Goal: Task Accomplishment & Management: Complete application form

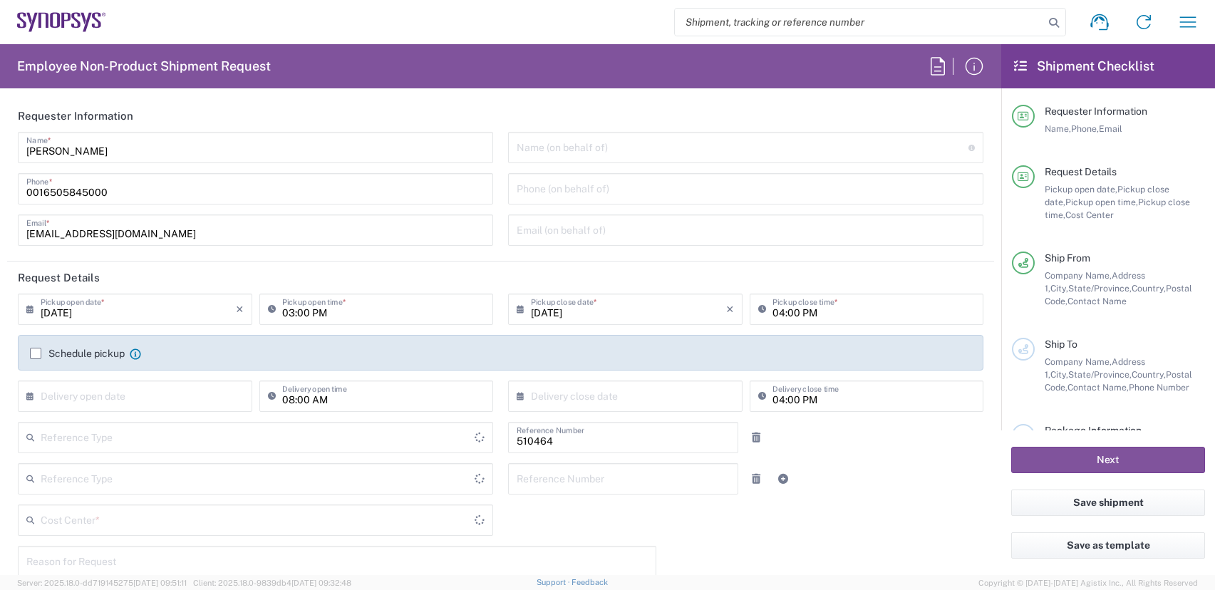
type input "Department"
type input "[GEOGRAPHIC_DATA]"
type input "Delivered at Place"
type input "US01, SG, MSIP2, R&D 510464"
type input "[US_STATE]"
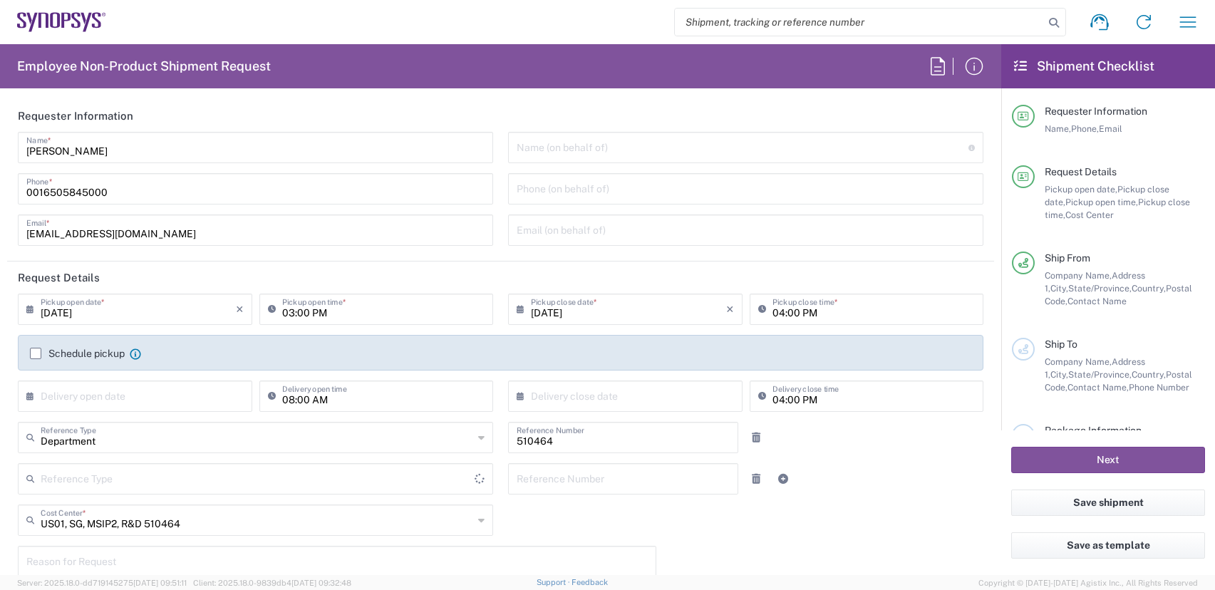
type input "[GEOGRAPHIC_DATA]"
type input "Hillsboro US03"
drag, startPoint x: 108, startPoint y: 193, endPoint x: -76, endPoint y: 176, distance: 185.4
click at [0, 176] on html "Shipment request Shipment tracking Employee non-product shipment request My shi…" at bounding box center [607, 295] width 1215 height 590
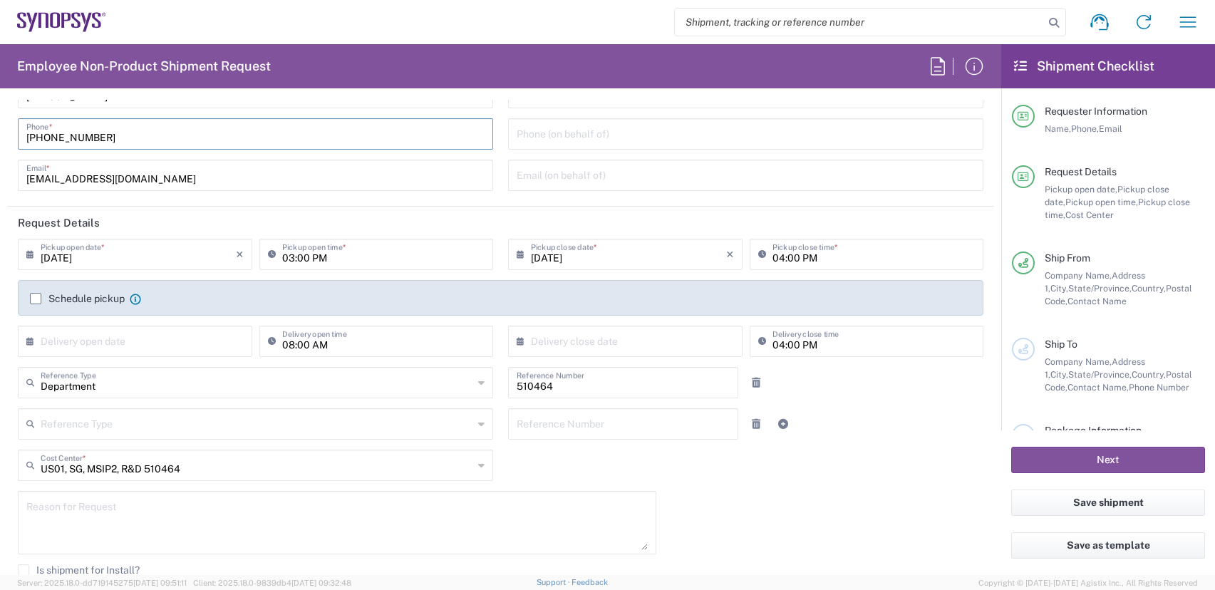
scroll to position [285, 0]
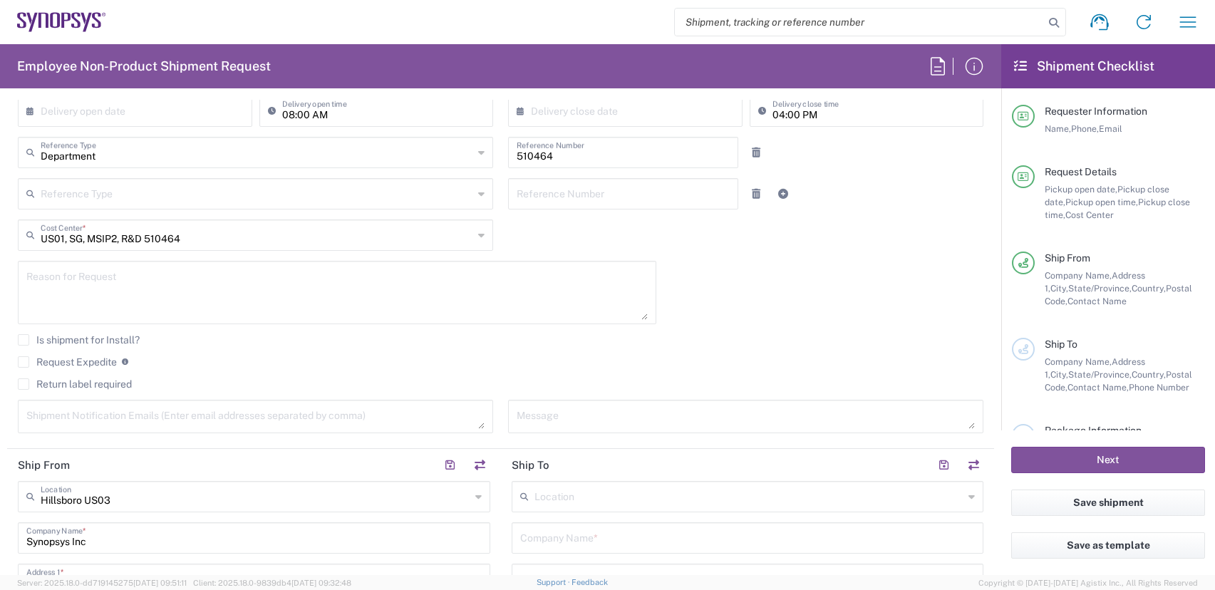
type input "[PHONE_NUMBER]"
click at [21, 361] on label "Request Expedite" at bounding box center [67, 361] width 99 height 11
click at [24, 362] on input "Request Expedite" at bounding box center [24, 362] width 0 height 0
click at [206, 293] on textarea at bounding box center [336, 292] width 621 height 55
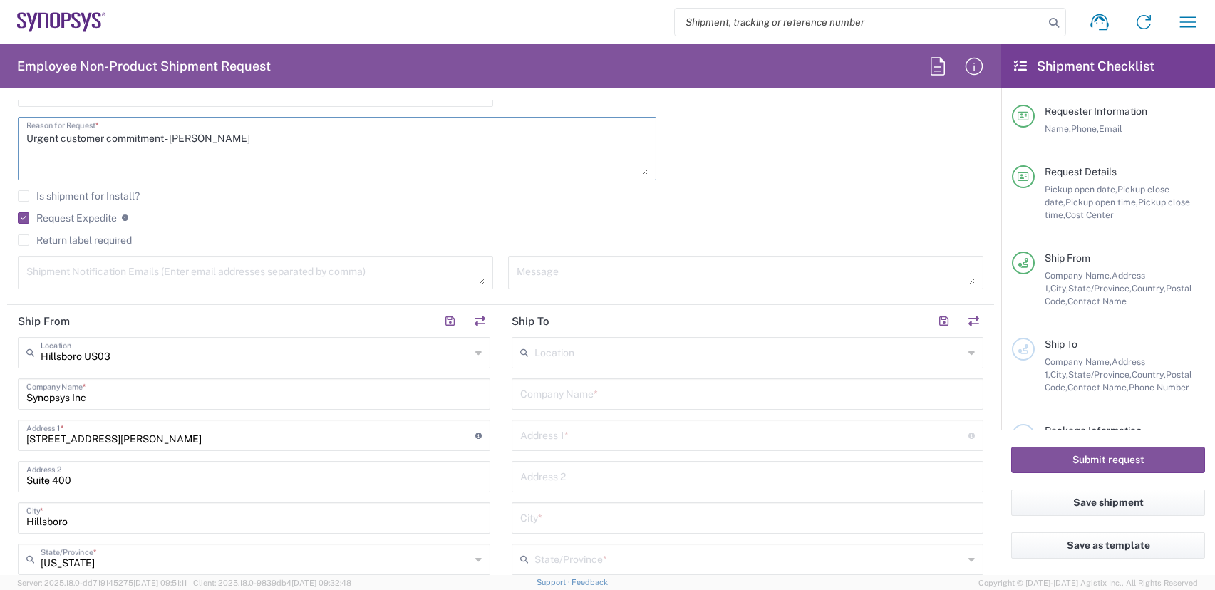
scroll to position [0, 0]
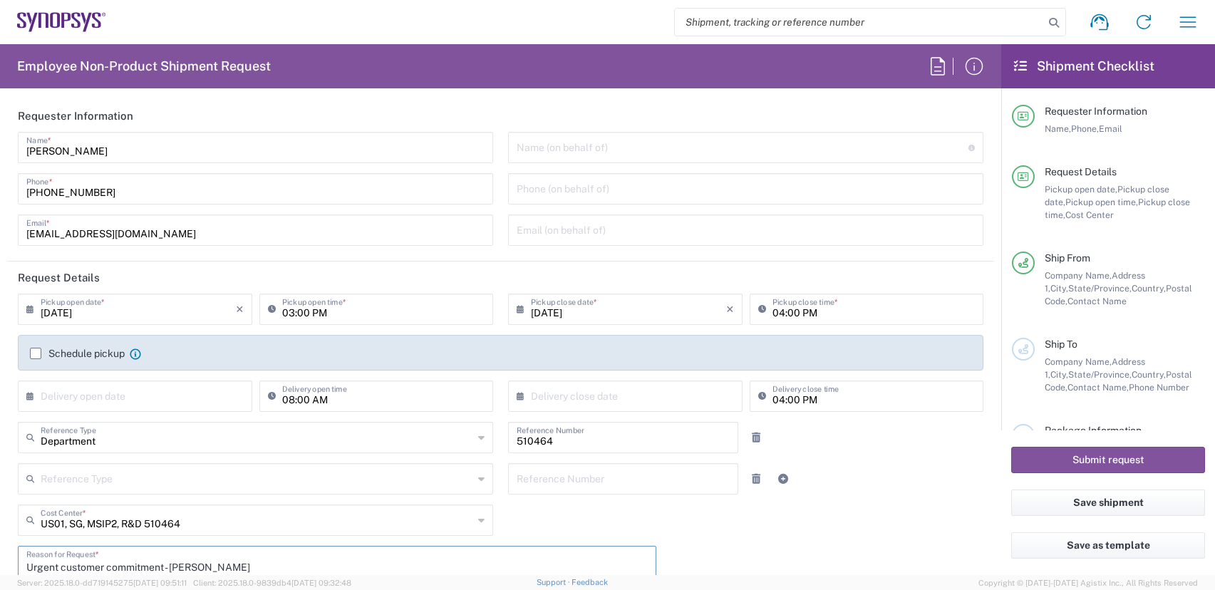
type textarea "Urgent customer commitment - Eric Beilstein"
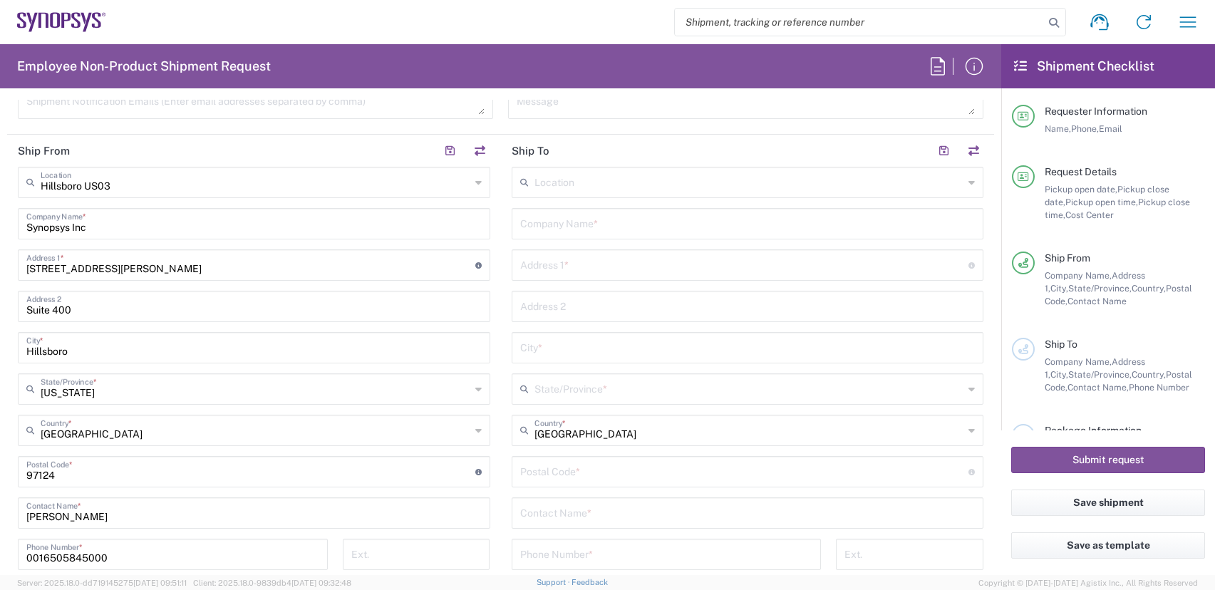
scroll to position [641, 0]
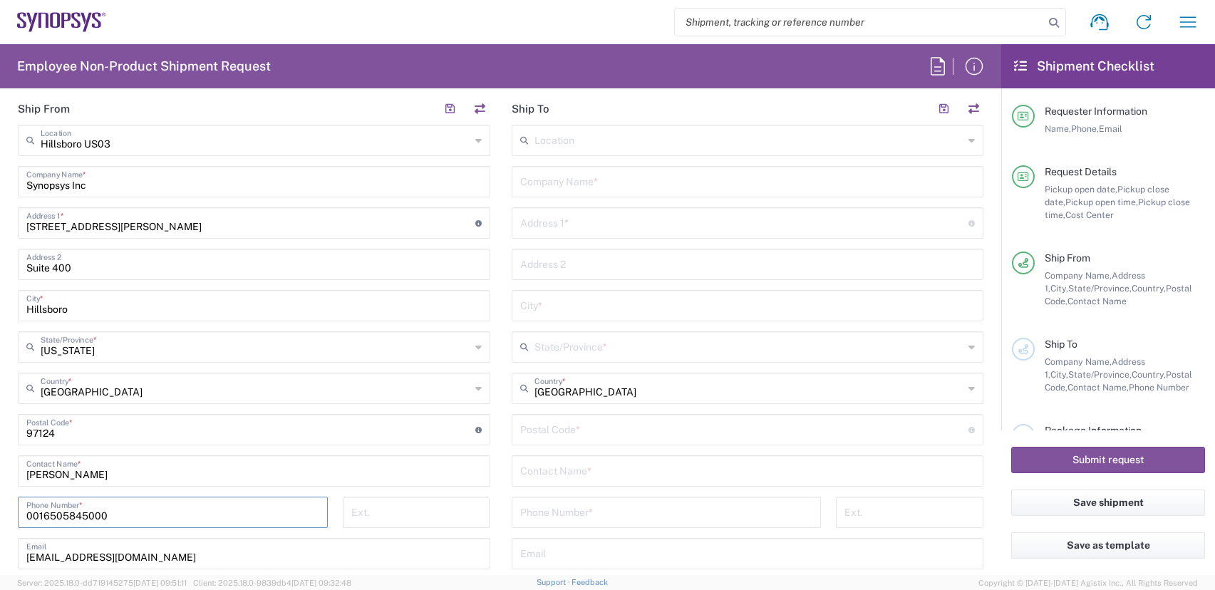
drag, startPoint x: 138, startPoint y: 517, endPoint x: -76, endPoint y: 436, distance: 229.1
click at [0, 436] on html "Shipment request Shipment tracking Employee non-product shipment request My shi…" at bounding box center [607, 295] width 1215 height 590
type input "[PHONE_NUMBER]"
drag, startPoint x: 575, startPoint y: 184, endPoint x: 587, endPoint y: 177, distance: 13.7
click at [576, 182] on input "text" at bounding box center [747, 180] width 455 height 25
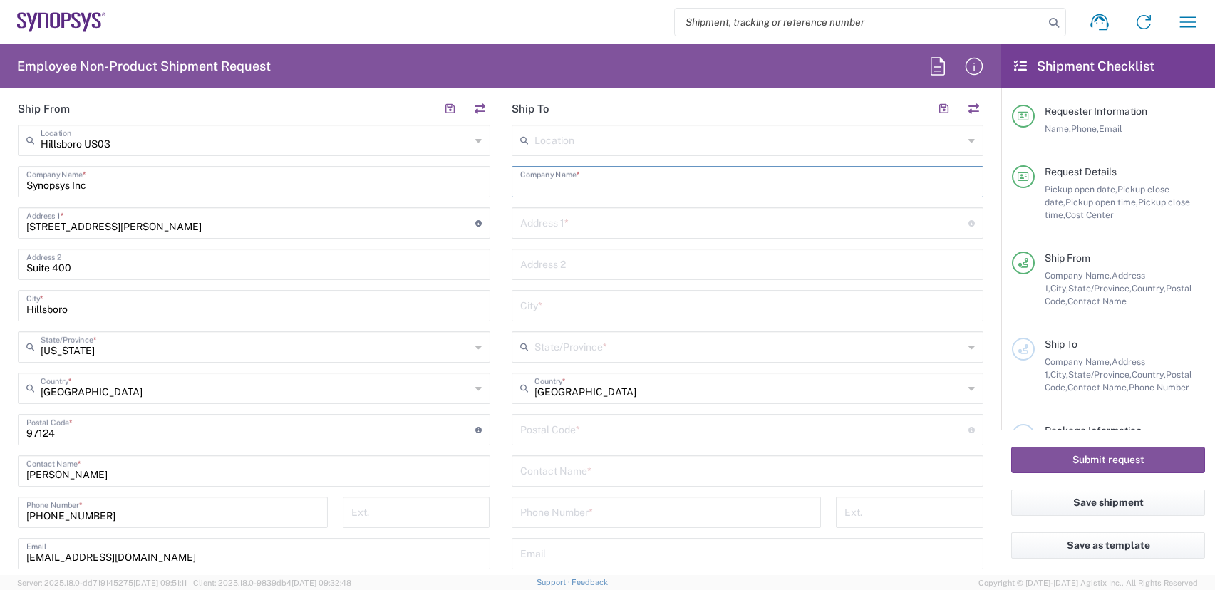
drag, startPoint x: 624, startPoint y: 429, endPoint x: 631, endPoint y: 420, distance: 11.1
click at [624, 427] on div "Postal Code * Postal Code for United States should have the following format: 5…" at bounding box center [748, 429] width 472 height 31
drag, startPoint x: 607, startPoint y: 480, endPoint x: 621, endPoint y: 478, distance: 13.6
click at [609, 480] on div "Location Aachen DE04 Agrate Brianza IT01 Aschheim DE02 Atlanta US60 Austin US26…" at bounding box center [748, 430] width 472 height 611
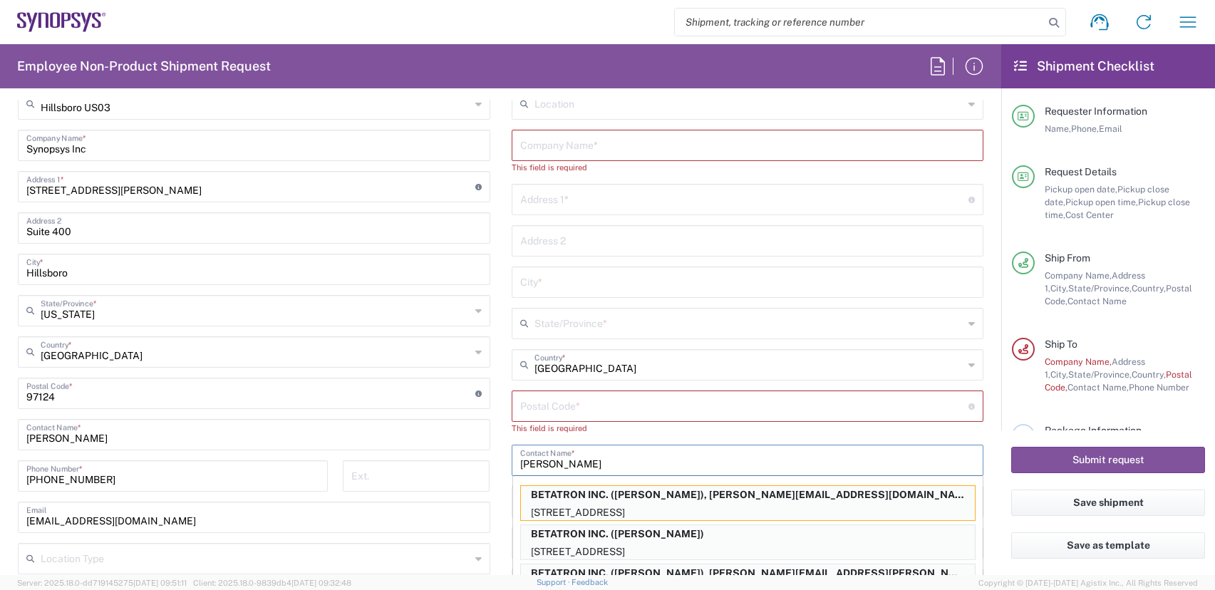
scroll to position [713, 0]
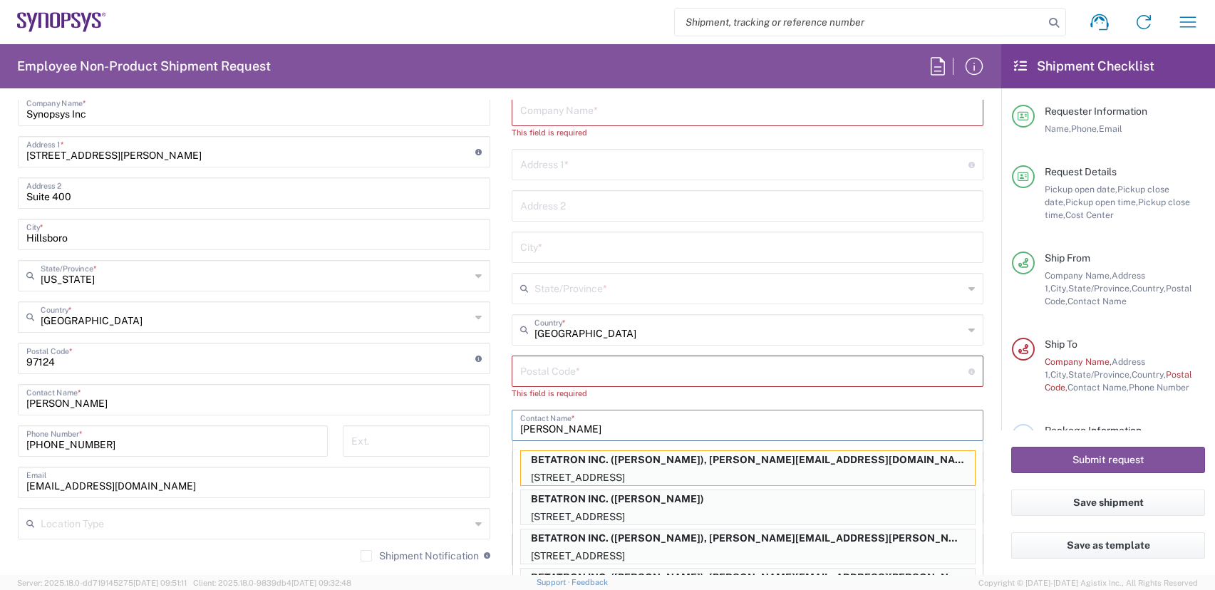
type input "mike"
click at [748, 547] on p "BETATRON INC. (MIKE YOUNG), mike.young@betatron.net" at bounding box center [748, 538] width 454 height 18
type input "BETATRON INC."
type input "[GEOGRAPHIC_DATA]"
type input "[GEOGRAPHIC_DATA][PERSON_NAME]"
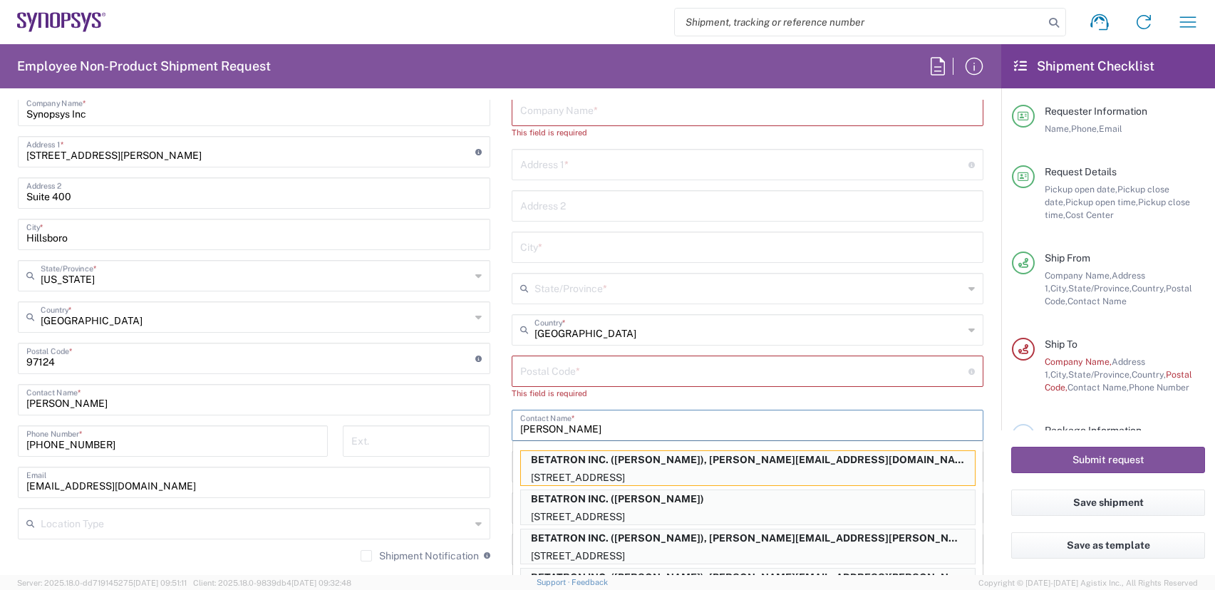
type input "[US_STATE]"
type input "95131"
type input "[PERSON_NAME]"
type input "4088061431"
type input "[PERSON_NAME][EMAIL_ADDRESS][PERSON_NAME][DOMAIN_NAME]"
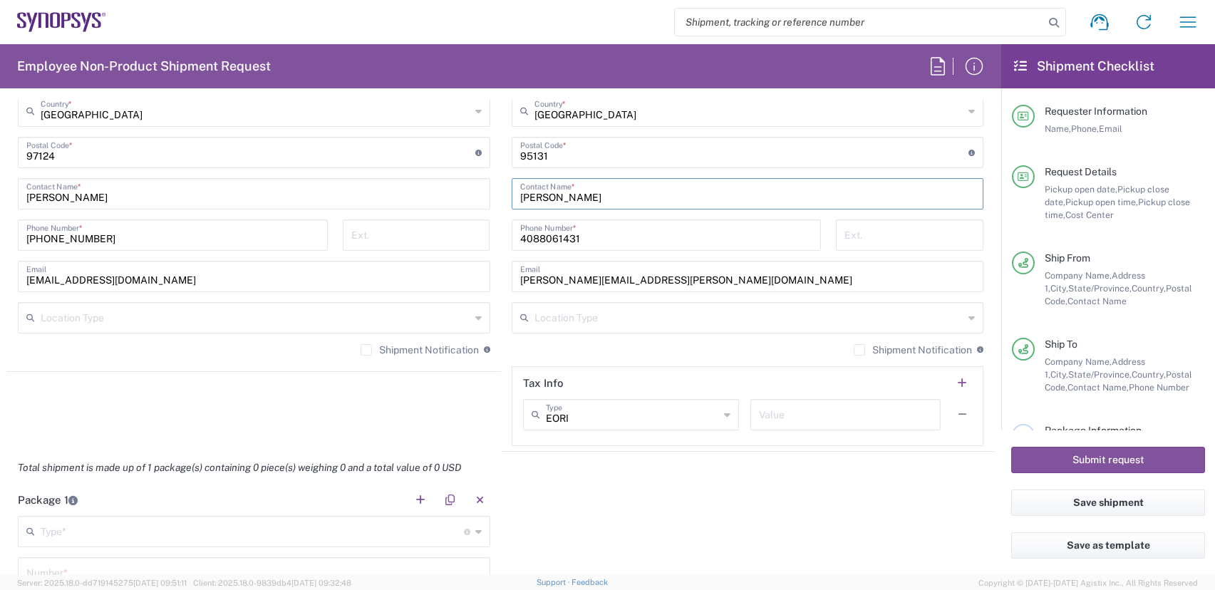
scroll to position [926, 0]
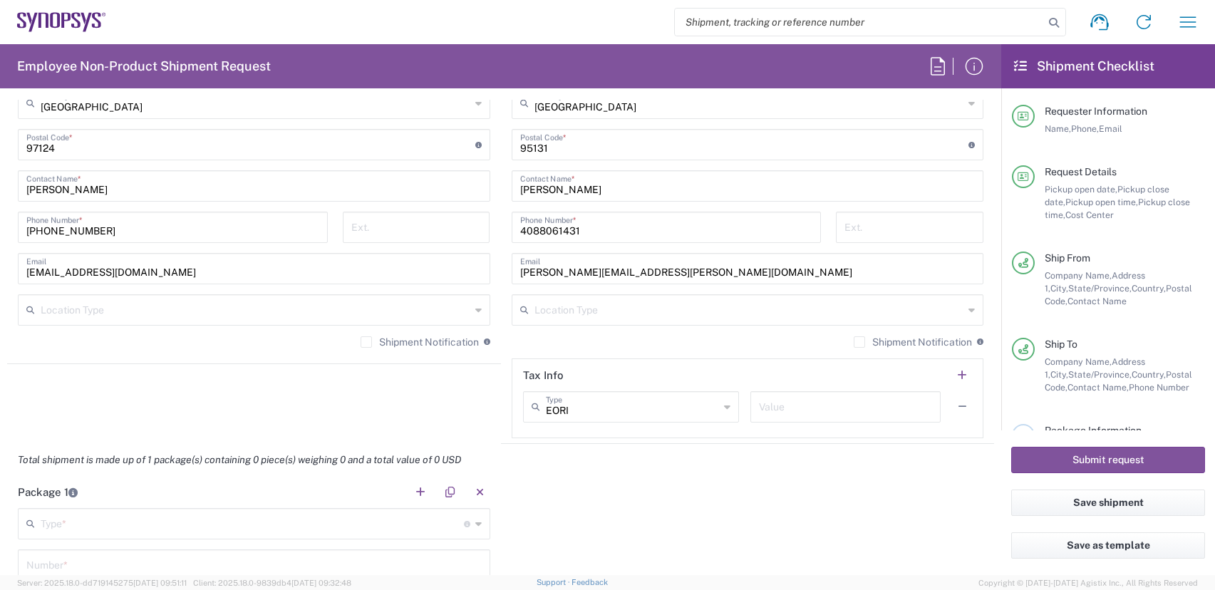
click at [361, 341] on label "Shipment Notification" at bounding box center [420, 341] width 118 height 11
click at [366, 342] on input "Shipment Notification" at bounding box center [366, 342] width 0 height 0
click at [854, 346] on label "Shipment Notification" at bounding box center [913, 341] width 118 height 11
click at [859, 342] on input "Shipment Notification" at bounding box center [859, 342] width 0 height 0
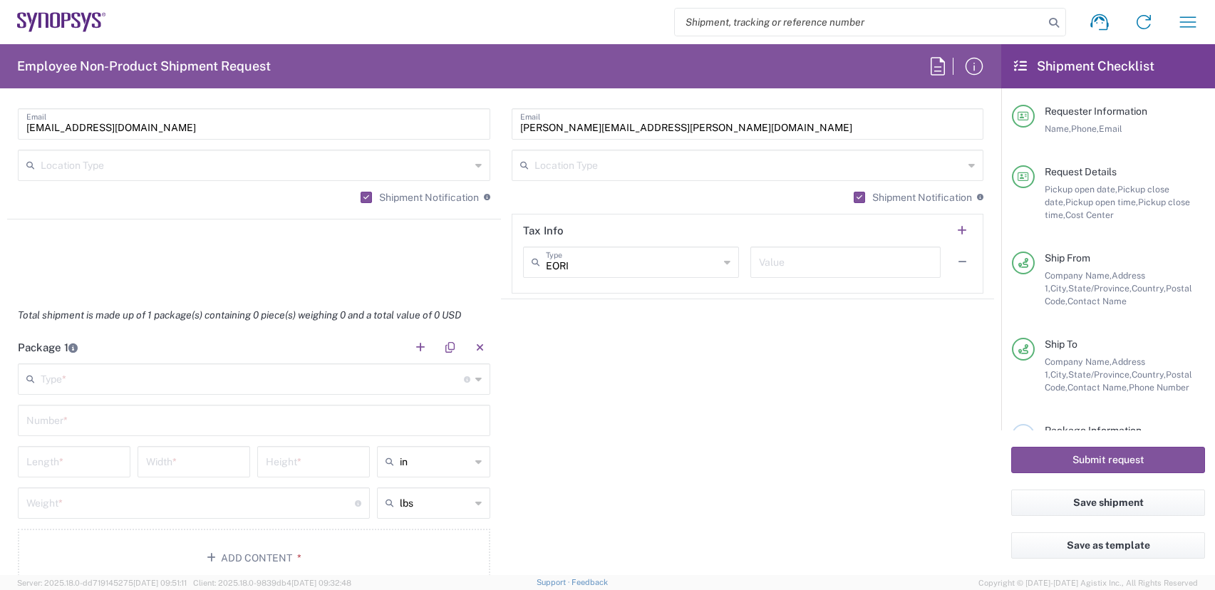
scroll to position [1140, 0]
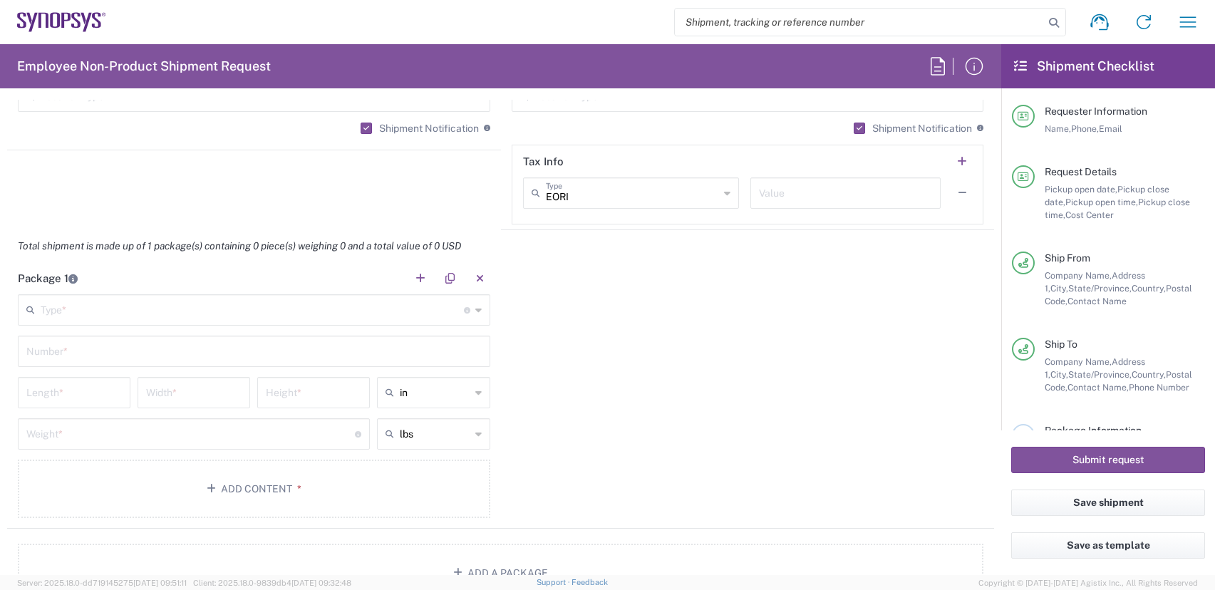
click at [475, 311] on icon at bounding box center [478, 310] width 6 height 23
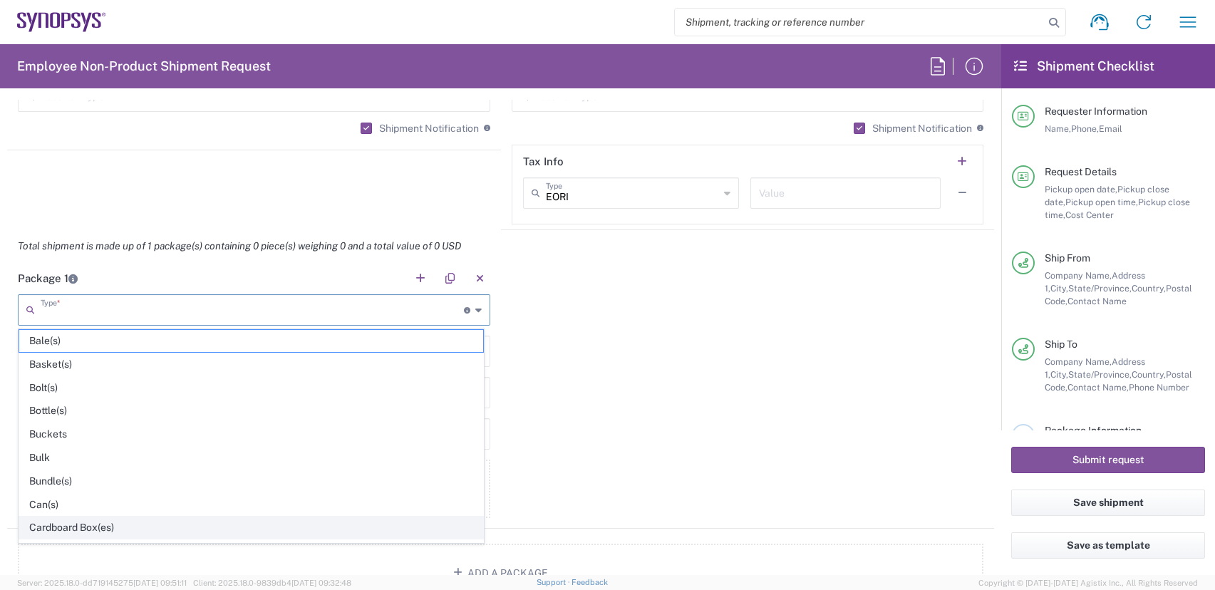
click at [91, 528] on span "Cardboard Box(es)" at bounding box center [251, 528] width 464 height 22
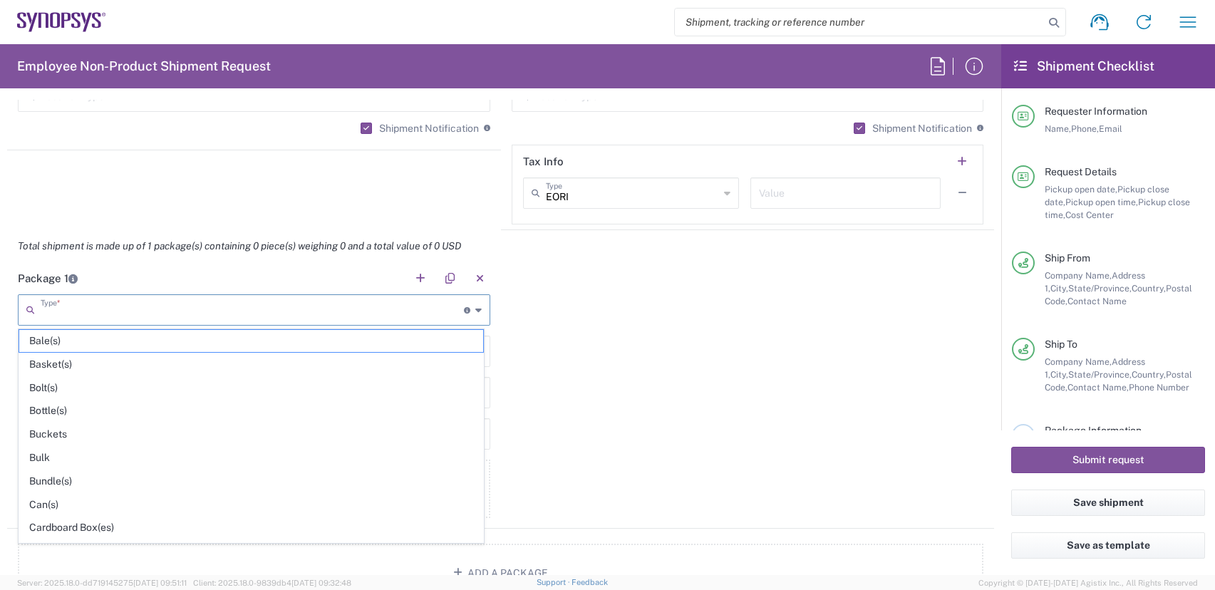
type input "Cardboard Box(es)"
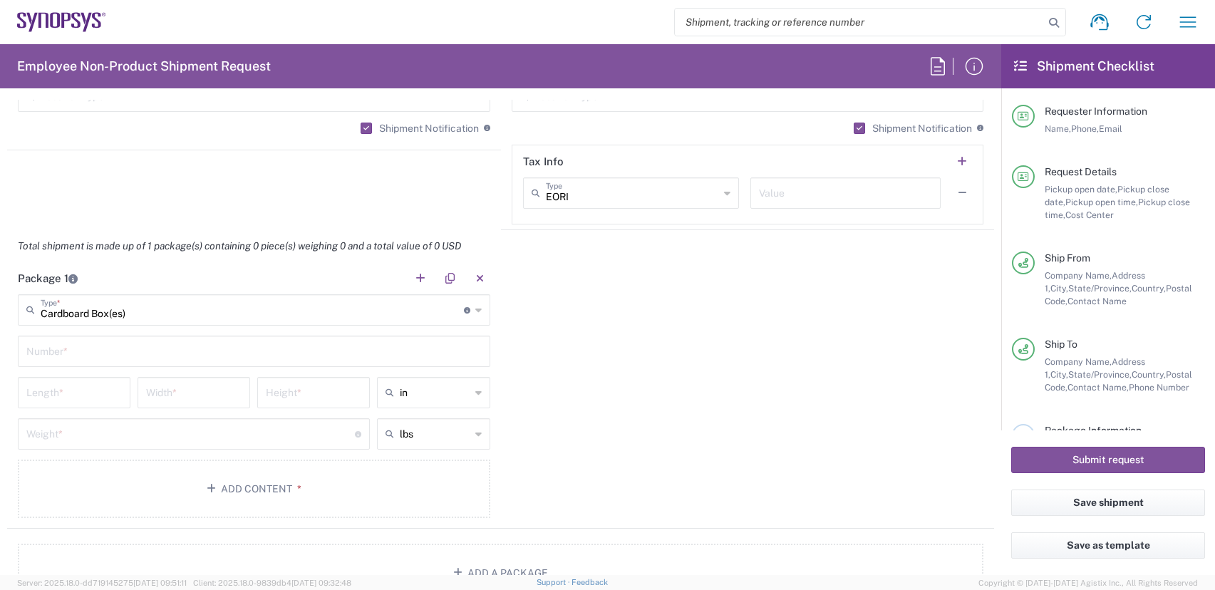
click at [82, 356] on input "text" at bounding box center [253, 350] width 455 height 25
type input "1"
drag, startPoint x: 61, startPoint y: 390, endPoint x: 86, endPoint y: 381, distance: 27.0
click at [67, 390] on input "number" at bounding box center [73, 391] width 95 height 25
type input "11"
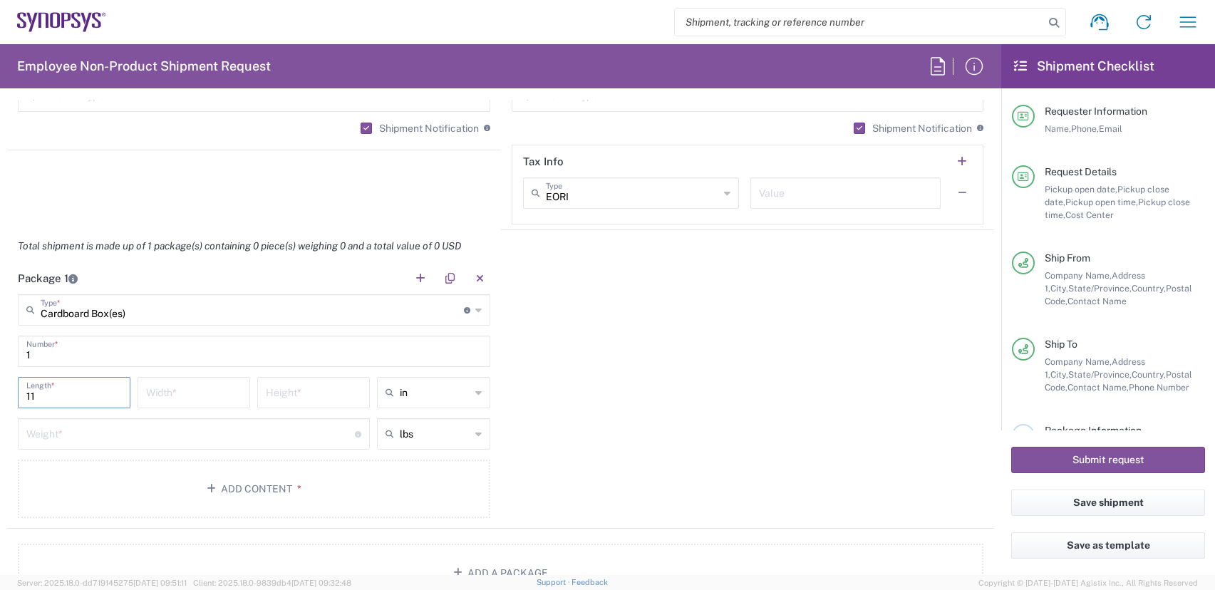
click at [202, 397] on input "number" at bounding box center [193, 391] width 95 height 25
type input "10"
click at [284, 383] on input "number" at bounding box center [313, 391] width 95 height 25
type input "2"
click at [132, 442] on input "number" at bounding box center [190, 432] width 329 height 25
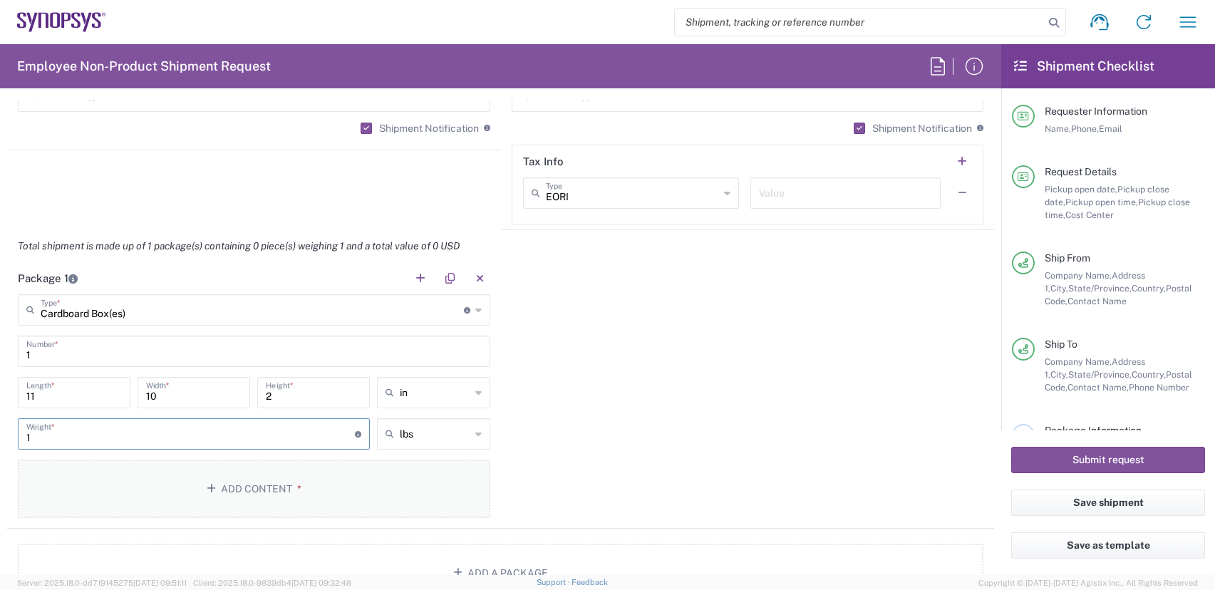
type input "1"
click at [262, 486] on button "Add Content *" at bounding box center [254, 489] width 472 height 58
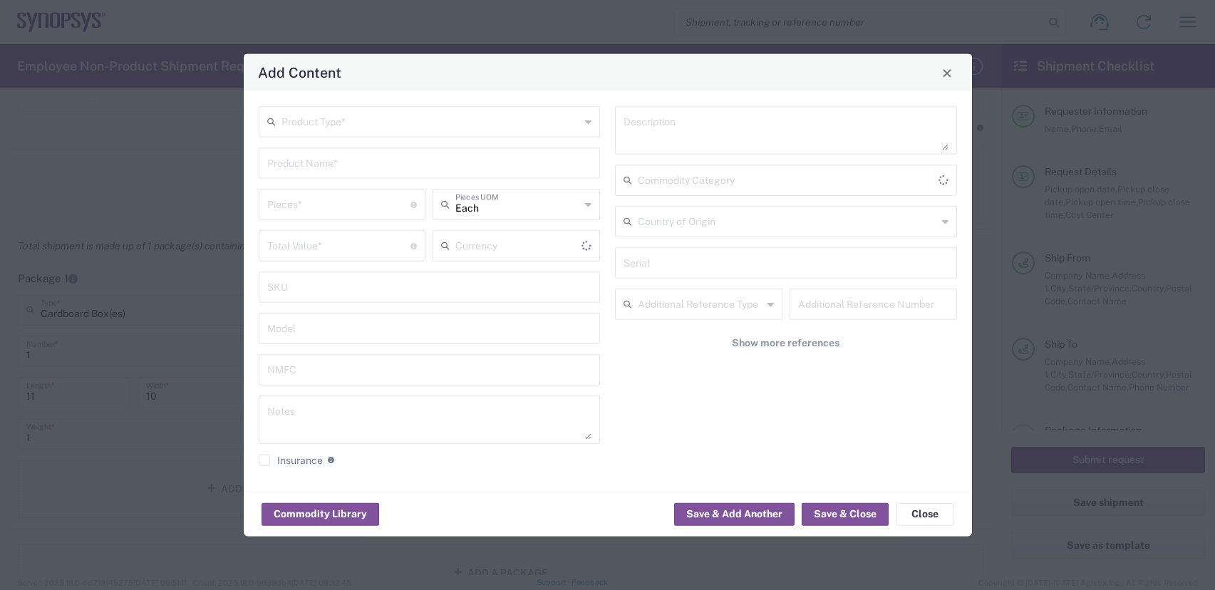
type input "US Dollar"
click at [336, 129] on input "text" at bounding box center [430, 120] width 299 height 25
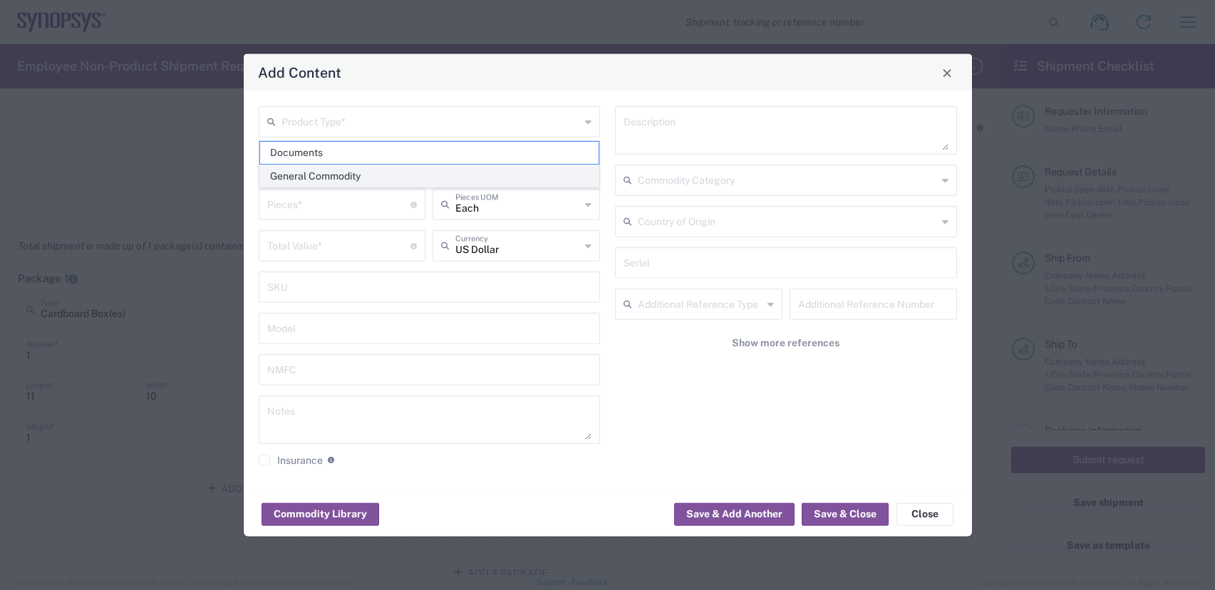
click at [342, 175] on span "General Commodity" at bounding box center [429, 176] width 339 height 22
type input "General Commodity"
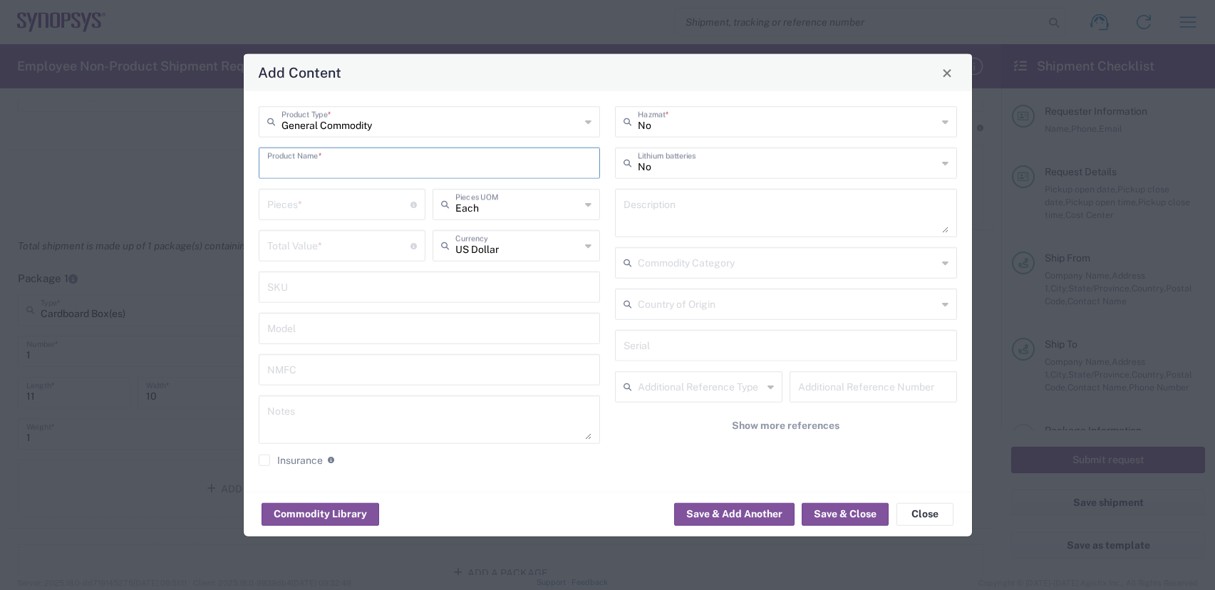
drag, startPoint x: 374, startPoint y: 166, endPoint x: 455, endPoint y: 167, distance: 81.2
click at [393, 163] on input "text" at bounding box center [429, 162] width 325 height 25
click at [428, 195] on div "Synopsys x540 PCIe6 Samples" at bounding box center [429, 197] width 339 height 24
type input "Synopsys x540 PCIe6 Samples"
type input "1186.95"
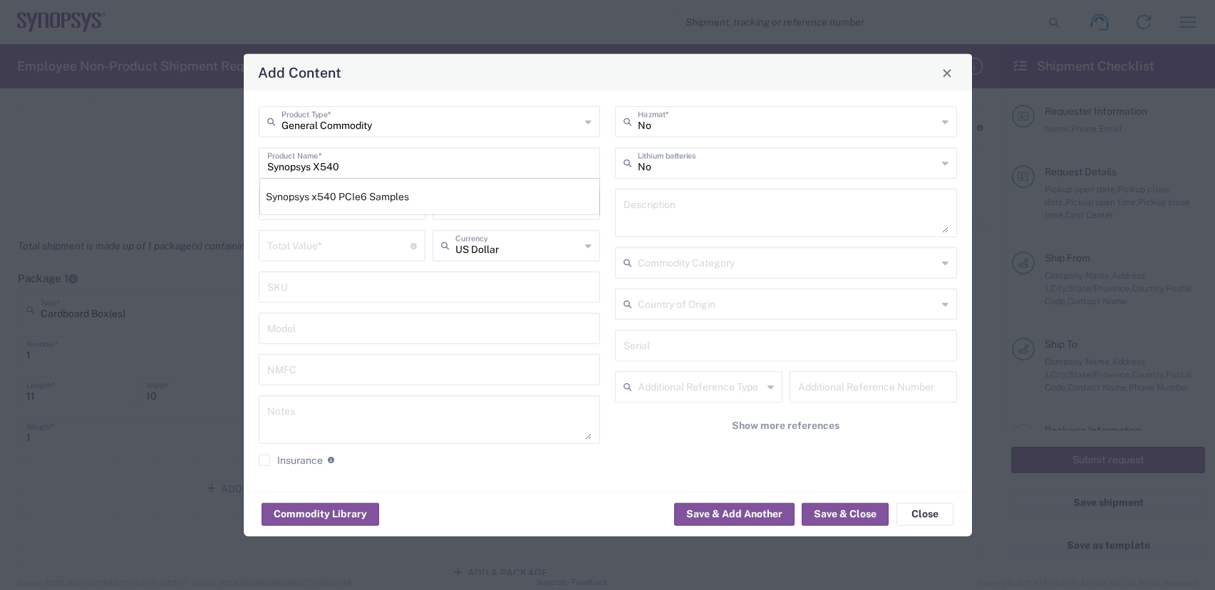
type textarea "Integrated circuit containing Synopsys IP"
type input "[GEOGRAPHIC_DATA]"
type input "TT13, FF12, SS35, FS30, SF11"
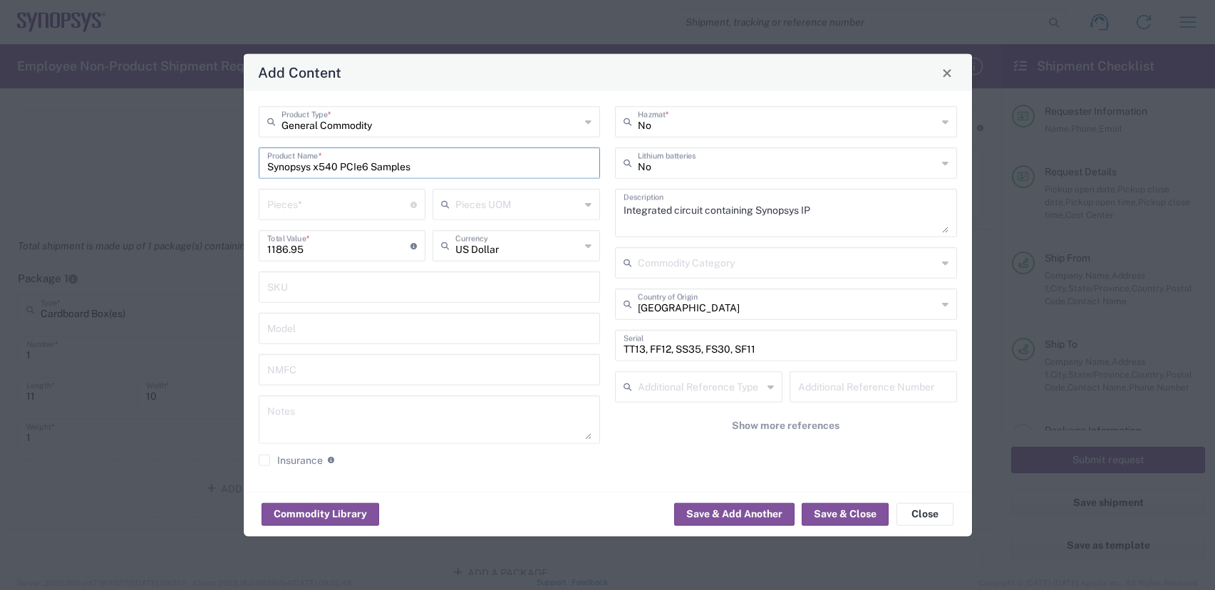
drag, startPoint x: 443, startPoint y: 170, endPoint x: 343, endPoint y: 169, distance: 99.8
click at [343, 169] on input "Synopsys x540 PCIe6 Samples" at bounding box center [429, 162] width 325 height 25
click at [311, 212] on input "number" at bounding box center [339, 203] width 144 height 25
type input "4"
type input "4747.8"
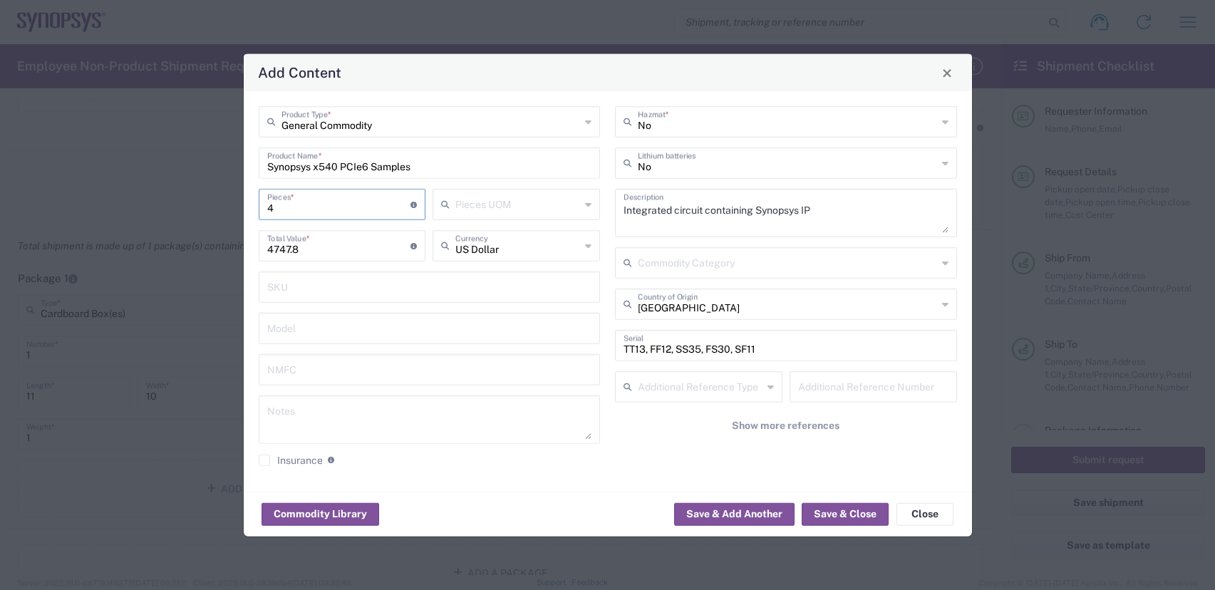
type input "4"
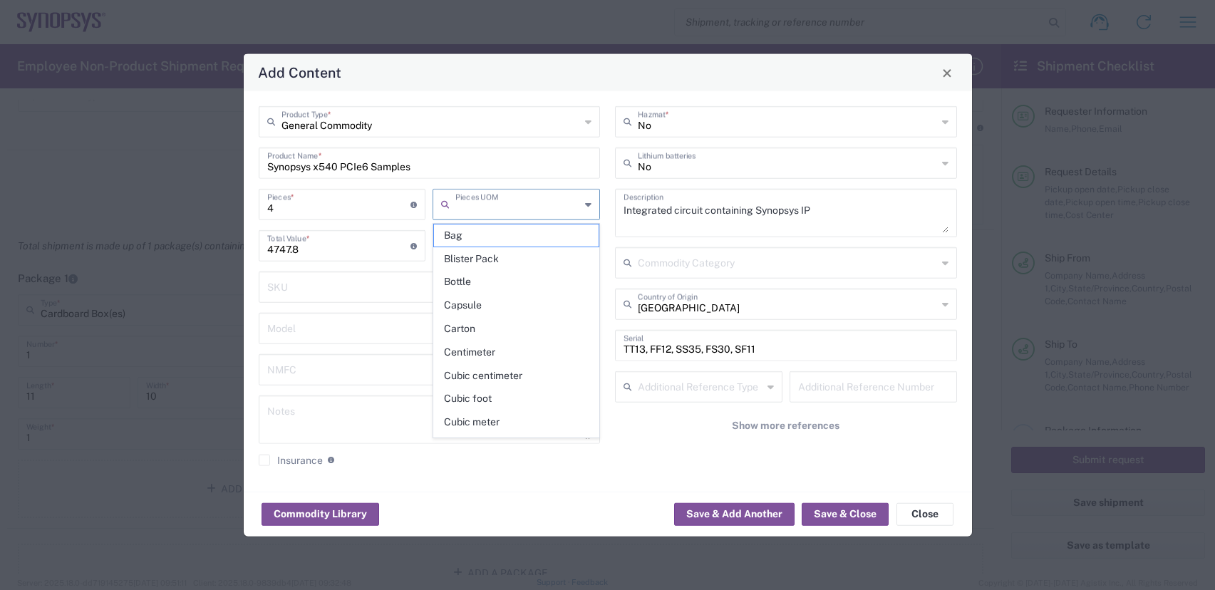
click at [324, 254] on input "4747.8" at bounding box center [339, 244] width 144 height 25
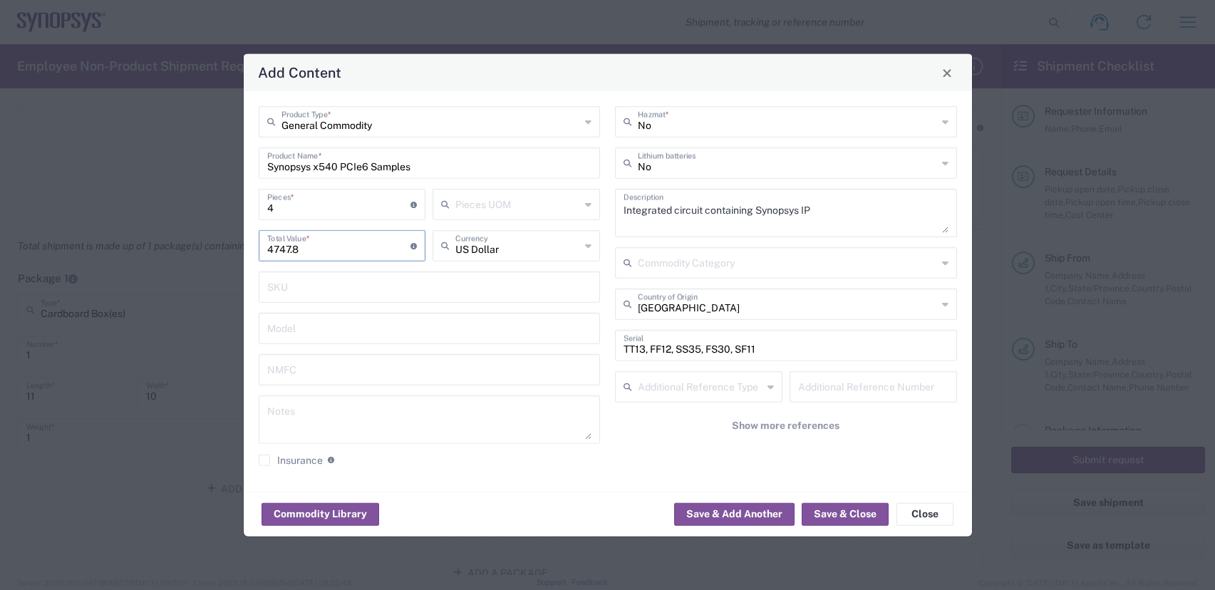
click at [0, 140] on html "Shipment request Shipment tracking Employee non-product shipment request My shi…" at bounding box center [607, 295] width 1215 height 590
drag, startPoint x: 776, startPoint y: 348, endPoint x: 82, endPoint y: 258, distance: 699.9
click at [82, 258] on div "Add Content General Commodity Product Type * Synopsys x540 PCIe6 Samples Produc…" at bounding box center [607, 295] width 1215 height 590
drag, startPoint x: 859, startPoint y: 511, endPoint x: 774, endPoint y: 485, distance: 89.5
click at [859, 510] on button "Save & Close" at bounding box center [845, 513] width 87 height 23
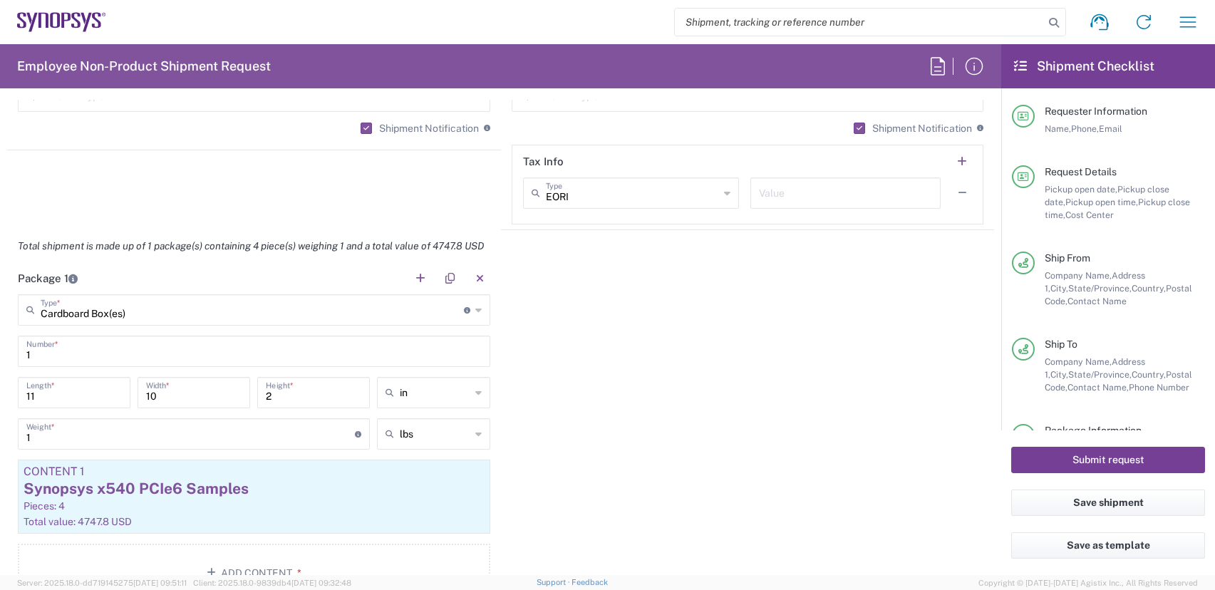
drag, startPoint x: 1172, startPoint y: 469, endPoint x: 1014, endPoint y: 400, distance: 171.7
click at [1172, 469] on button "Submit request" at bounding box center [1108, 460] width 194 height 26
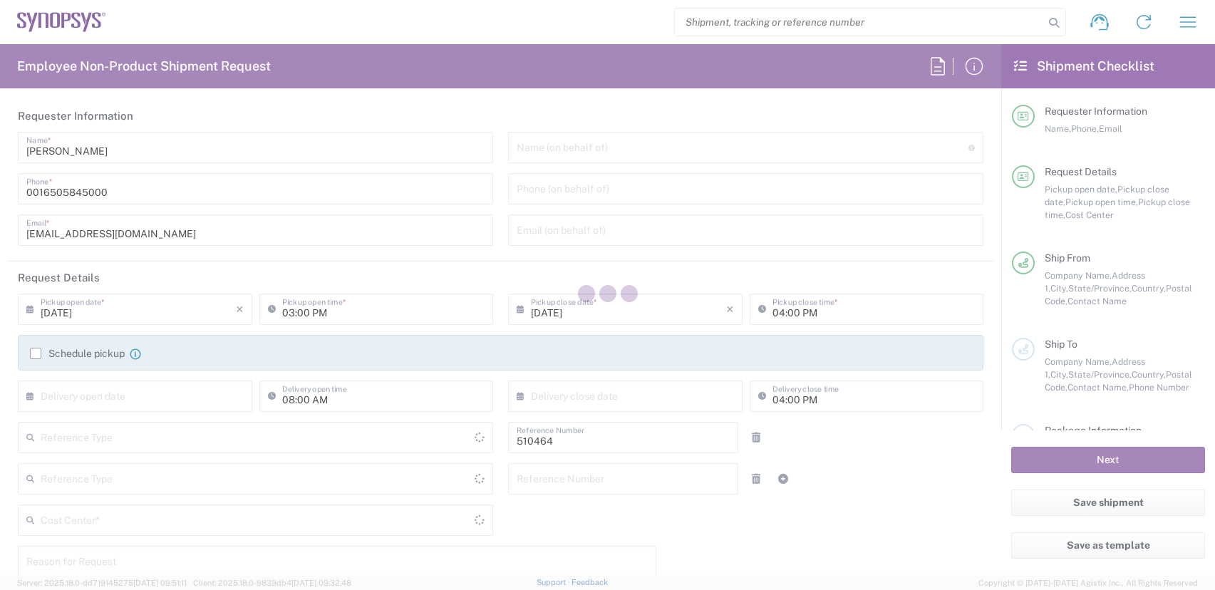
type input "Department"
type input "US01, SG, MSIP2, R&D 510464"
type input "Delivered at Place"
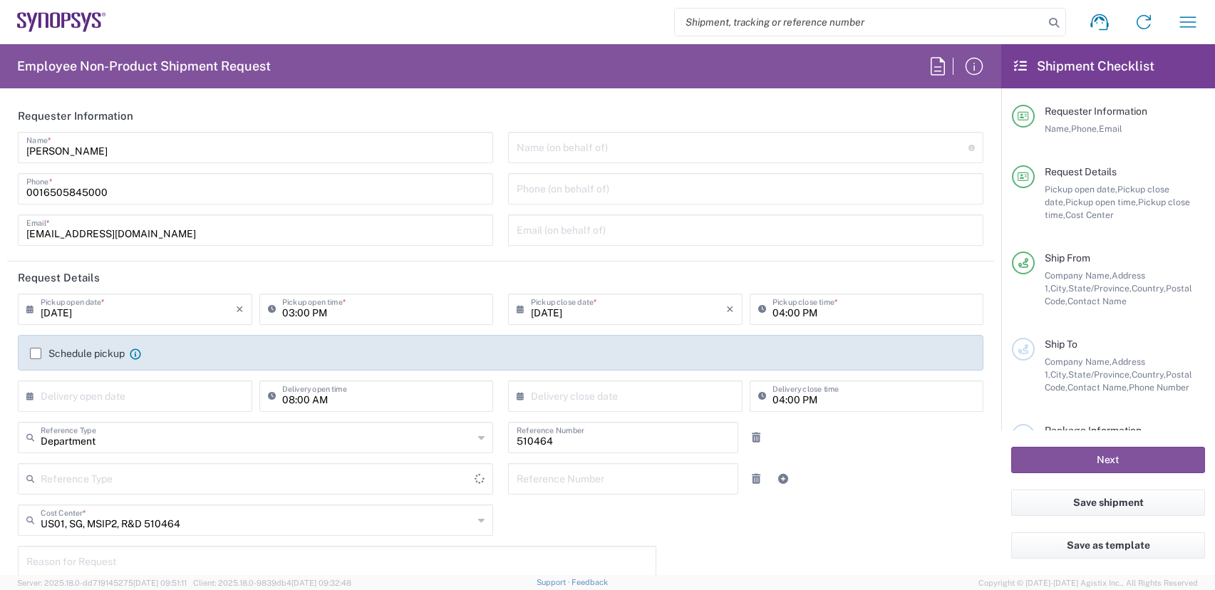
type input "[GEOGRAPHIC_DATA]"
type input "[US_STATE]"
type input "[GEOGRAPHIC_DATA]"
type input "Hillsboro US03"
click at [14, 392] on div "× Delivery open date Cancel Apply 08:00 AM Delivery open time" at bounding box center [256, 401] width 490 height 41
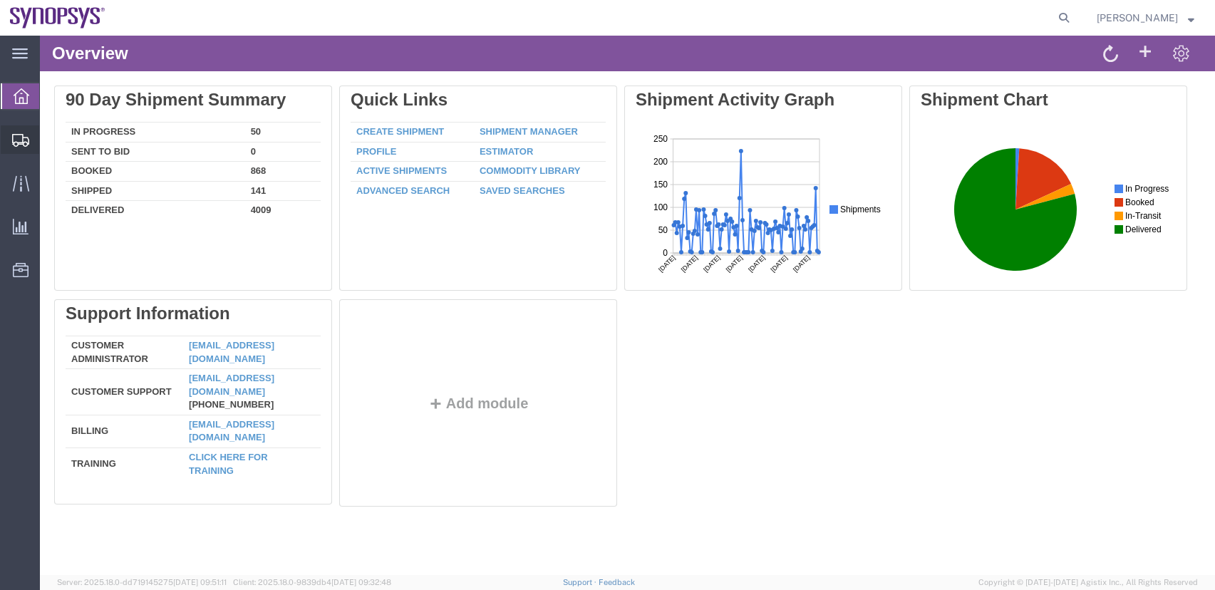
click at [0, 0] on span "Shipment Manager" at bounding box center [0, 0] width 0 height 0
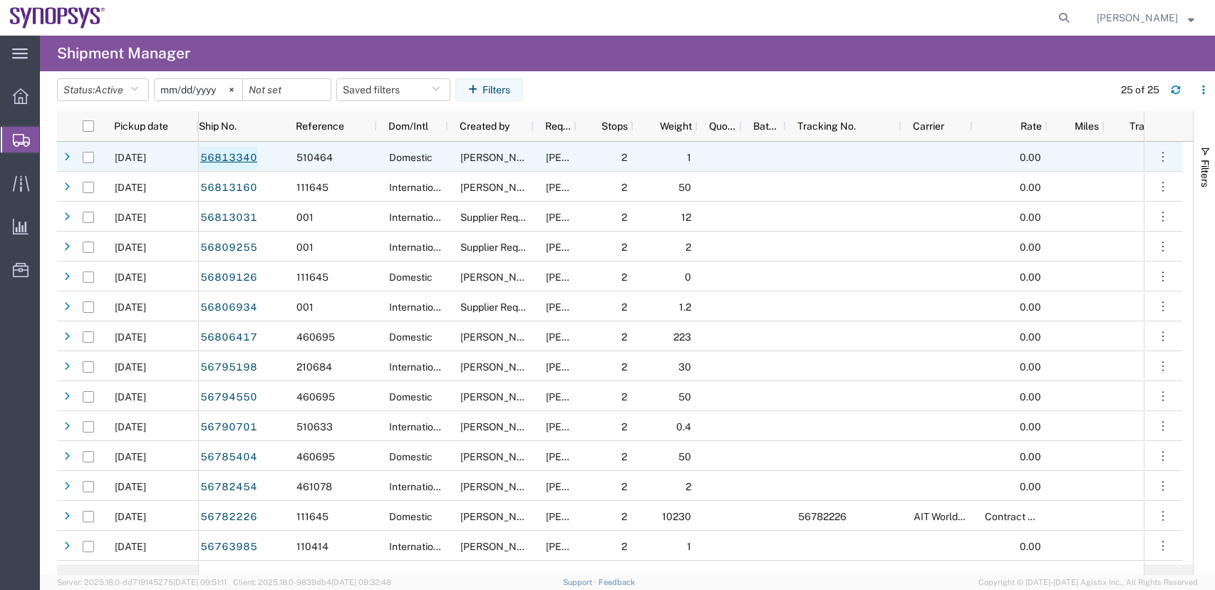
click at [217, 160] on link "56813340" at bounding box center [229, 158] width 58 height 23
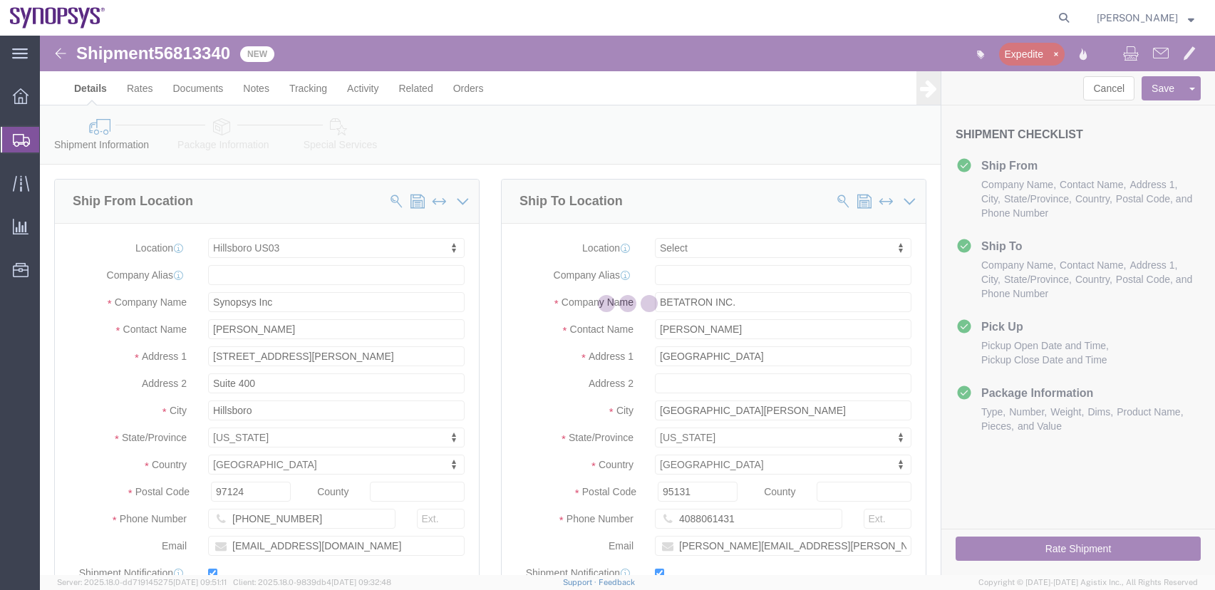
select select "63190"
select select
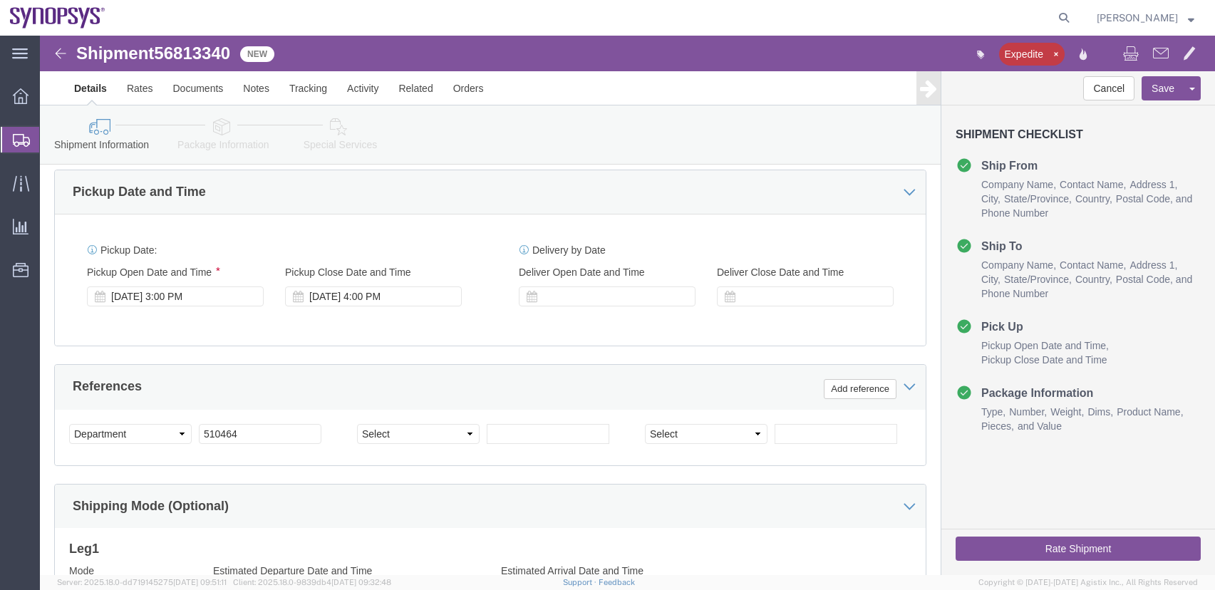
scroll to position [499, 0]
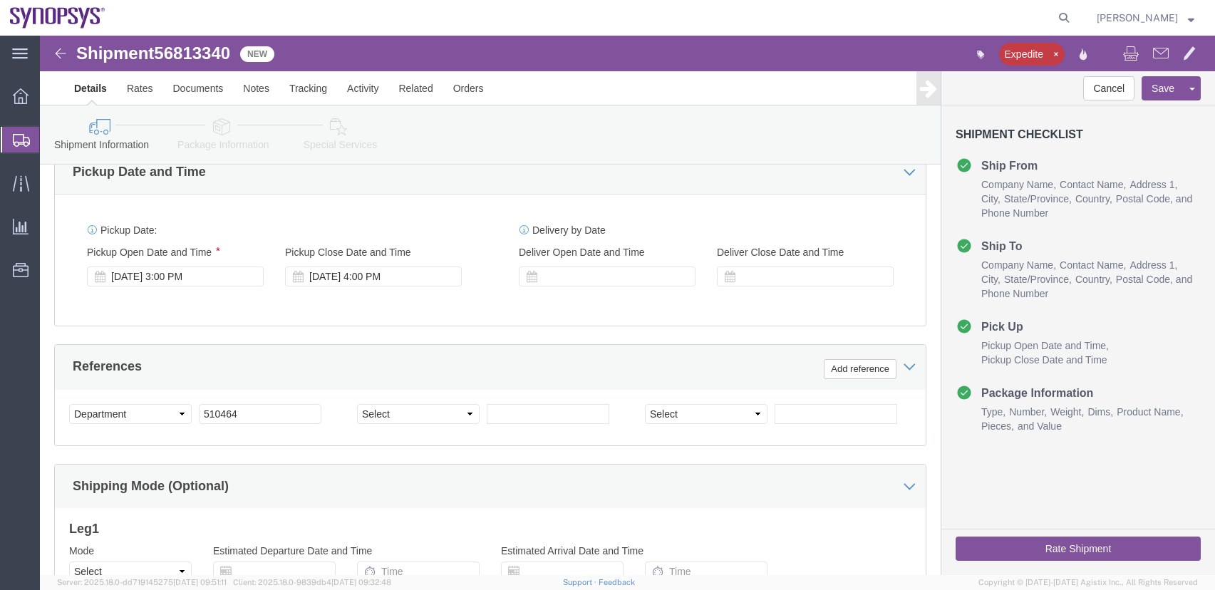
drag, startPoint x: 1103, startPoint y: 512, endPoint x: 992, endPoint y: 440, distance: 132.0
click button "Rate Shipment"
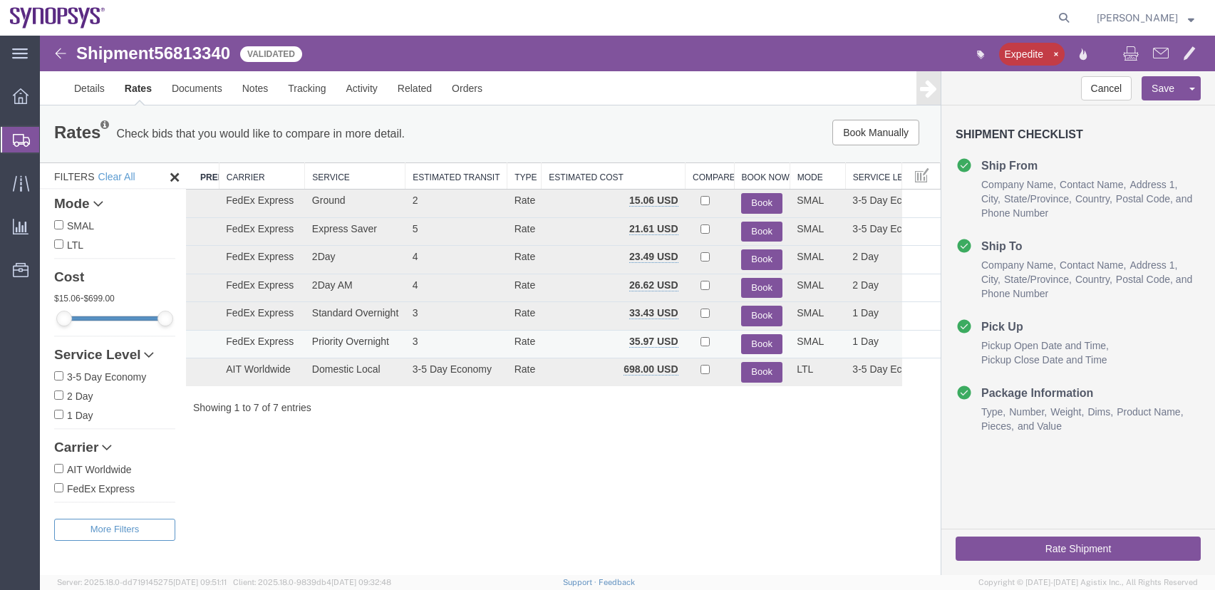
click at [765, 342] on button "Book" at bounding box center [761, 344] width 41 height 21
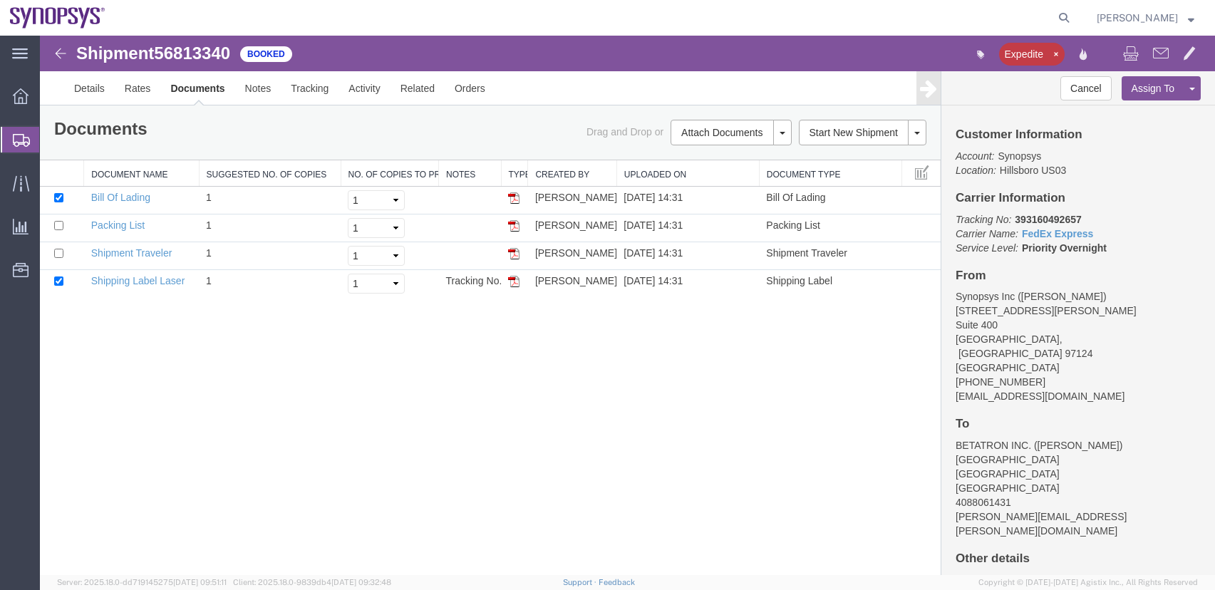
click at [40, 36] on link "Email Documents" at bounding box center [40, 36] width 0 height 0
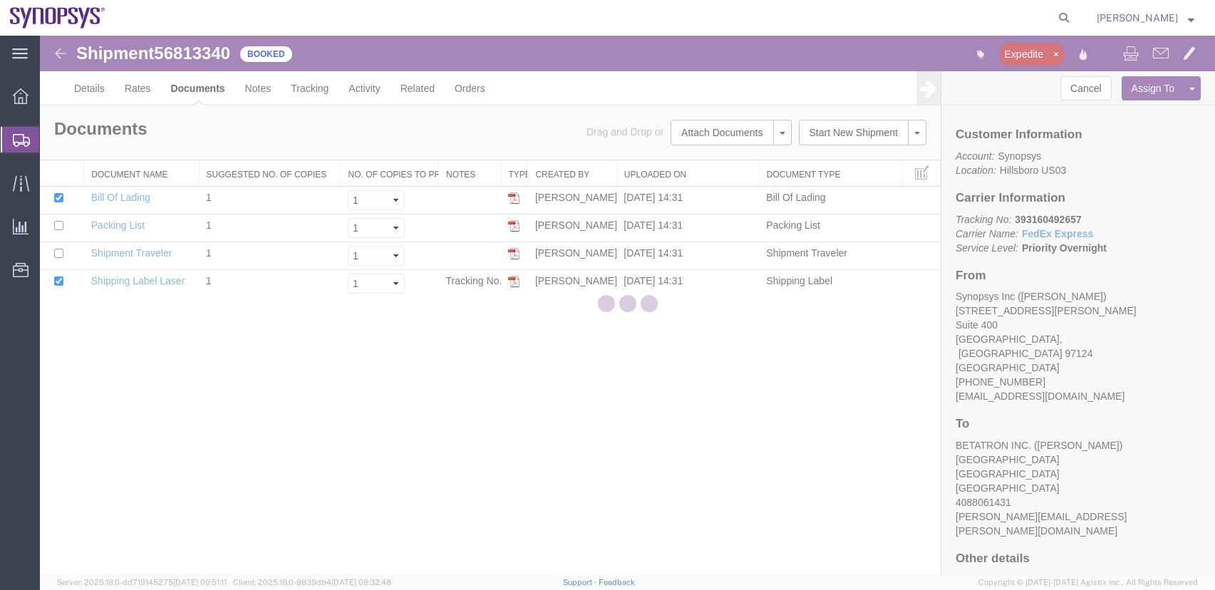
checkbox input "true"
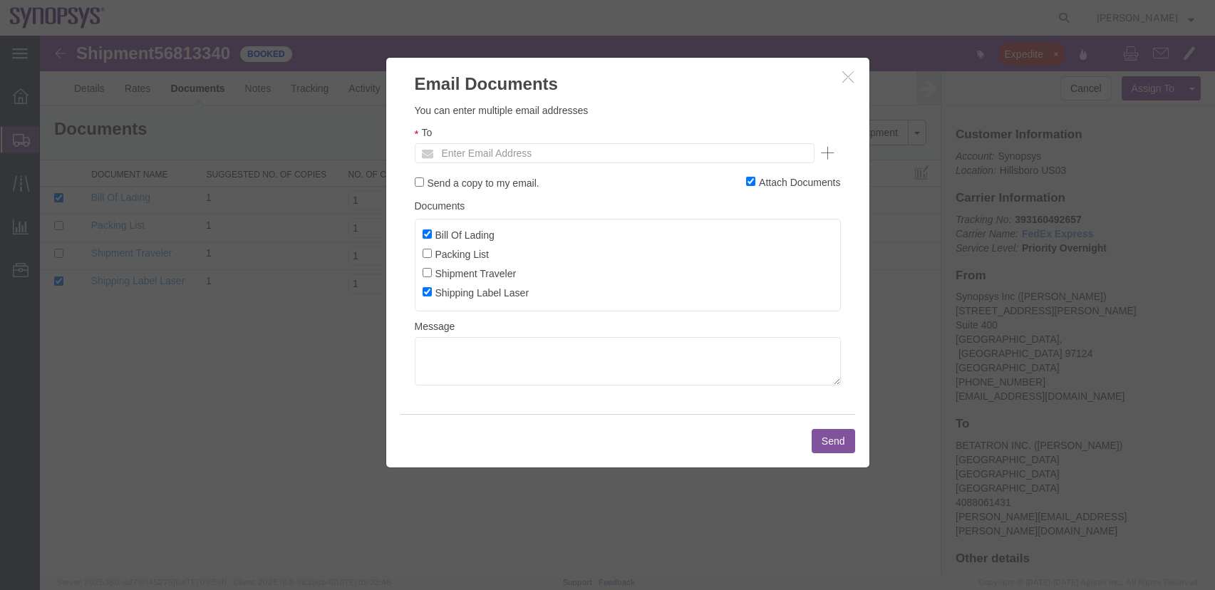
click at [514, 163] on ul "Enter Email Address" at bounding box center [615, 153] width 400 height 20
type input "s"
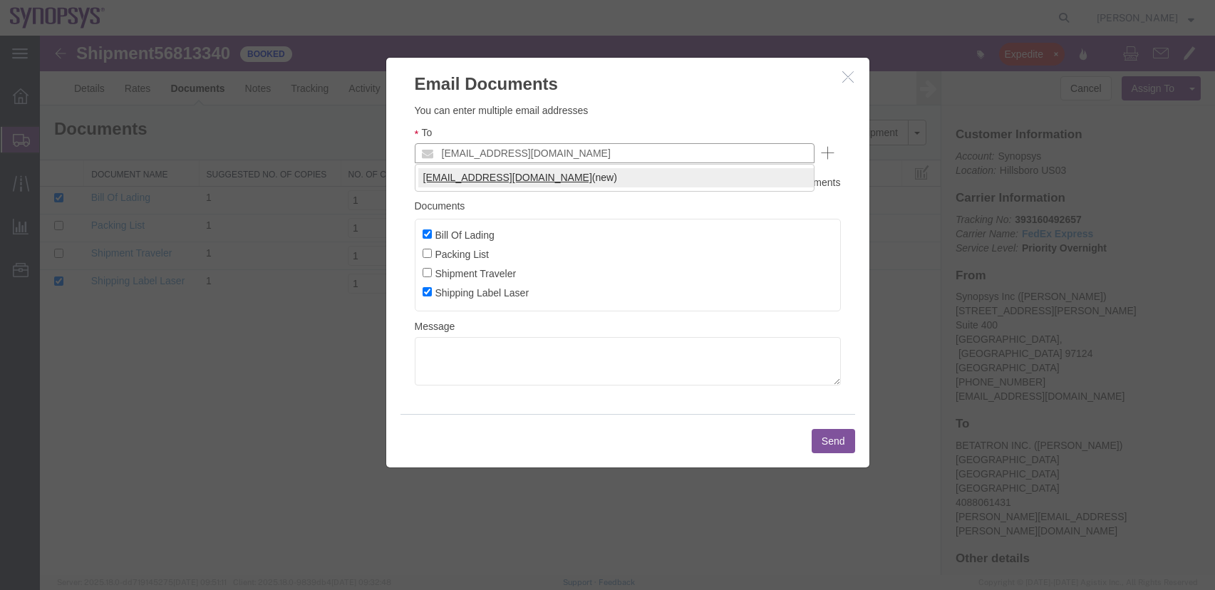
type input "[EMAIL_ADDRESS][DOMAIN_NAME]"
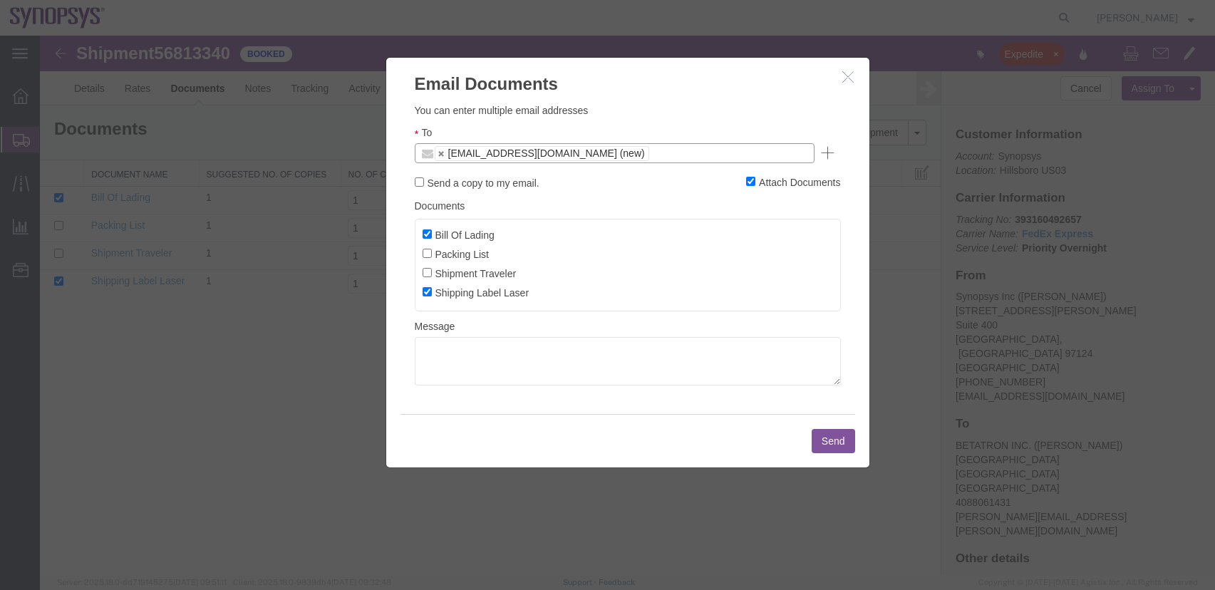
click at [832, 443] on button "Send" at bounding box center [833, 441] width 43 height 24
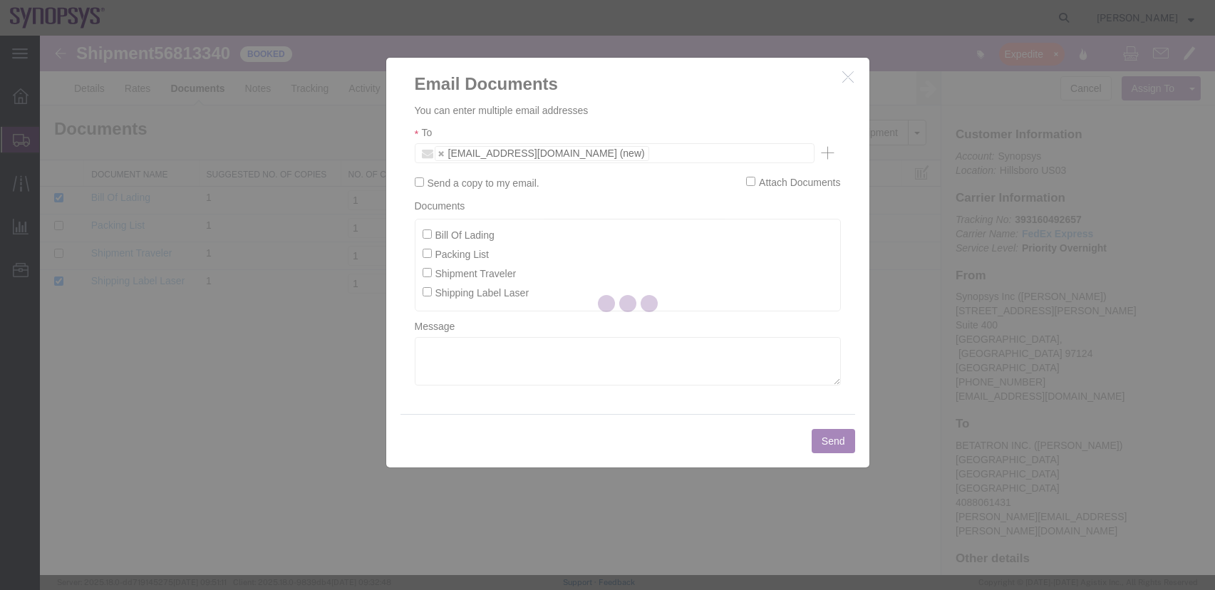
checkbox input "false"
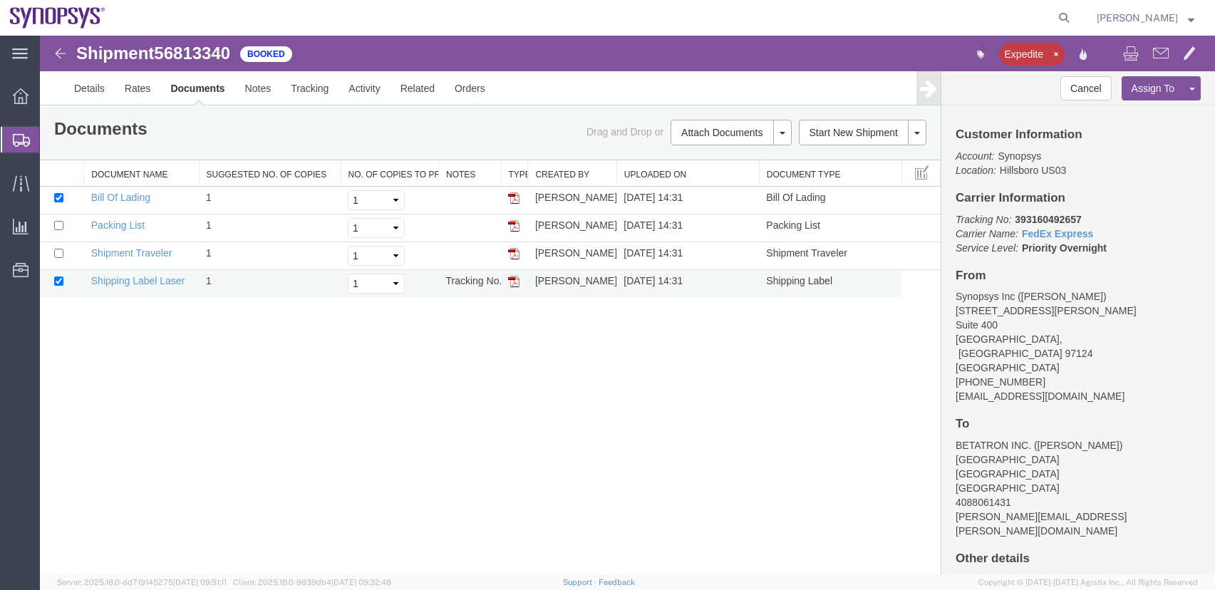
drag, startPoint x: 512, startPoint y: 282, endPoint x: 535, endPoint y: 294, distance: 25.5
click at [512, 282] on img at bounding box center [513, 281] width 11 height 11
click at [51, 137] on span "Shipments" at bounding box center [44, 139] width 11 height 29
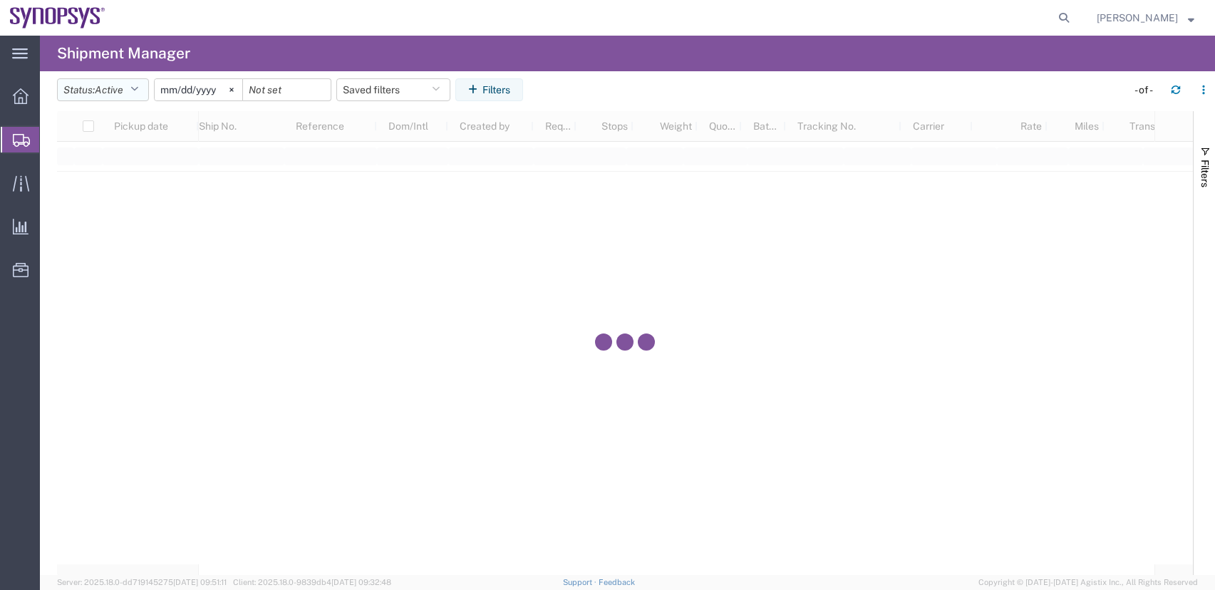
click at [112, 84] on span "Active" at bounding box center [109, 89] width 29 height 11
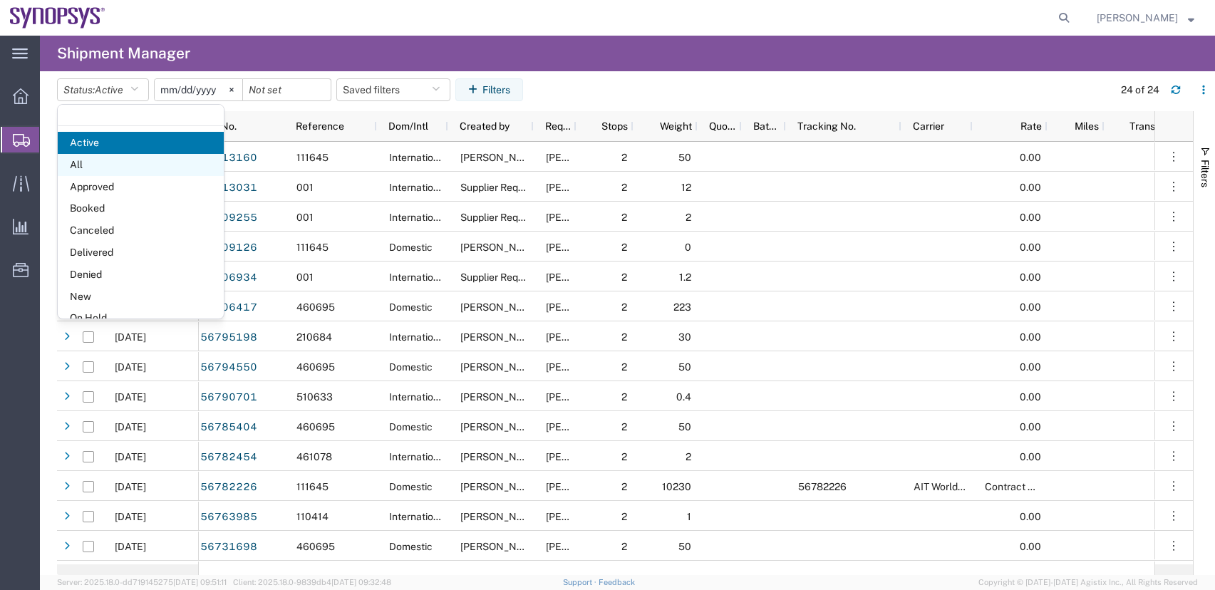
click at [96, 164] on span "All" at bounding box center [141, 165] width 166 height 22
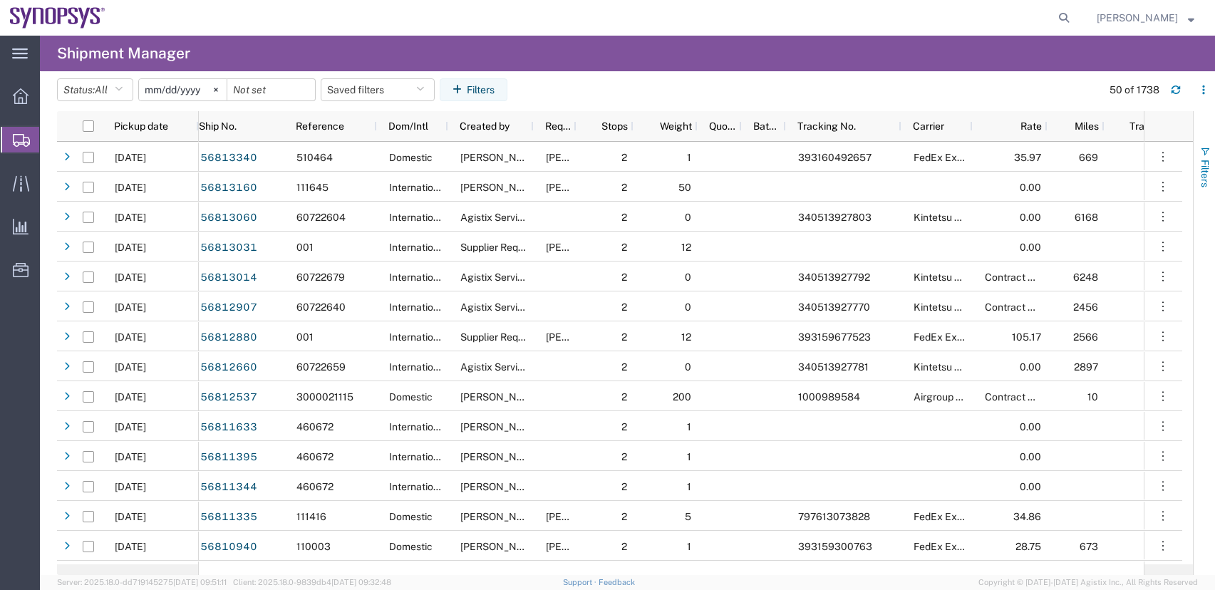
click at [1201, 172] on span "Filters" at bounding box center [1204, 174] width 11 height 28
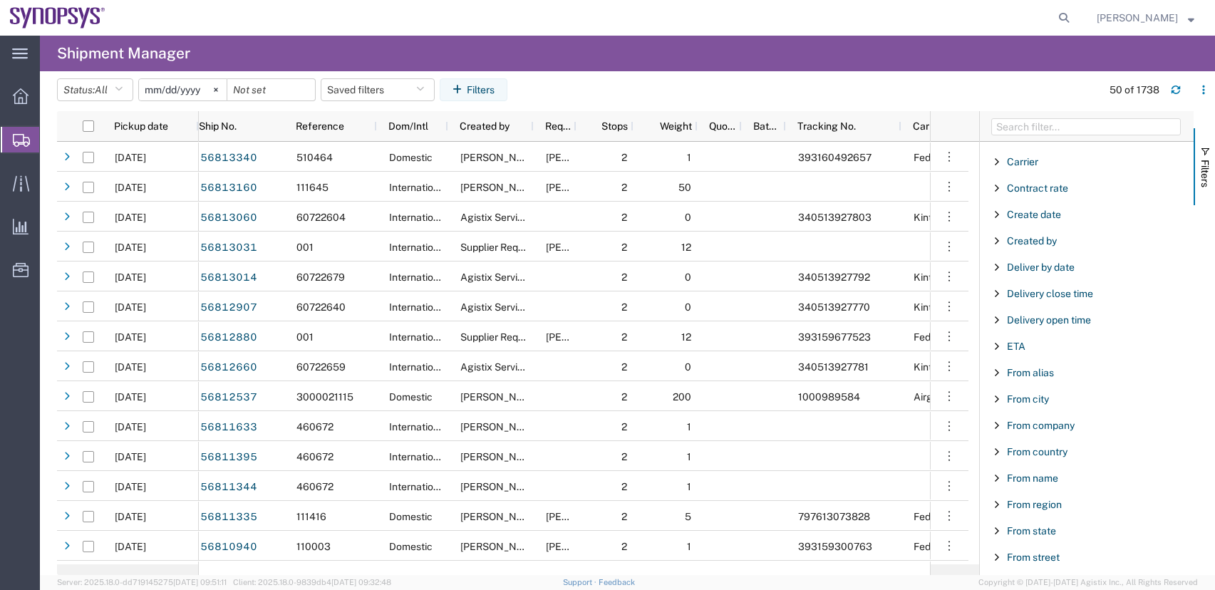
scroll to position [214, 0]
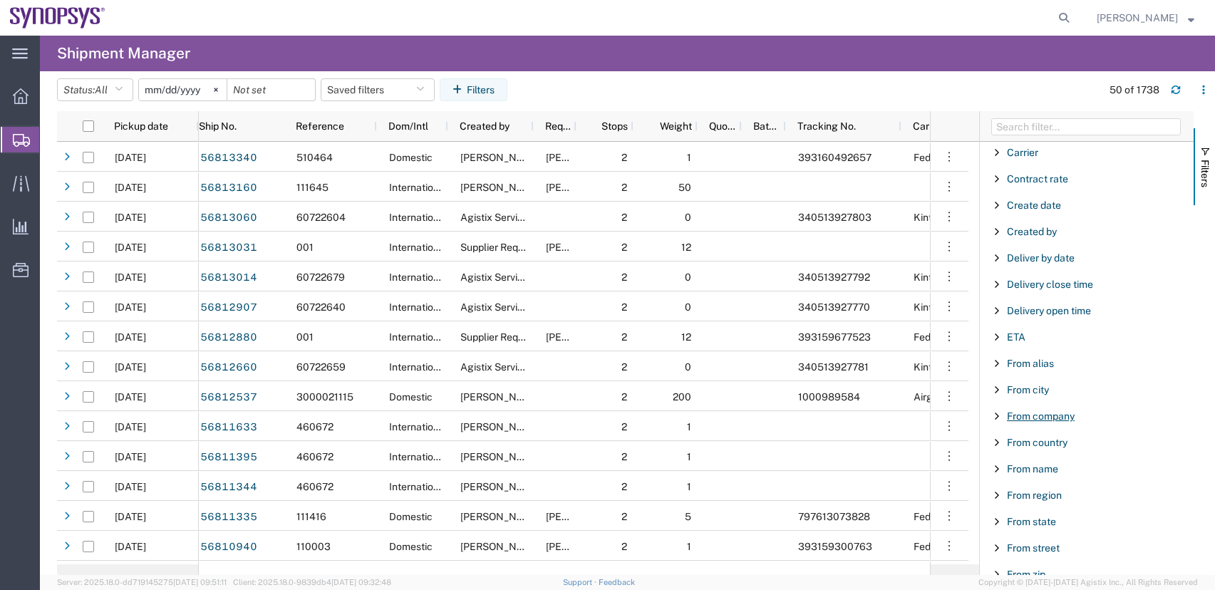
click at [1054, 413] on span "From company" at bounding box center [1041, 415] width 68 height 11
type input "ttm"
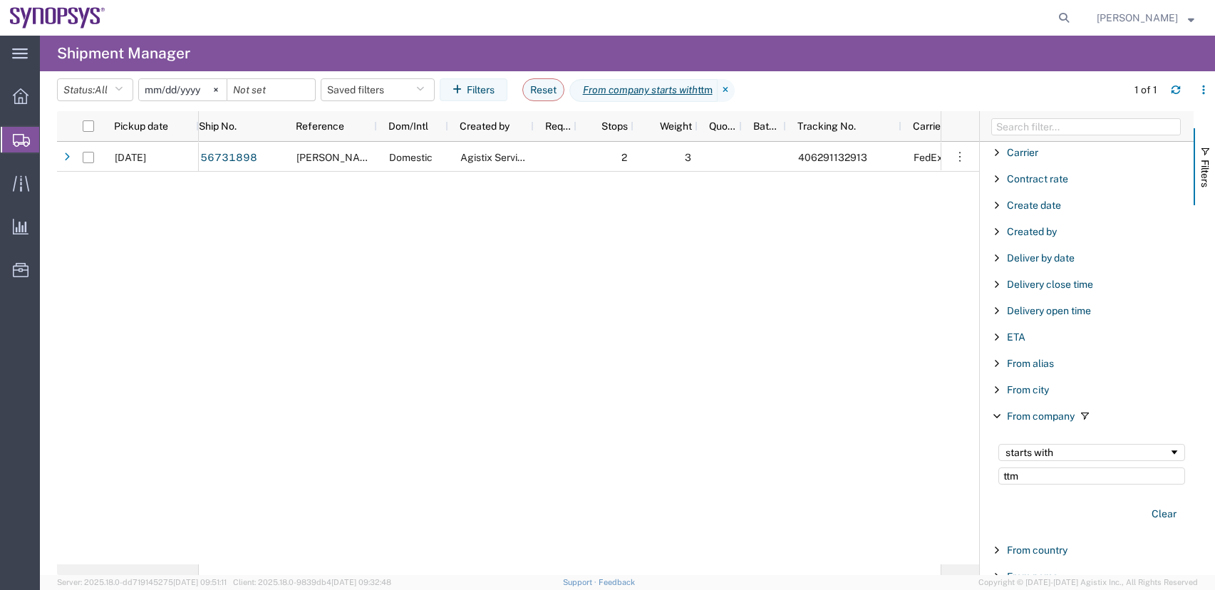
drag, startPoint x: 222, startPoint y: 86, endPoint x: 219, endPoint y: 80, distance: 7.3
click at [224, 86] on svg-icon at bounding box center [215, 89] width 21 height 21
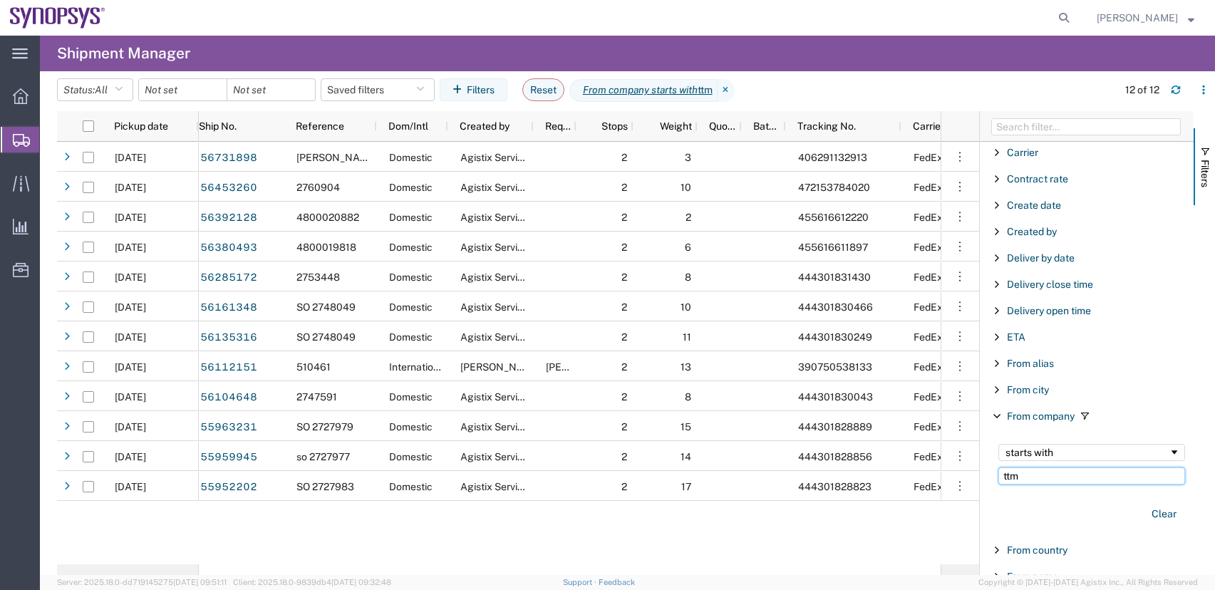
drag, startPoint x: 1047, startPoint y: 477, endPoint x: 242, endPoint y: 379, distance: 811.2
click at [609, 445] on div "Pickup date Miles Tracking No. Carrier Rate Requested by Stops Weight Quote num…" at bounding box center [636, 343] width 1158 height 464
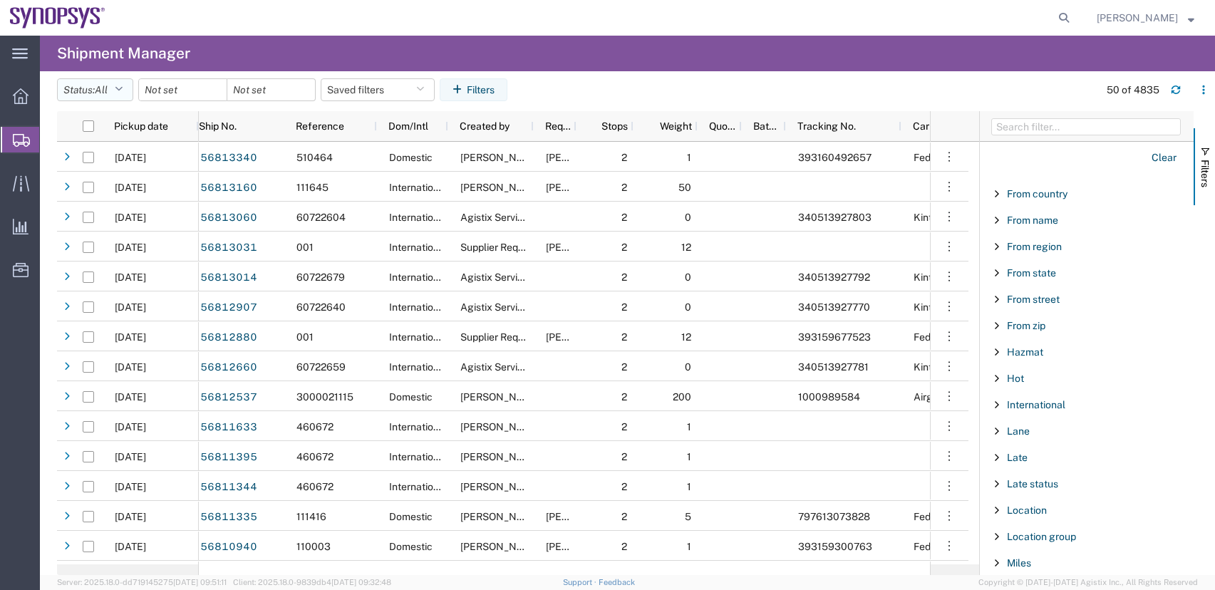
click at [120, 88] on icon "button" at bounding box center [119, 90] width 8 height 10
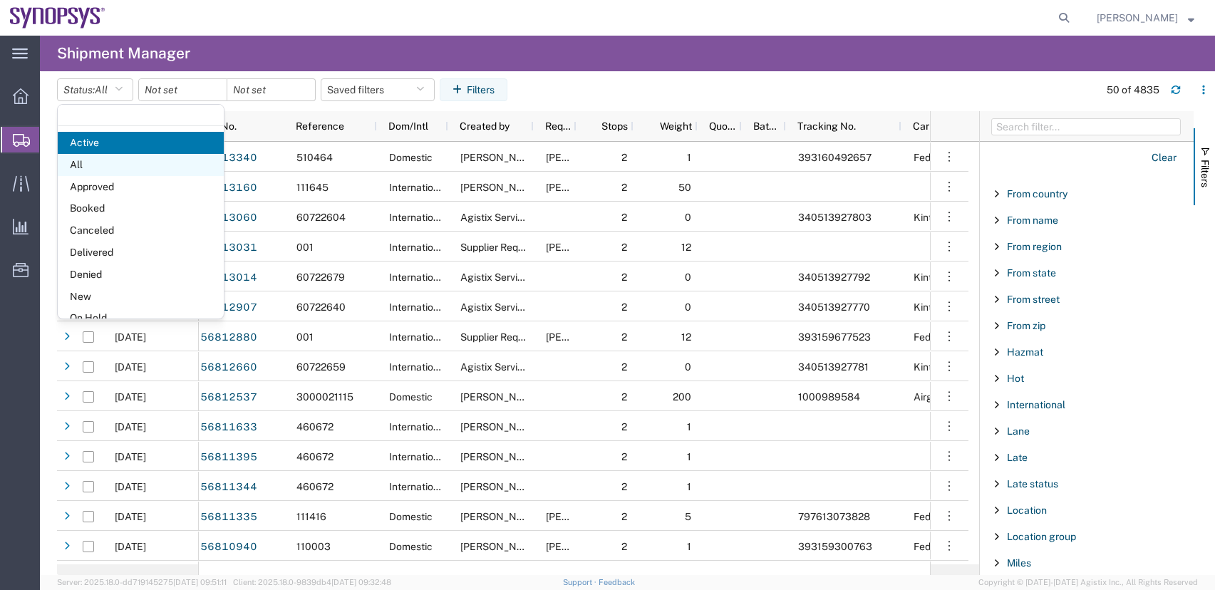
drag, startPoint x: 83, startPoint y: 176, endPoint x: 84, endPoint y: 168, distance: 8.0
click at [84, 170] on ul "Active All Approved Booked Canceled Delivered Denied New On Hold Pending Return…" at bounding box center [141, 264] width 166 height 264
click at [84, 168] on span "All" at bounding box center [141, 165] width 166 height 22
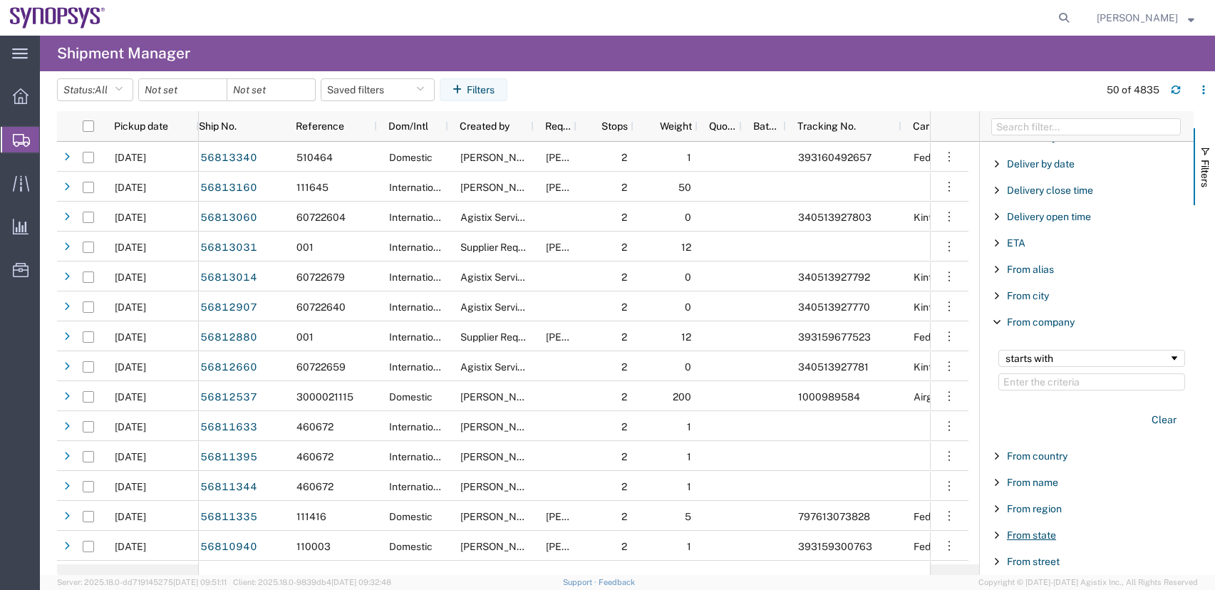
scroll to position [285, 0]
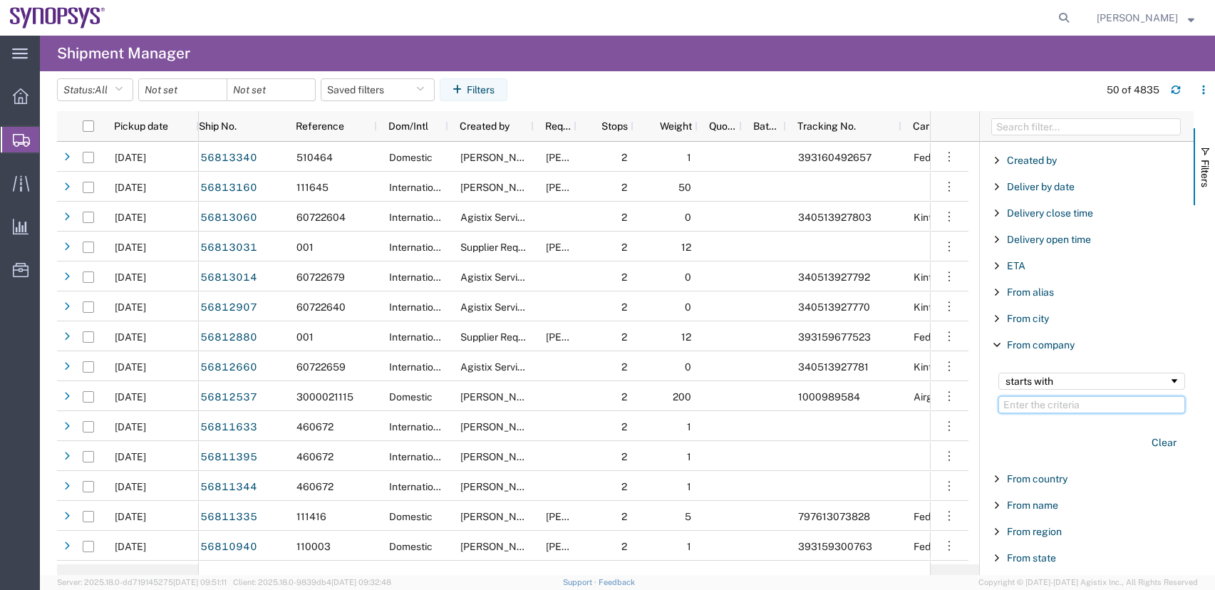
click at [1080, 408] on input "Filter Value" at bounding box center [1091, 404] width 187 height 17
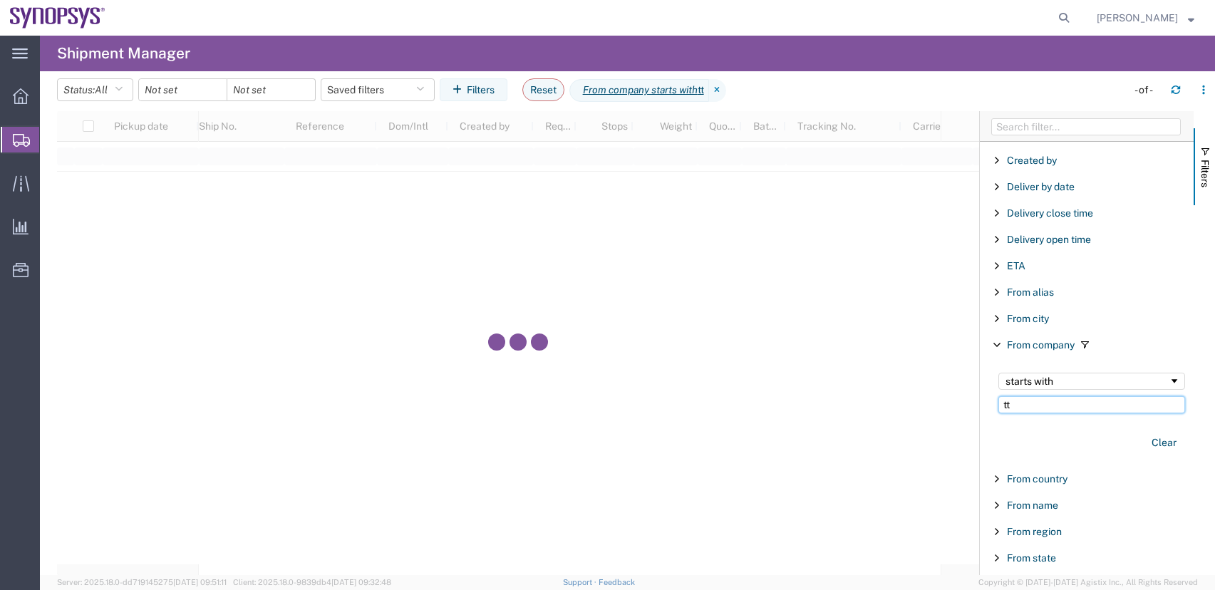
type input "tt"
click at [51, 137] on span "Shipments" at bounding box center [44, 139] width 11 height 29
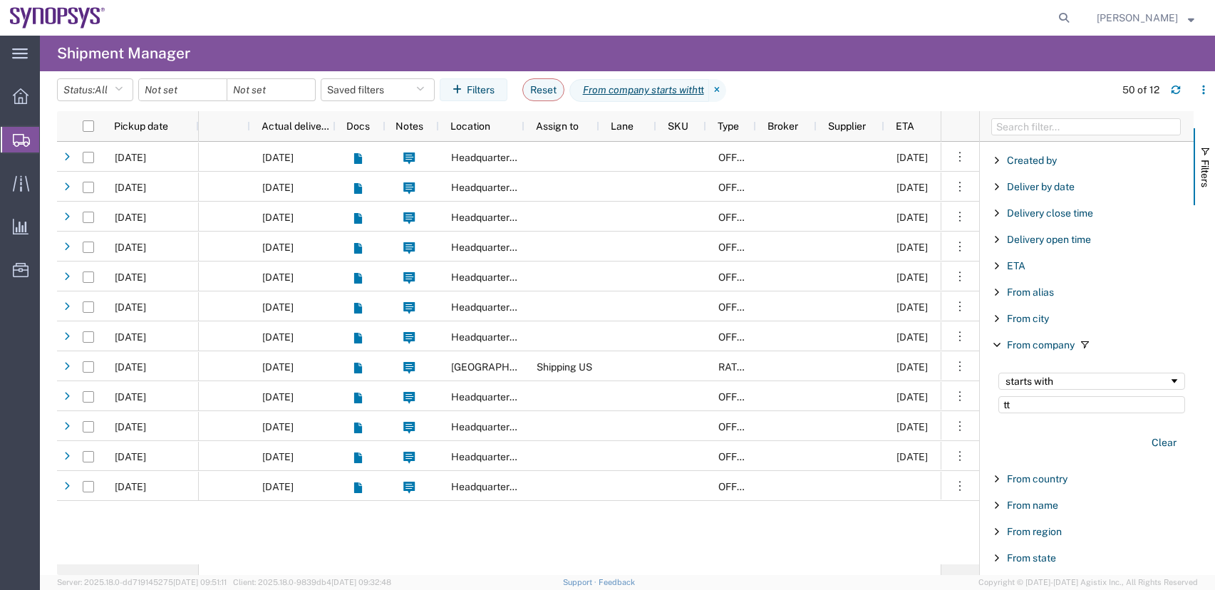
scroll to position [0, 1573]
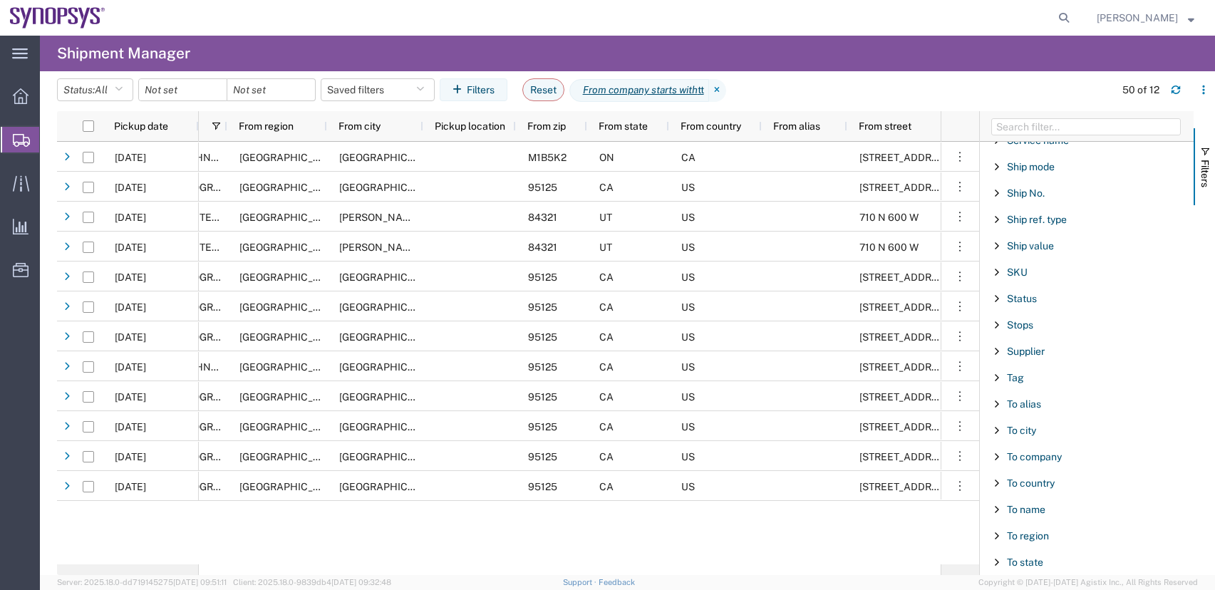
click at [996, 457] on span "Filter List 66 Filters" at bounding box center [996, 456] width 11 height 11
click at [998, 458] on span "Filter List 66 Filters" at bounding box center [996, 456] width 11 height 11
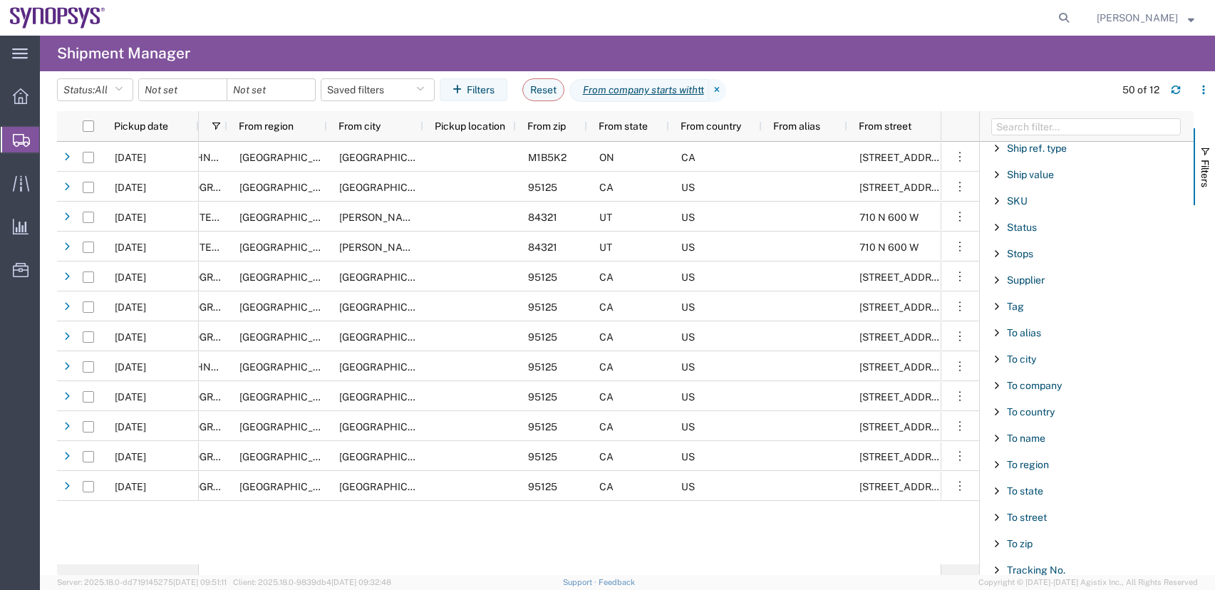
click at [998, 490] on span "Filter List 66 Filters" at bounding box center [996, 490] width 11 height 11
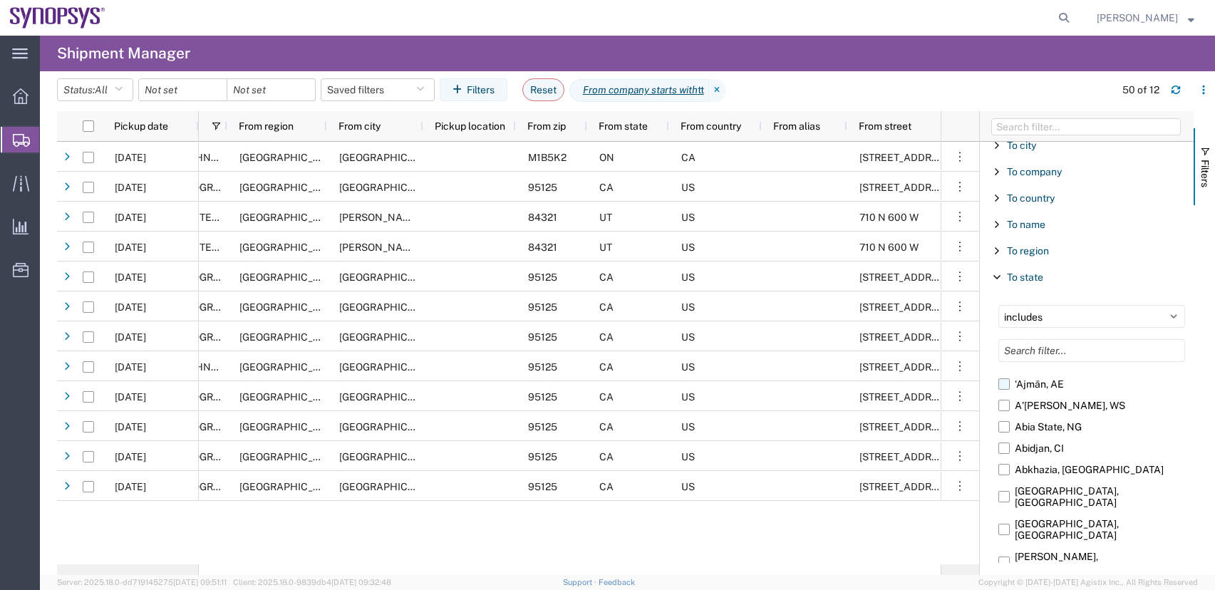
scroll to position [1639, 0]
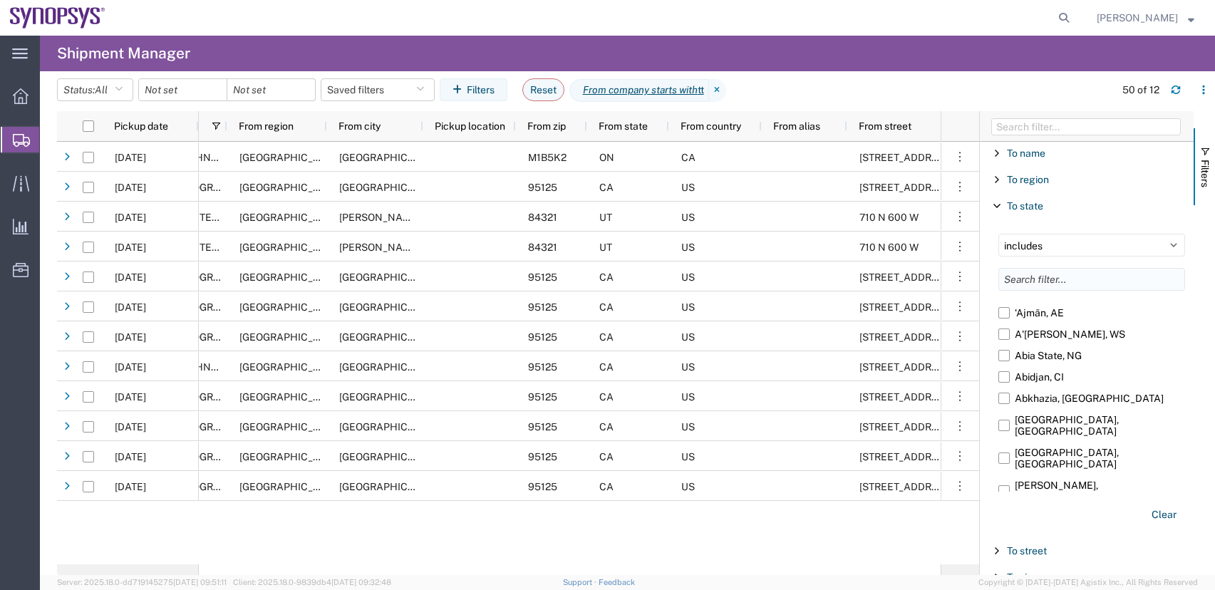
click at [1059, 279] on input "Filter List 66 Filters" at bounding box center [1091, 279] width 187 height 23
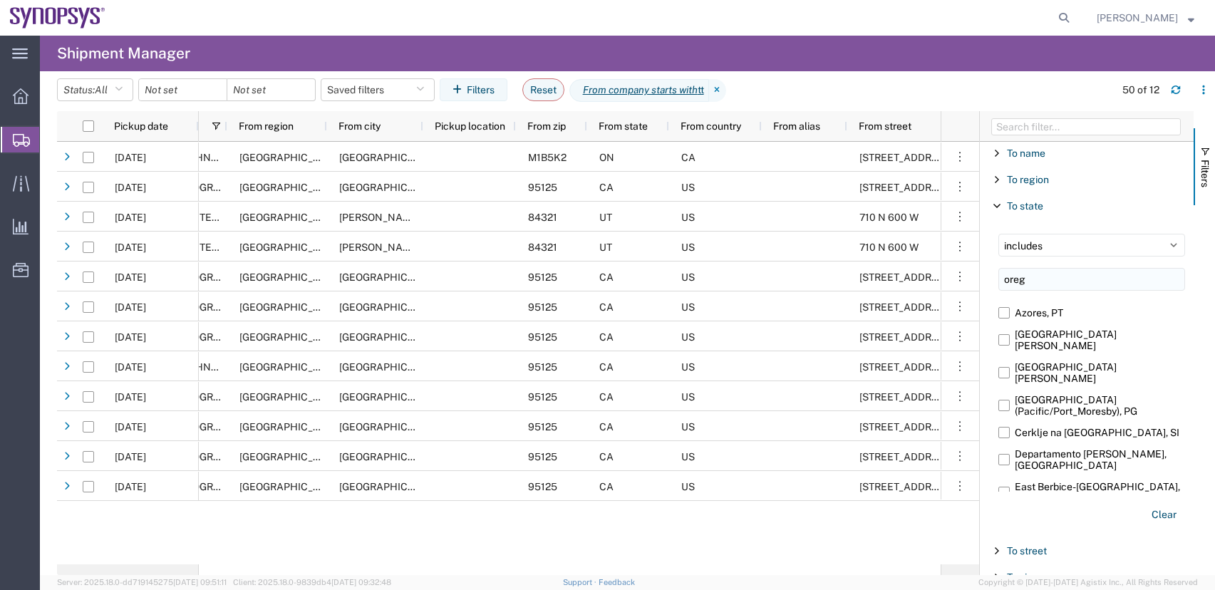
scroll to position [1565, 0]
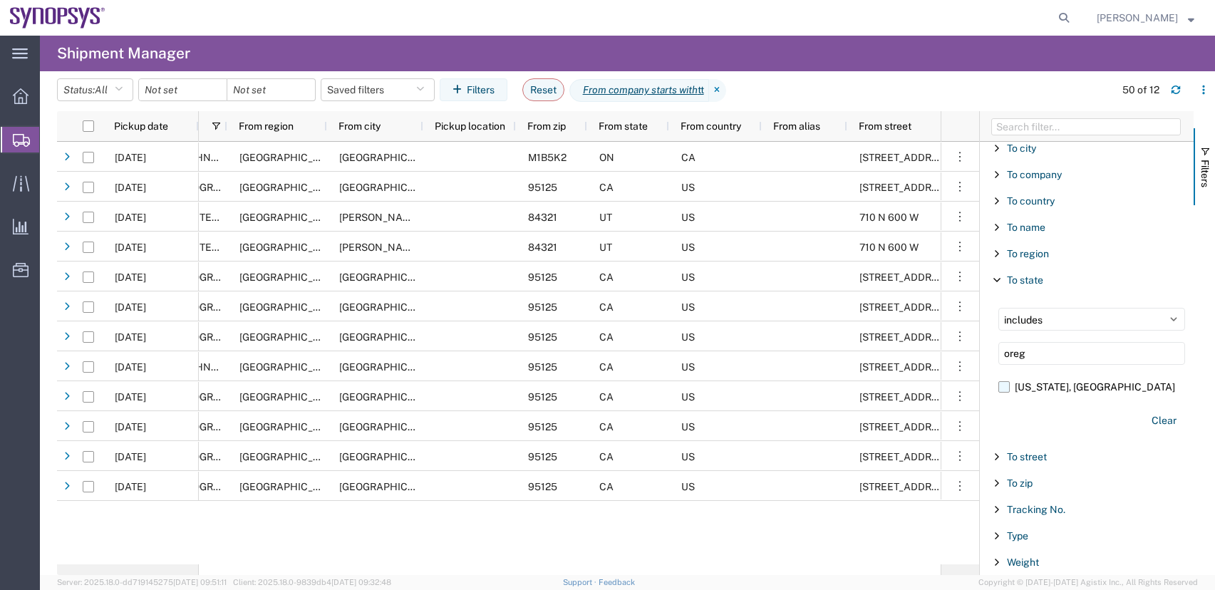
type input "oreg"
click at [1003, 388] on label "[US_STATE], [GEOGRAPHIC_DATA]" at bounding box center [1091, 386] width 187 height 21
click at [0, 0] on input "[US_STATE], [GEOGRAPHIC_DATA]" at bounding box center [0, 0] width 0 height 0
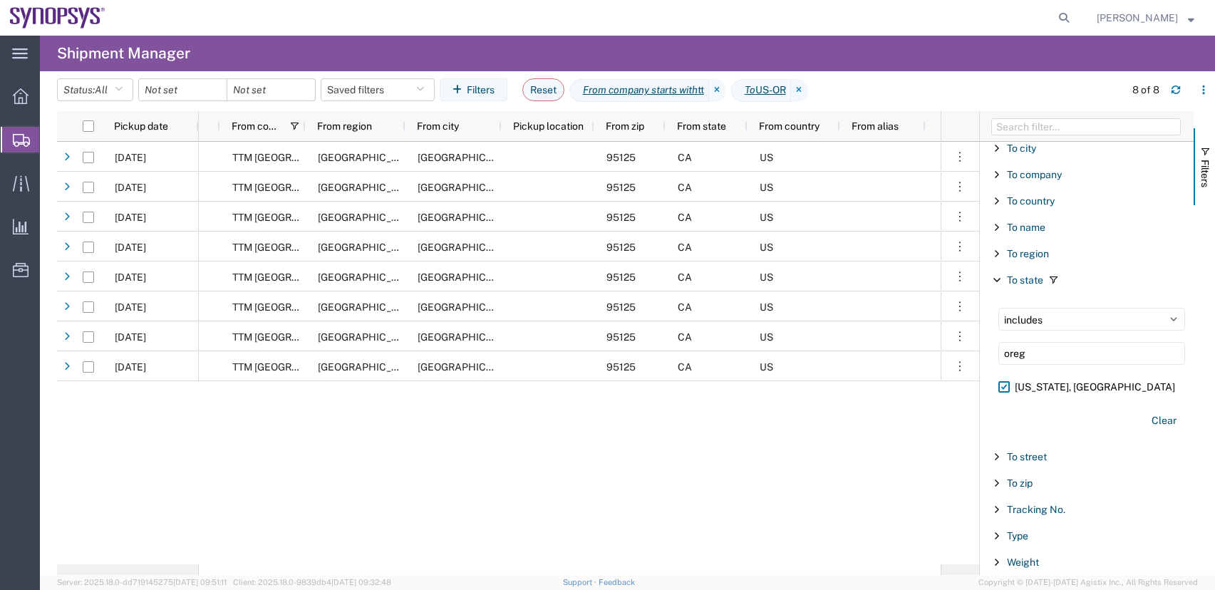
scroll to position [0, 645]
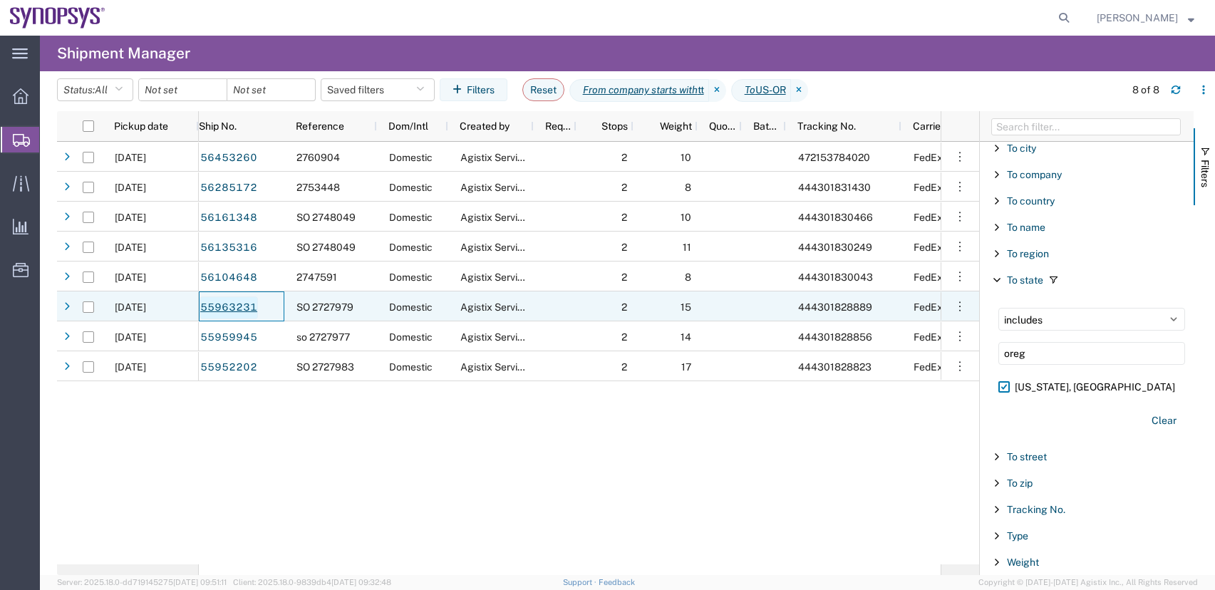
click at [219, 304] on link "55963231" at bounding box center [229, 307] width 58 height 23
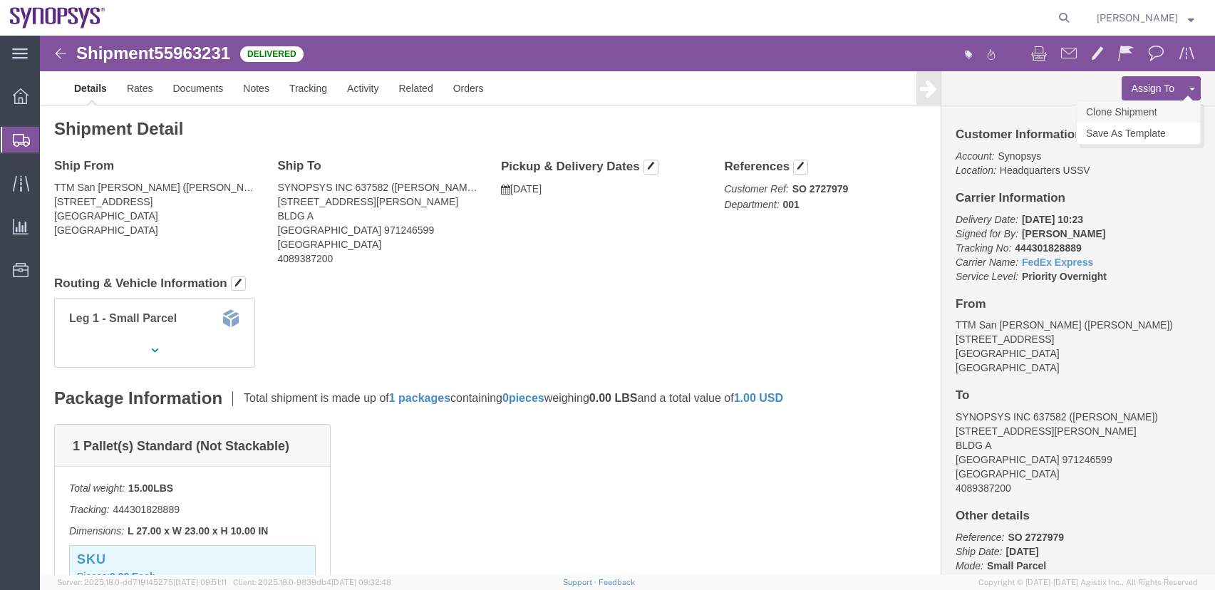
click link "Clone Shipment"
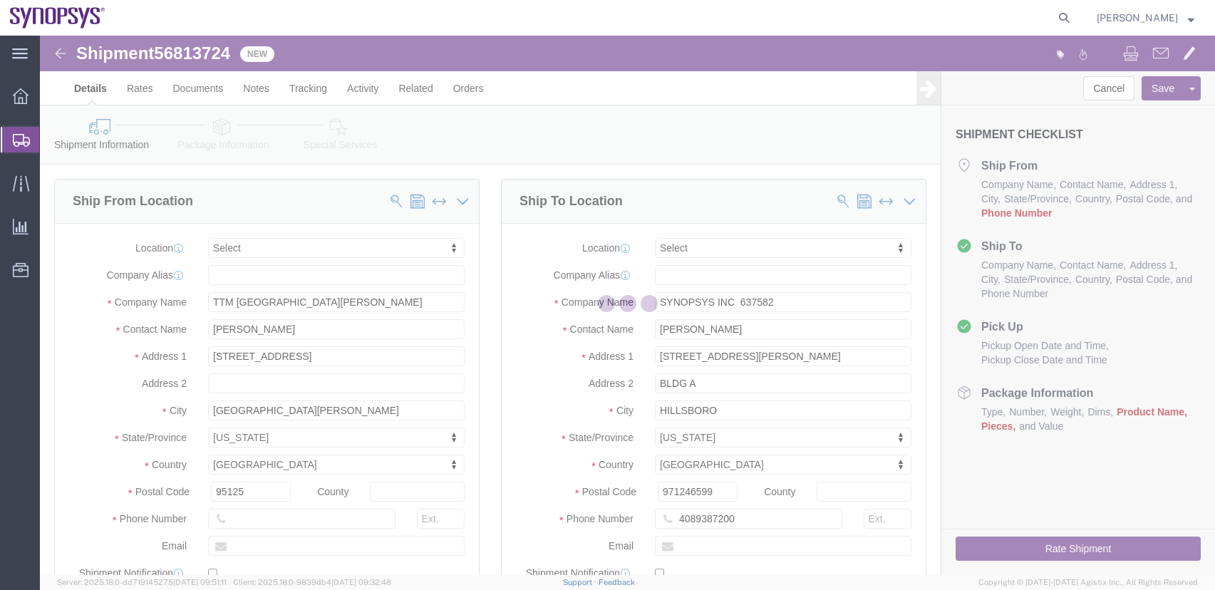
select select
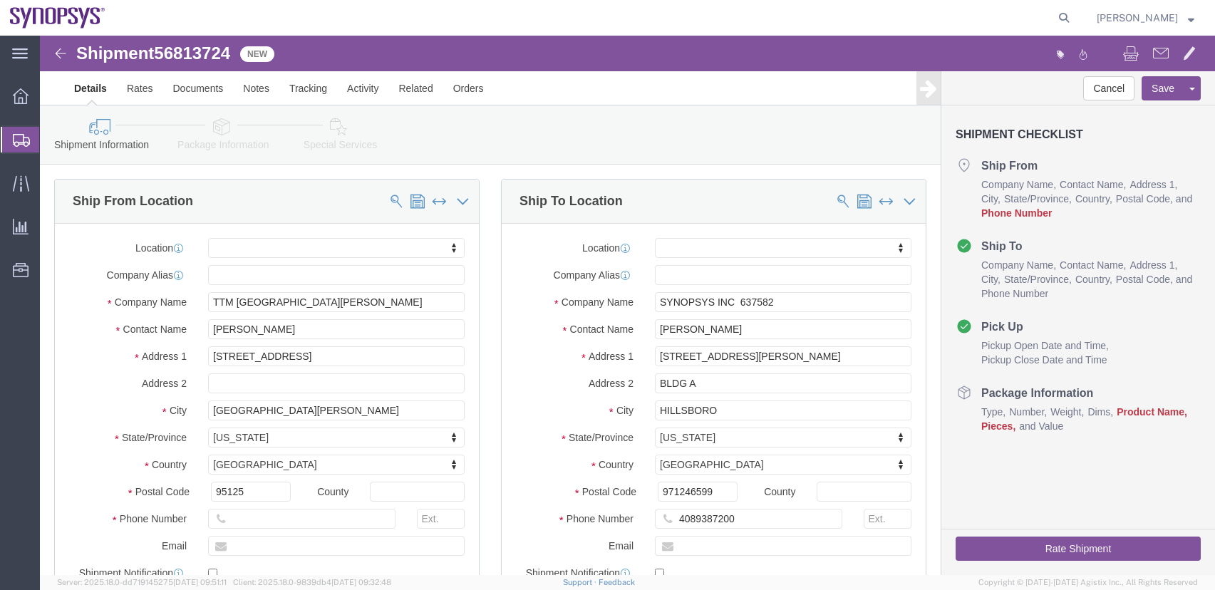
click div "Address [STREET_ADDRESS]"
drag, startPoint x: 260, startPoint y: 287, endPoint x: -11, endPoint y: 237, distance: 275.5
click html "Shipment 56813724 New Details Rates Documents Notes Tracking Activity Related O…"
type input "Shipping dock"
click label "Contact Name"
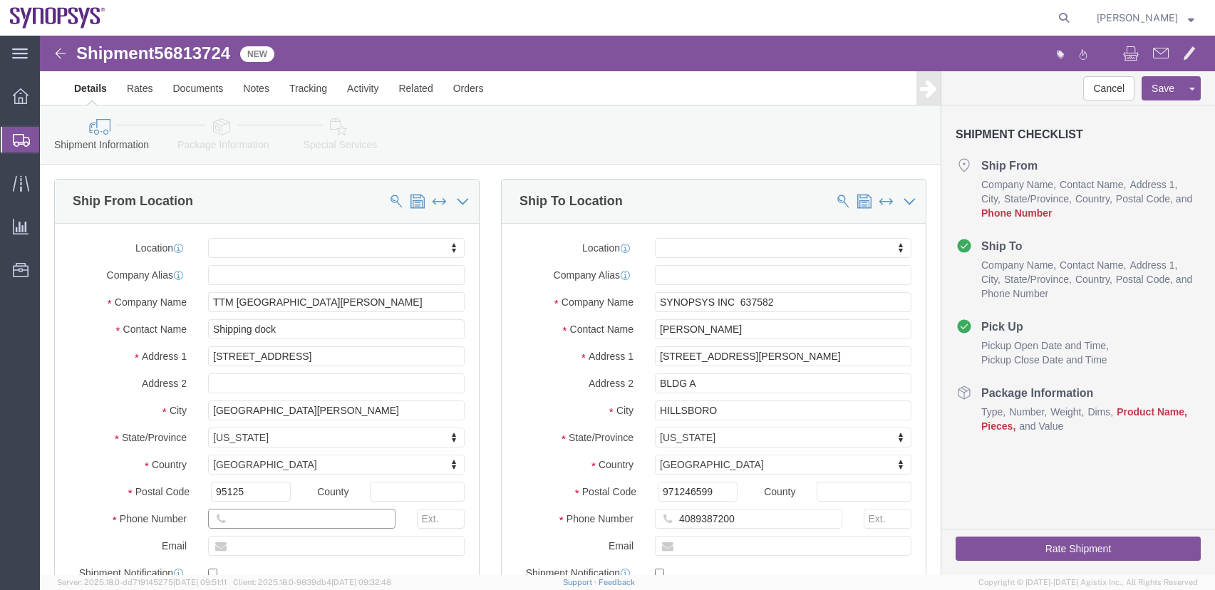
click input "text"
paste input "[PHONE_NUMBER]"
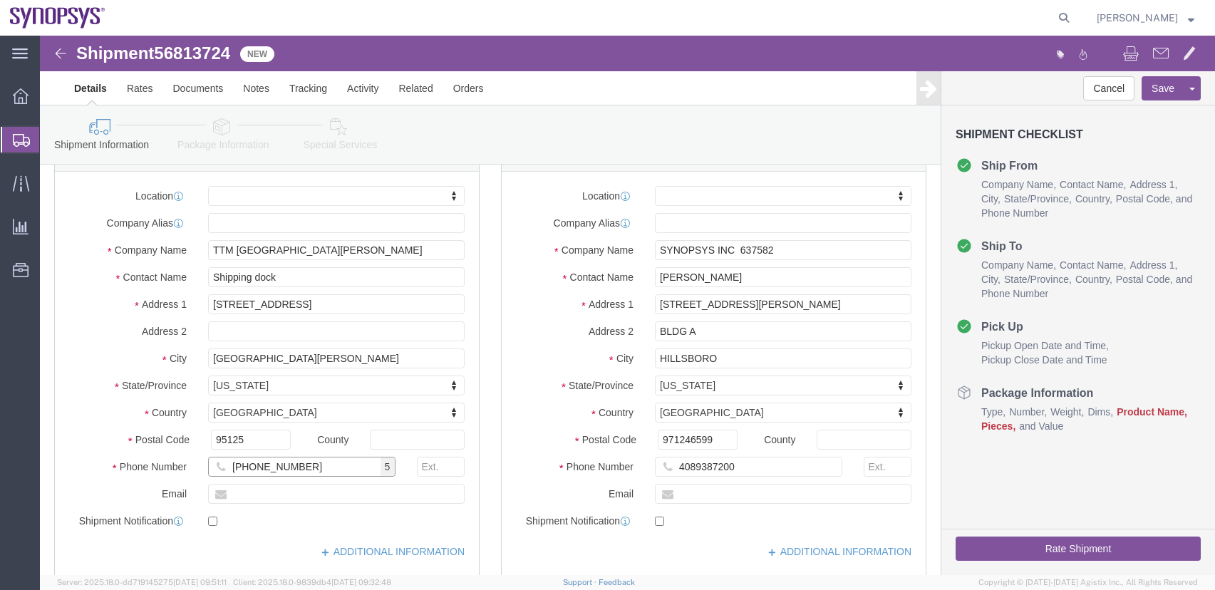
scroll to position [143, 0]
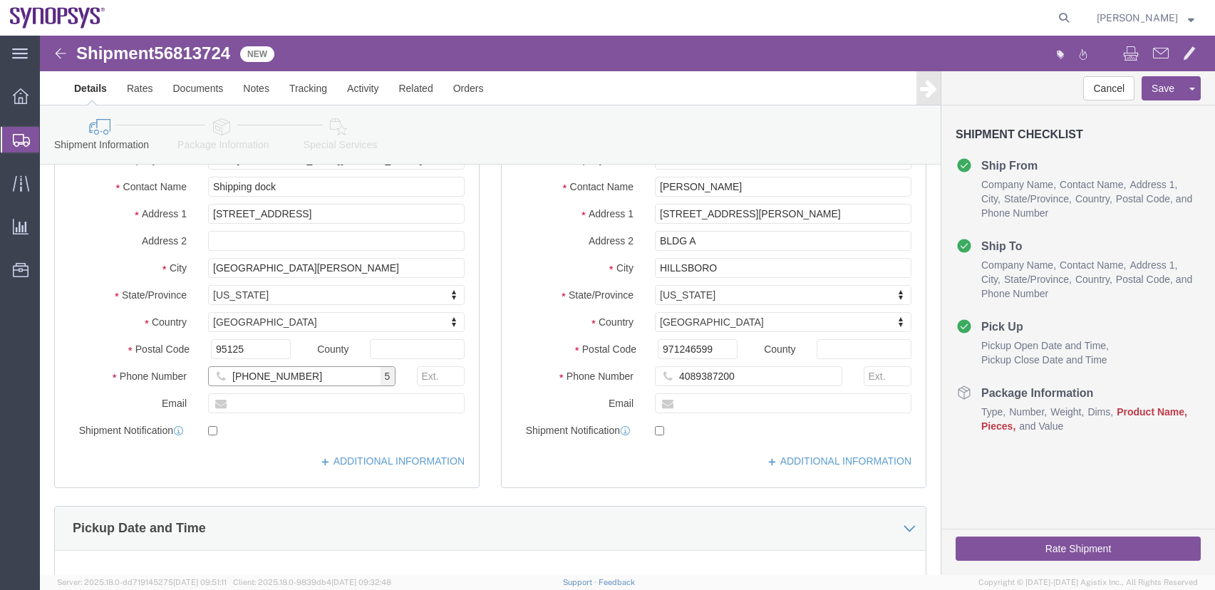
type input "[PHONE_NUMBER]"
click input "text"
paste input "| [DOMAIN_NAME][EMAIL_ADDRESS][DOMAIN_NAME]"
click input "| [DOMAIN_NAME][EMAIL_ADDRESS][DOMAIN_NAME]"
type input "[DOMAIN_NAME][EMAIL_ADDRESS][DOMAIN_NAME]"
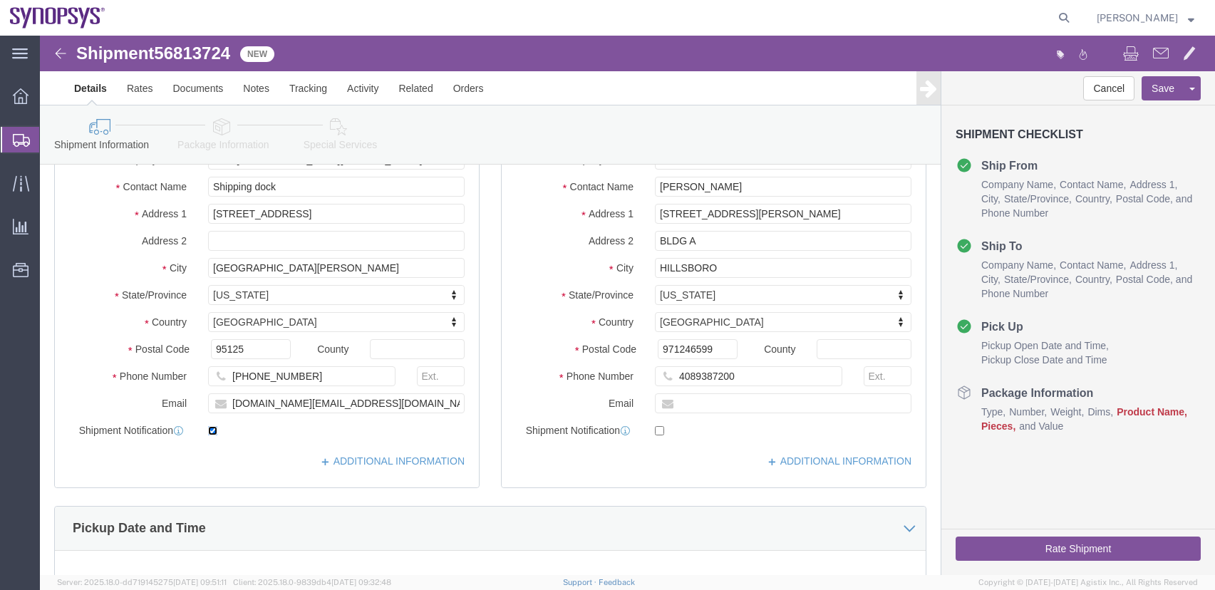
click input "checkbox"
checkbox input "true"
click input "checkbox"
checkbox input "true"
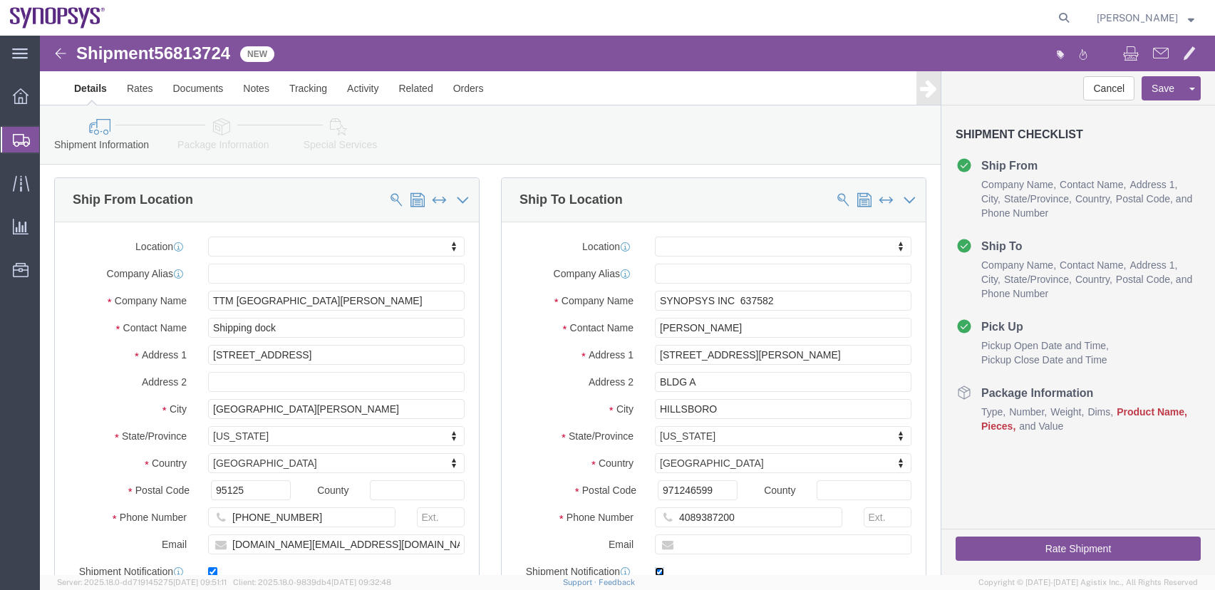
scroll to position [0, 0]
drag, startPoint x: 690, startPoint y: 349, endPoint x: 262, endPoint y: 249, distance: 439.2
click div "Ship From Location Location My Profile Location [GEOGRAPHIC_DATA] DE04 Agrate B…"
type input "us03"
drag, startPoint x: 699, startPoint y: 265, endPoint x: 743, endPoint y: 301, distance: 57.2
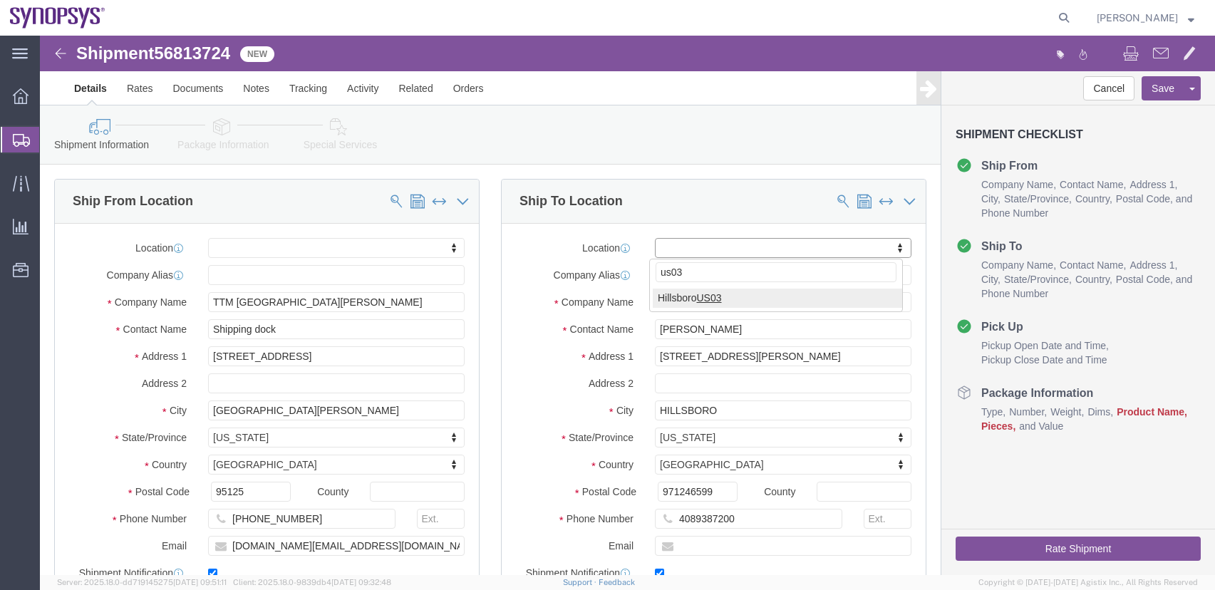
select select "63190"
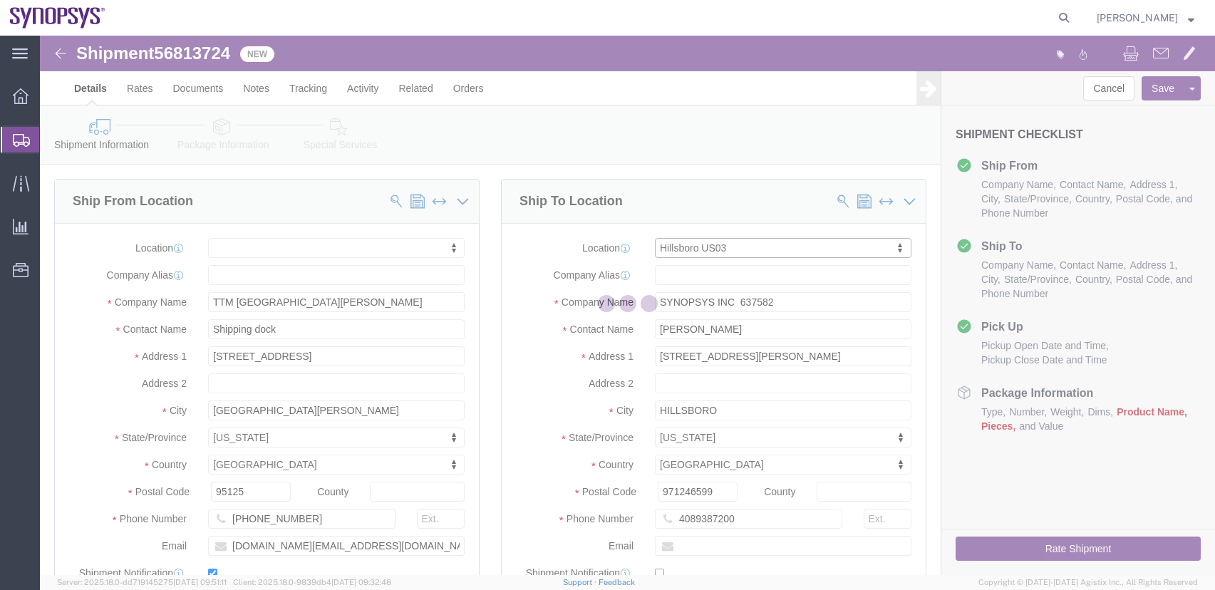
type input "US03"
type input "Synopsys Inc"
type input "[STREET_ADDRESS][PERSON_NAME]"
type input "Suite 400"
type input "Hillsboro"
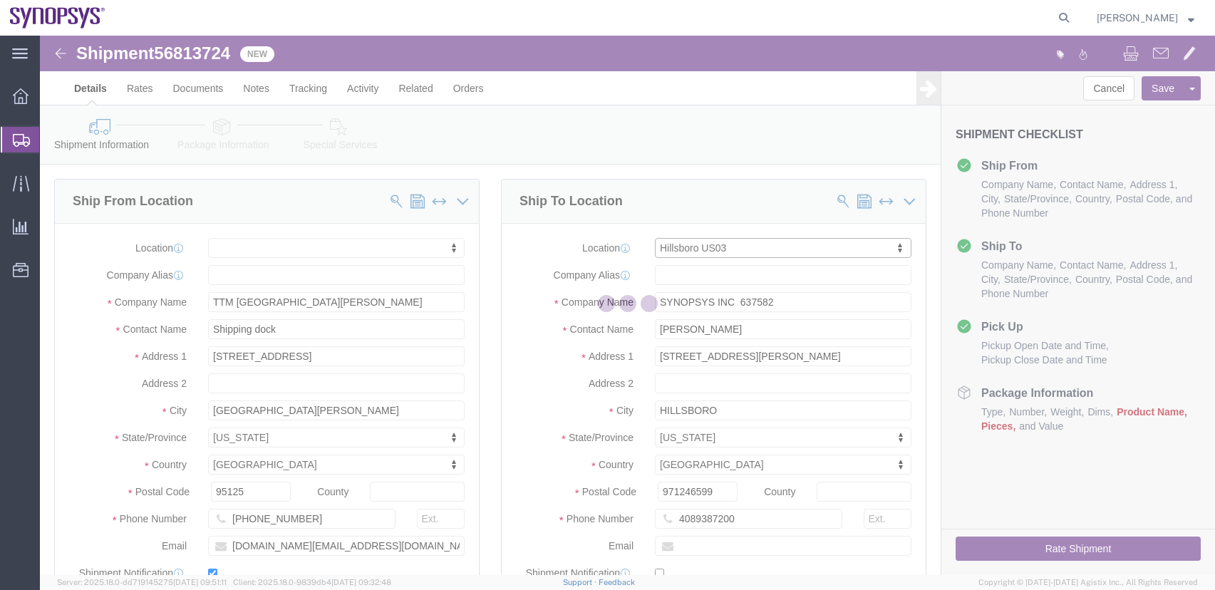
type input "97124"
checkbox input "false"
select select "OR"
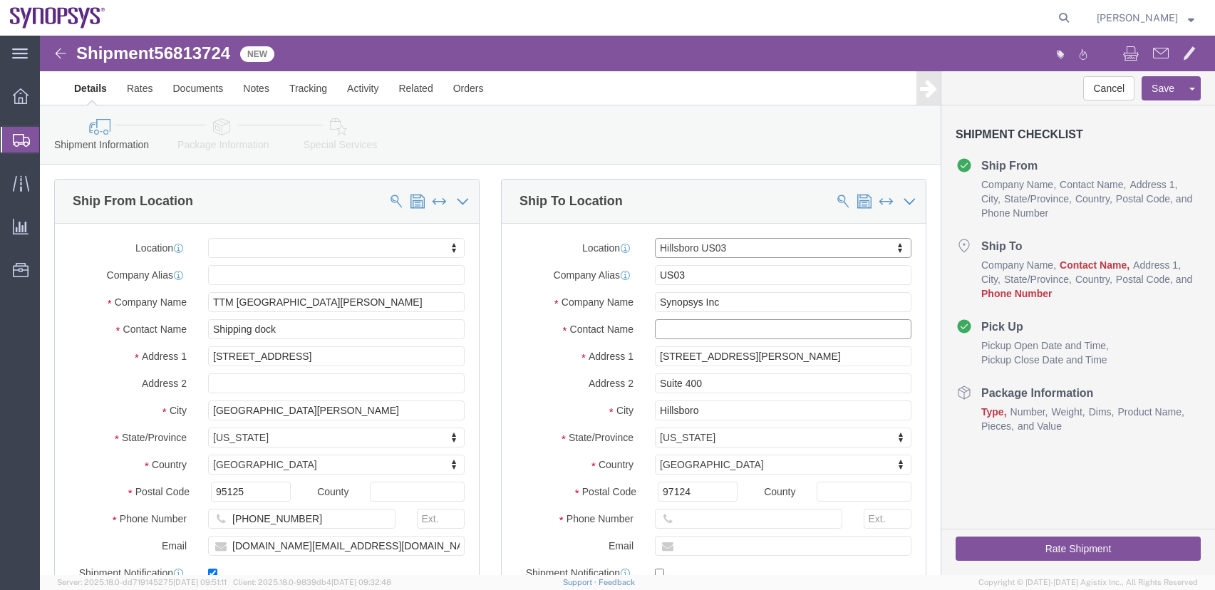
click input "text"
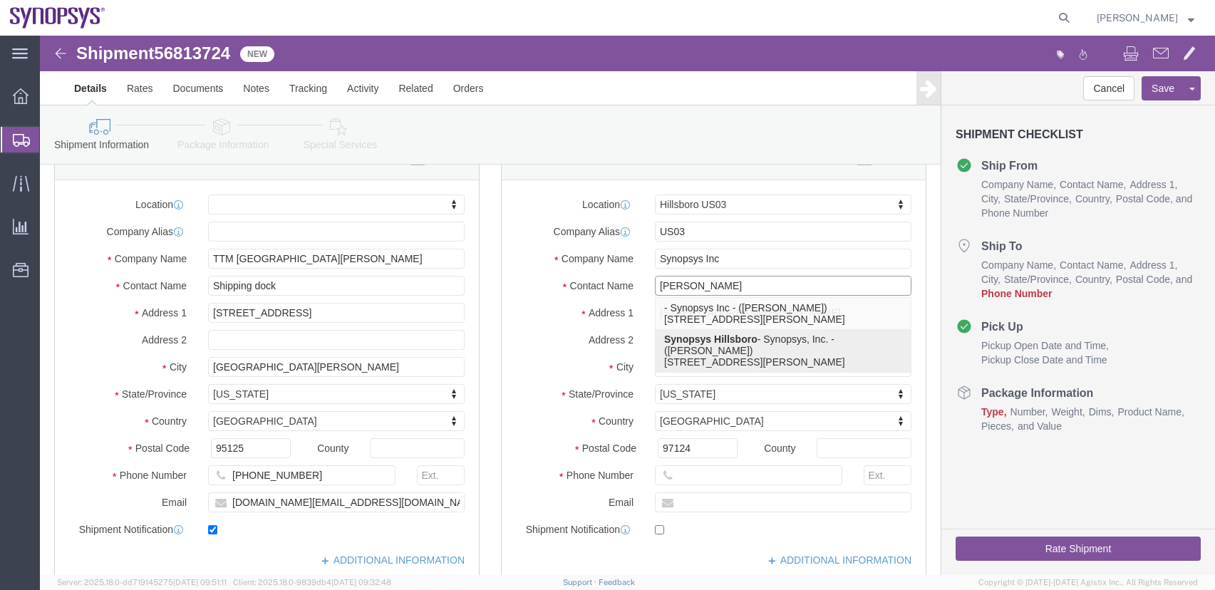
scroll to position [143, 0]
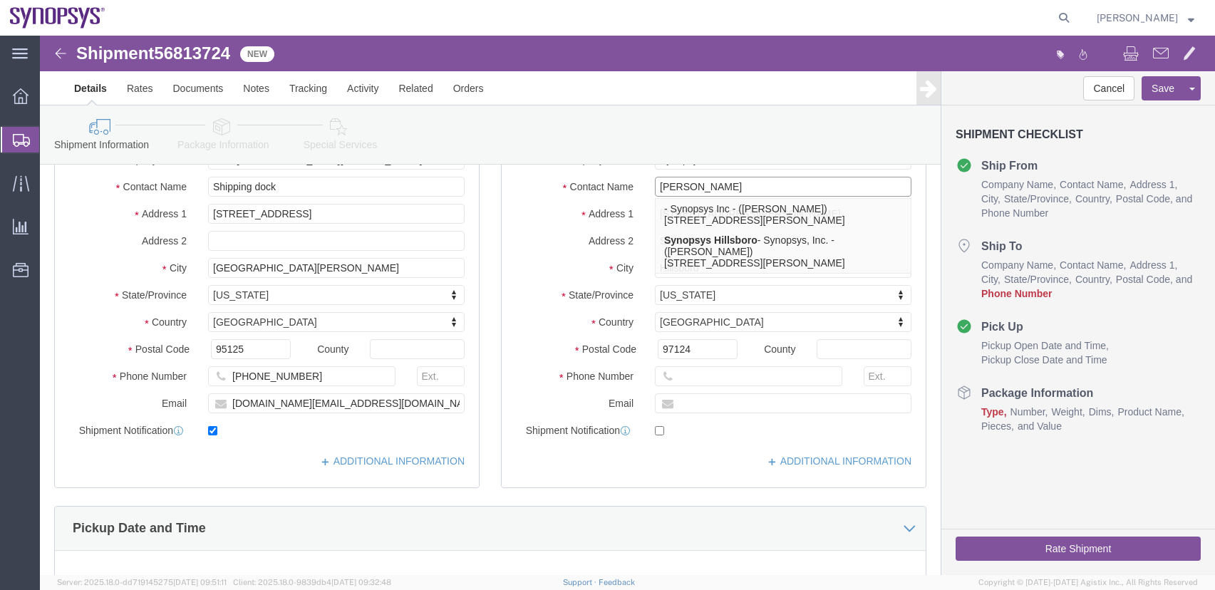
type input "[PERSON_NAME]"
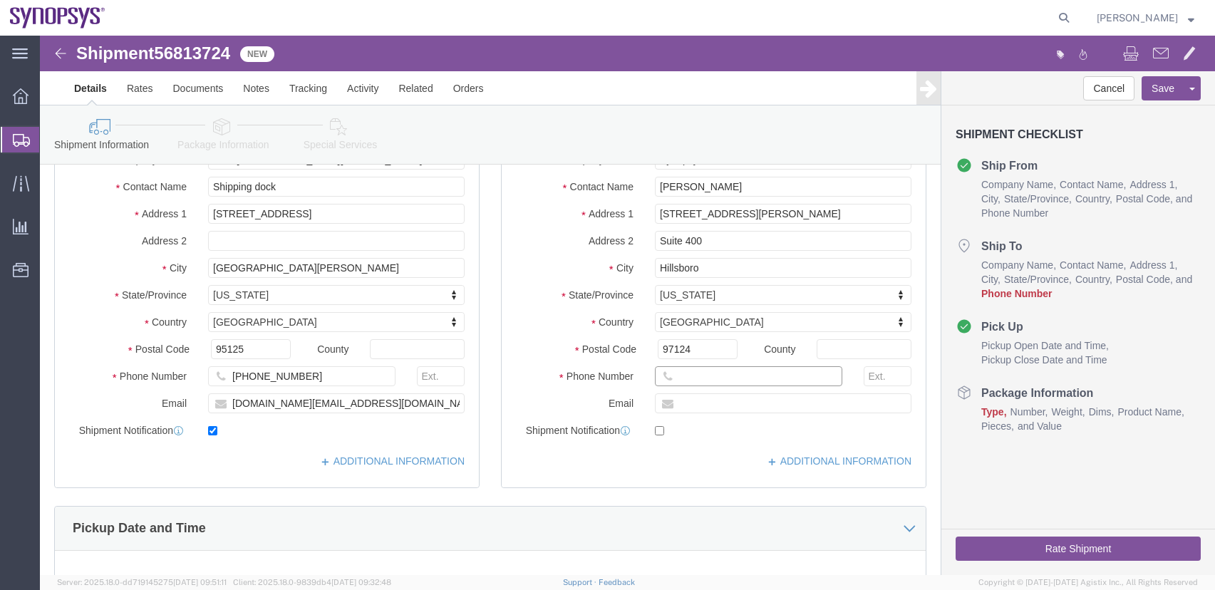
drag, startPoint x: 663, startPoint y: 342, endPoint x: 670, endPoint y: 336, distance: 8.6
click input "text"
type input "[PHONE_NUMBER]"
click input "text"
type input "[PERSON_NAME][EMAIL_ADDRESS][PERSON_NAME][DOMAIN_NAME]"
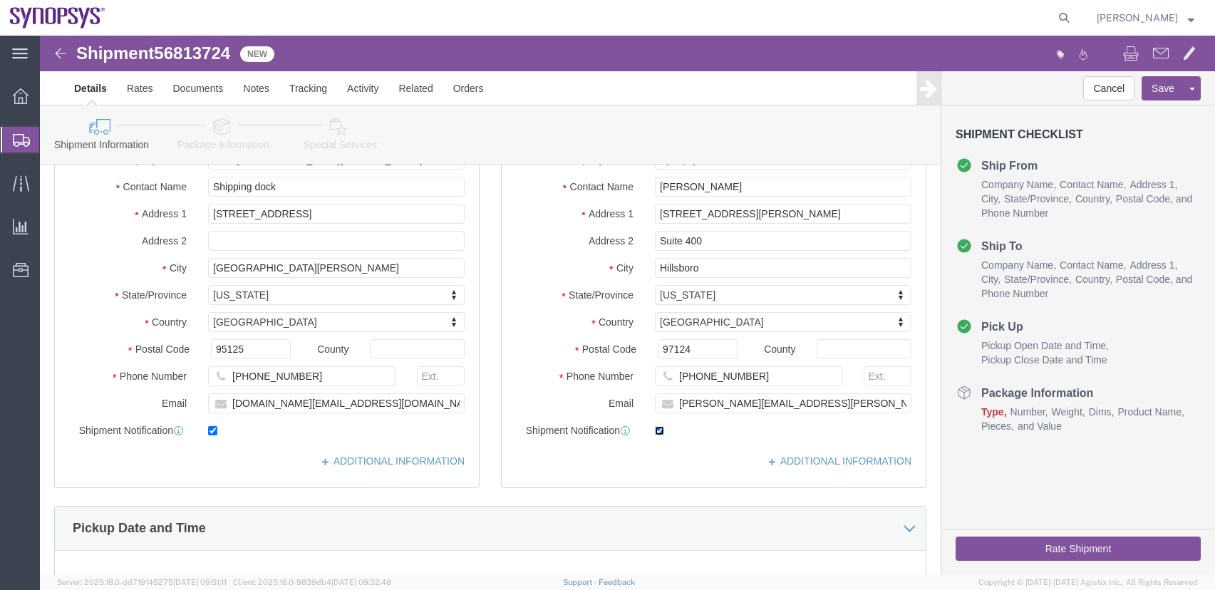
click input "checkbox"
checkbox input "true"
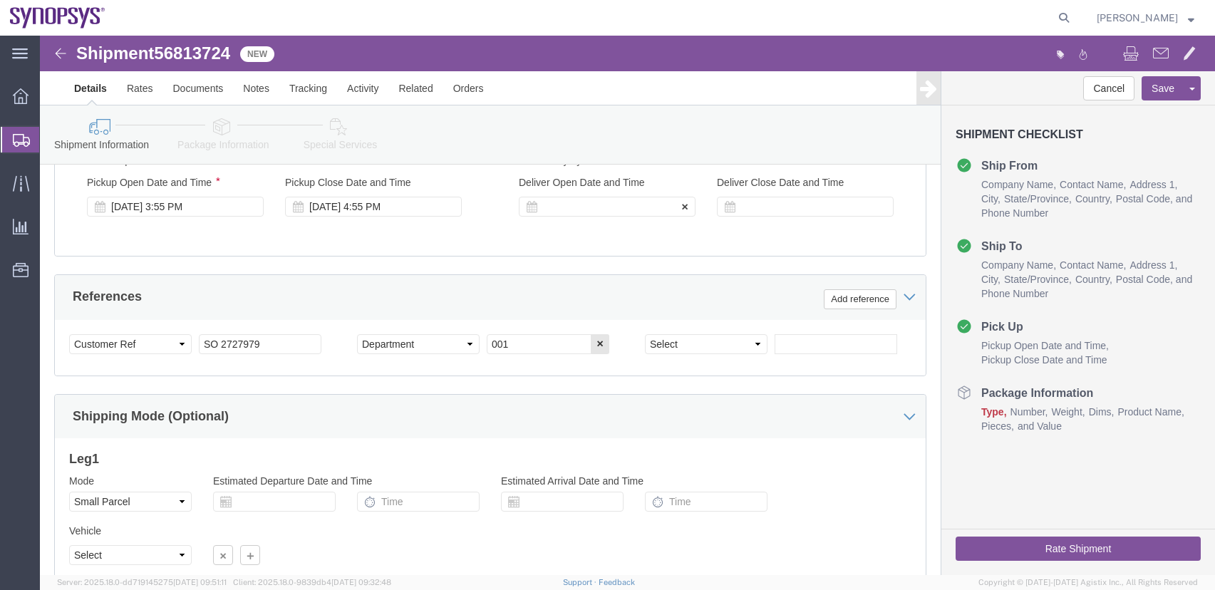
scroll to position [570, 0]
drag, startPoint x: 67, startPoint y: 259, endPoint x: -62, endPoint y: 217, distance: 135.4
click html "Shipment 56813724 New Details Rates Documents Notes Tracking Activity Related O…"
click input "text"
paste input "4800024356"
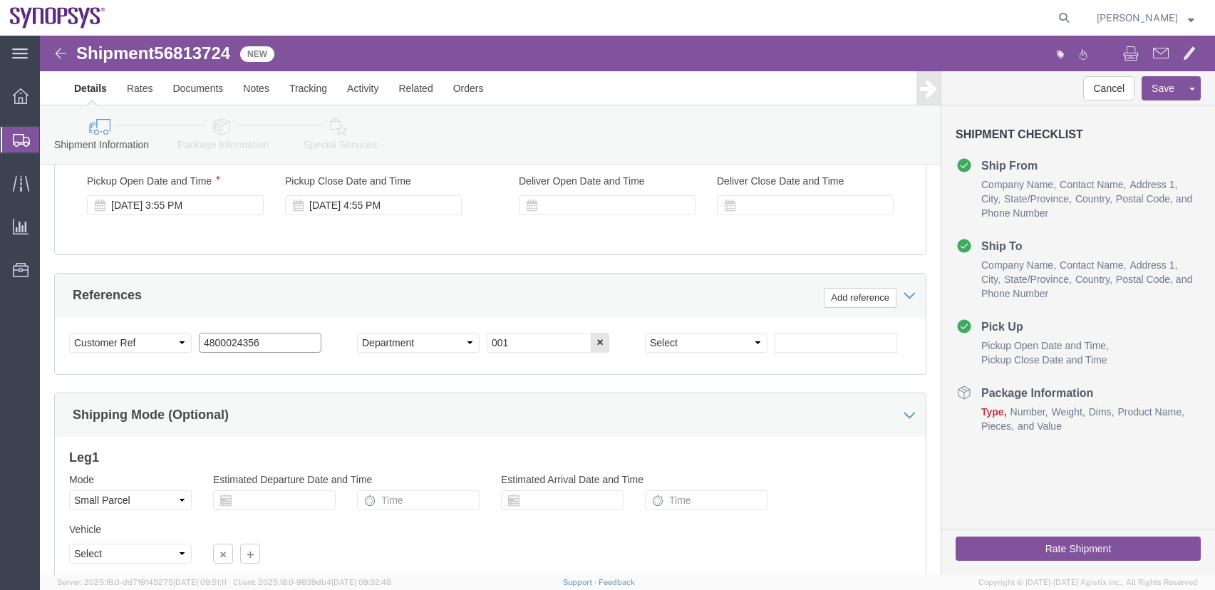
drag, startPoint x: 179, startPoint y: 309, endPoint x: 99, endPoint y: 303, distance: 80.0
click div "Select Account Type Activity ID Airline Appointment Number ASN Batch Request # …"
drag, startPoint x: 246, startPoint y: 309, endPoint x: 331, endPoint y: 311, distance: 85.6
click div "Select Account Type Activity ID Airline Appointment Number ASN Batch Request # …"
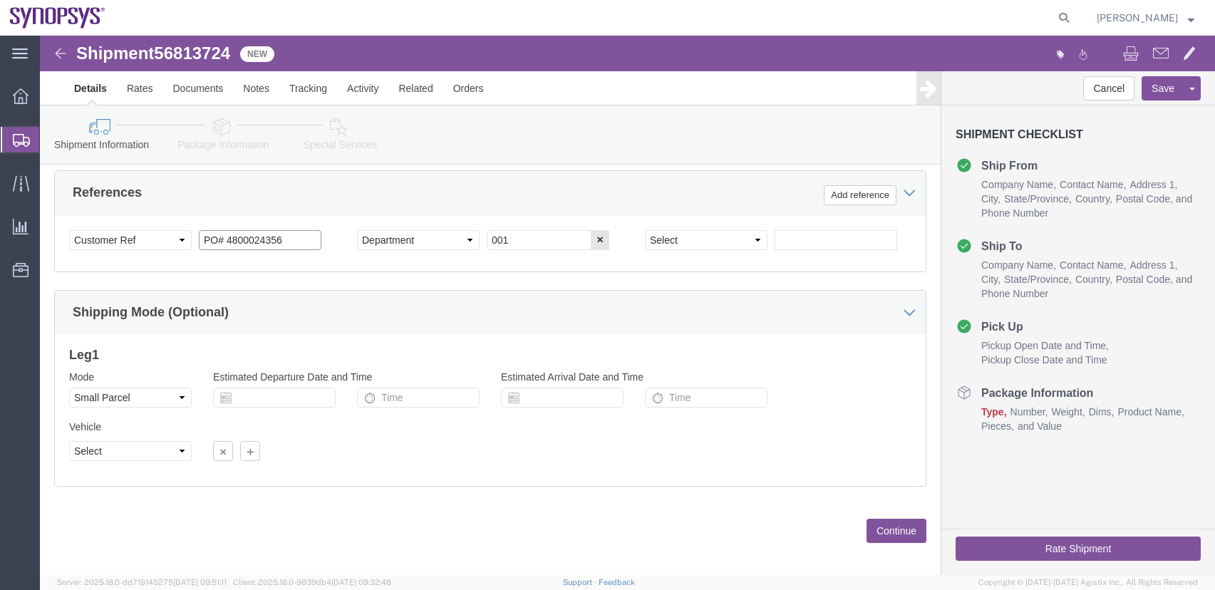
scroll to position [684, 0]
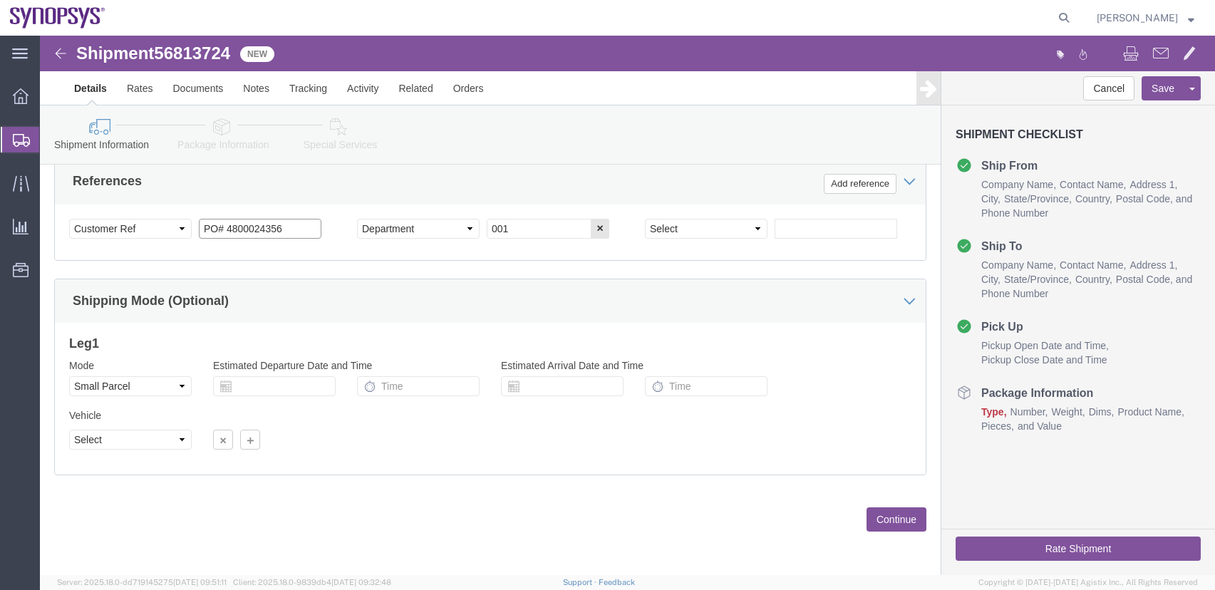
type input "PO# 4800024356"
click button "Continue"
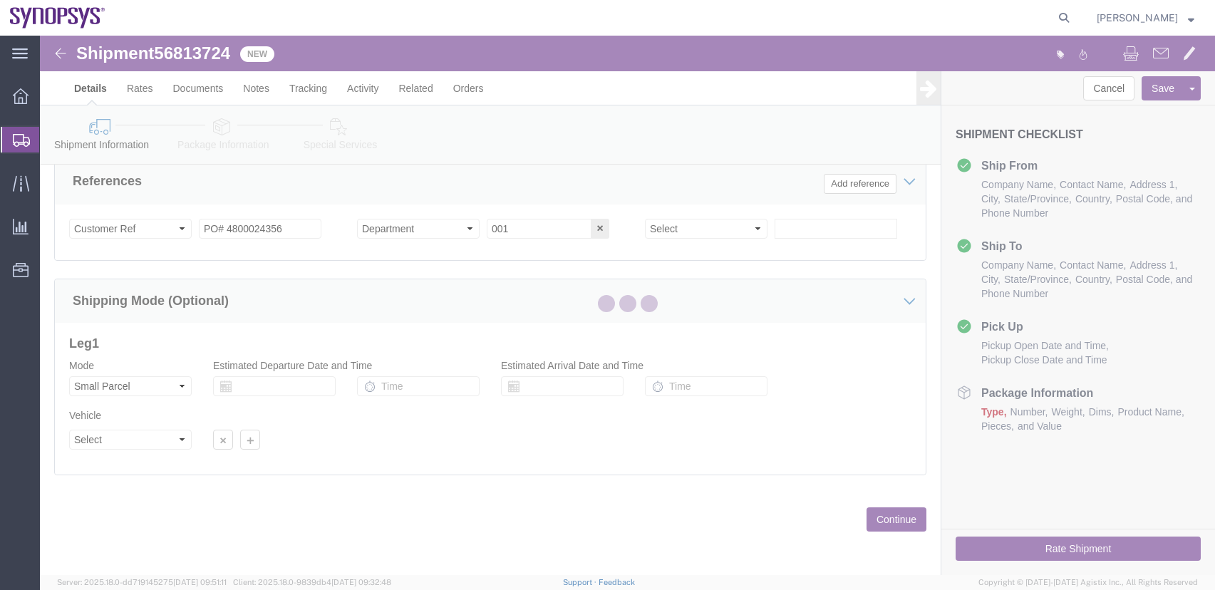
scroll to position [28, 0]
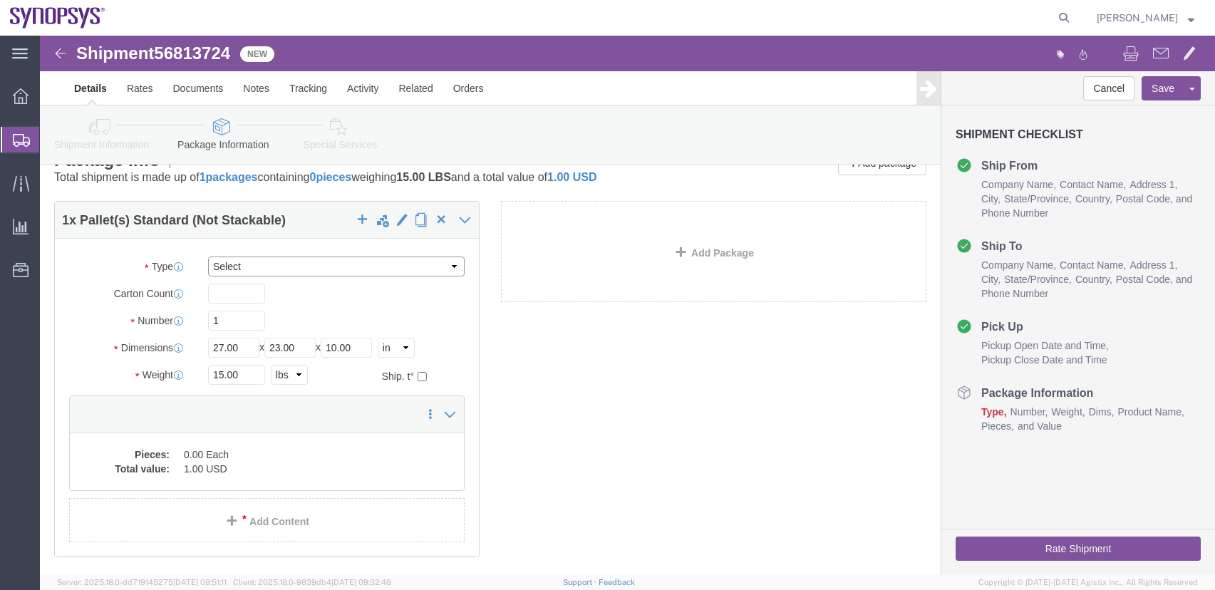
click select "Select Envelope Large Box Medium Box PAK Rack Small Box Tube Your Packaging"
select select "YRPK"
click select "Select Envelope Large Box Medium Box PAK Rack Small Box Tube Your Packaging"
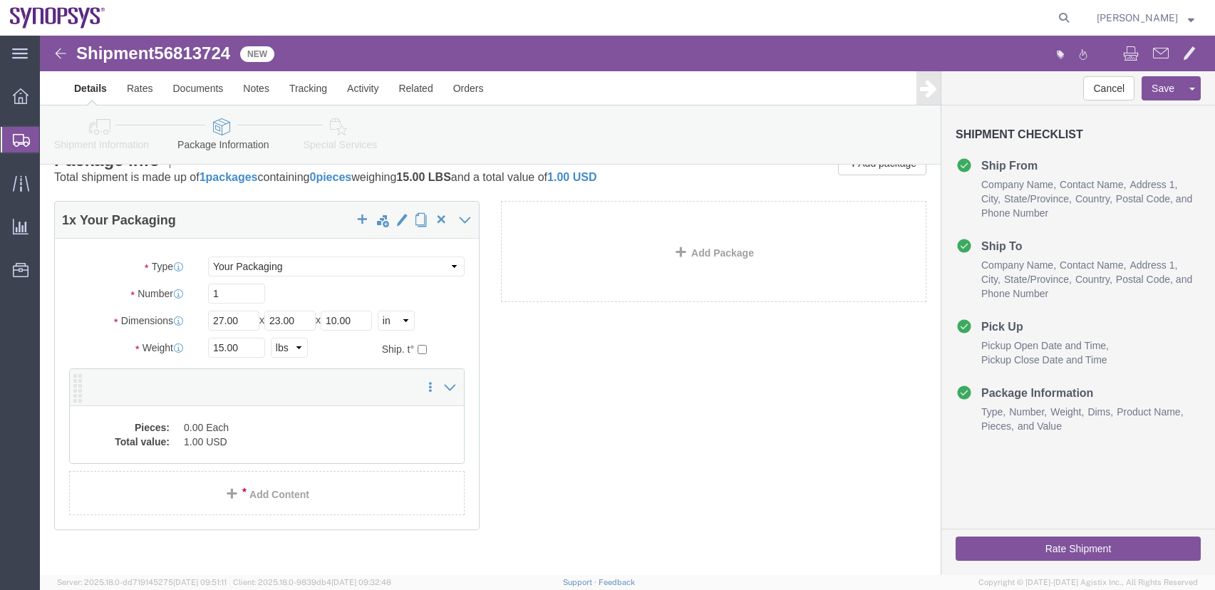
click dd "0.00 Each"
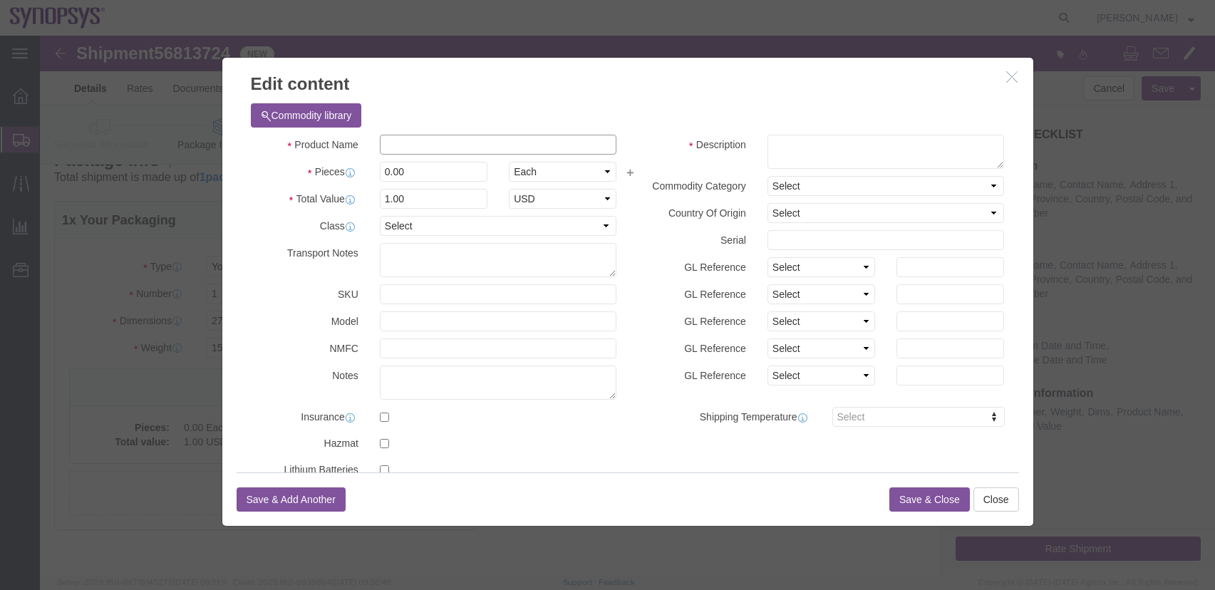
click input "text"
type input "Synopsys E128MP RevB"
click div "Edit content Commodity library Product Name Synopsys E128MP RevB Synopsys Piece…"
type input "30"
drag, startPoint x: 411, startPoint y: 155, endPoint x: 97, endPoint y: 118, distance: 316.4
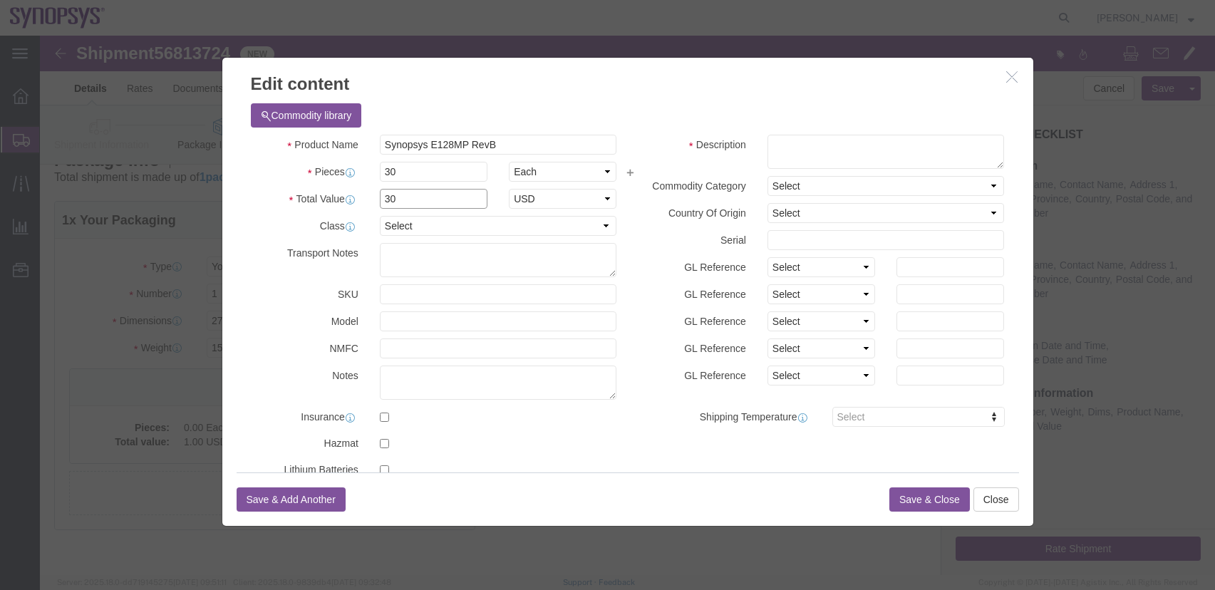
click div "Edit content Commodity library Product Name Synopsys E128MP RevB Synopsys Piece…"
paste input "40,901.8"
type input "40,901.80"
click textarea
type textarea "Synopsys bare circuit boards"
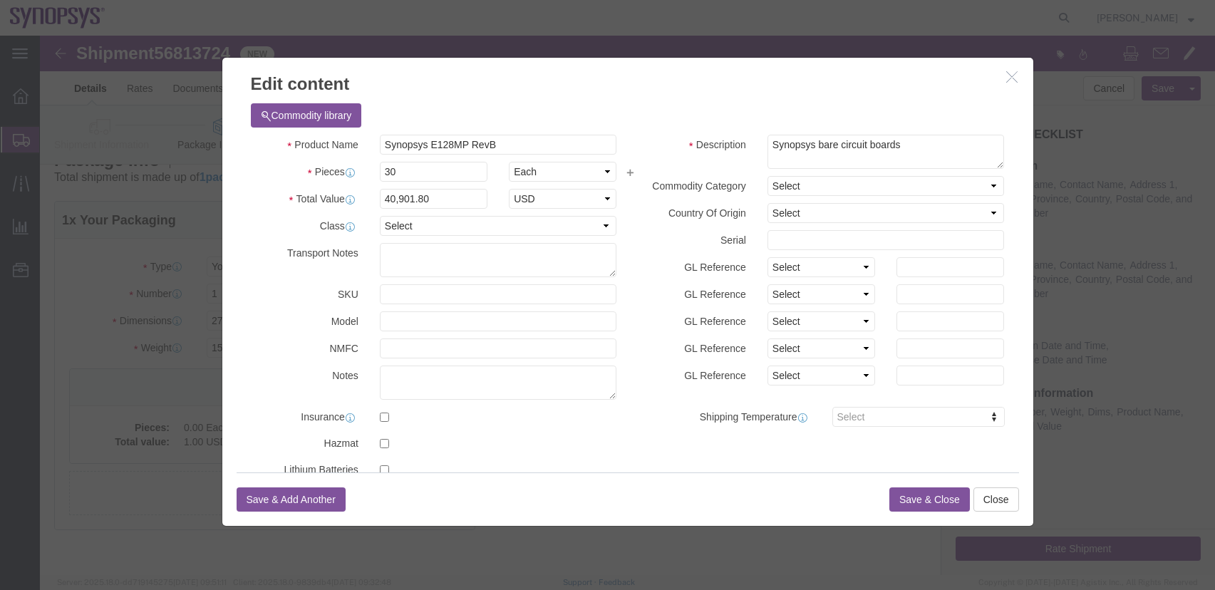
click button "Save & Close"
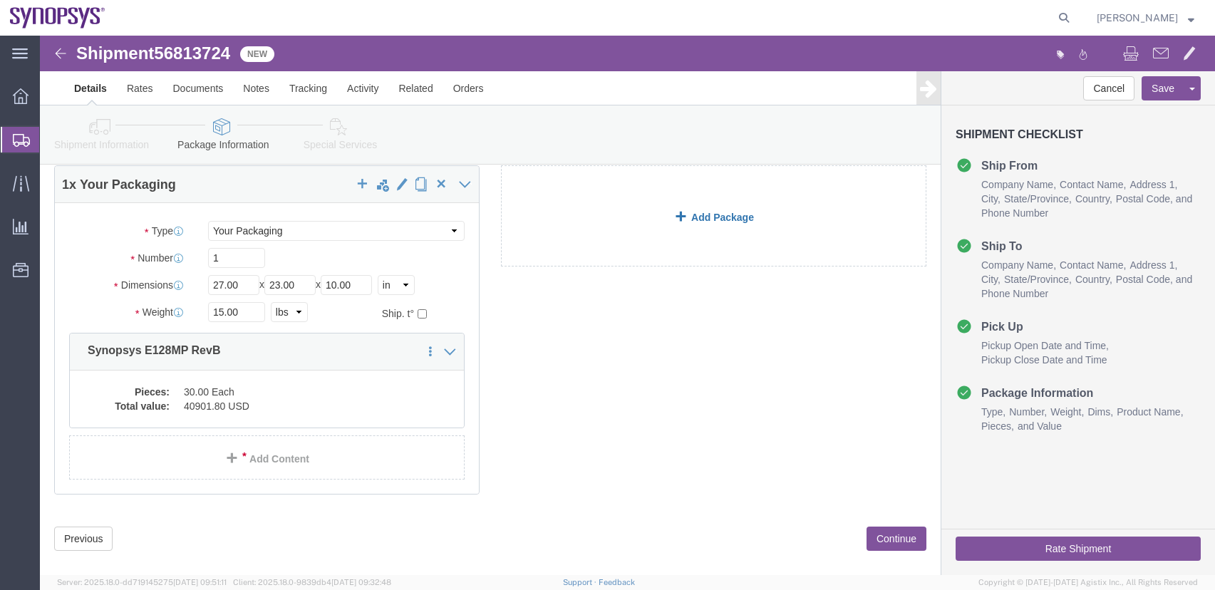
scroll to position [83, 0]
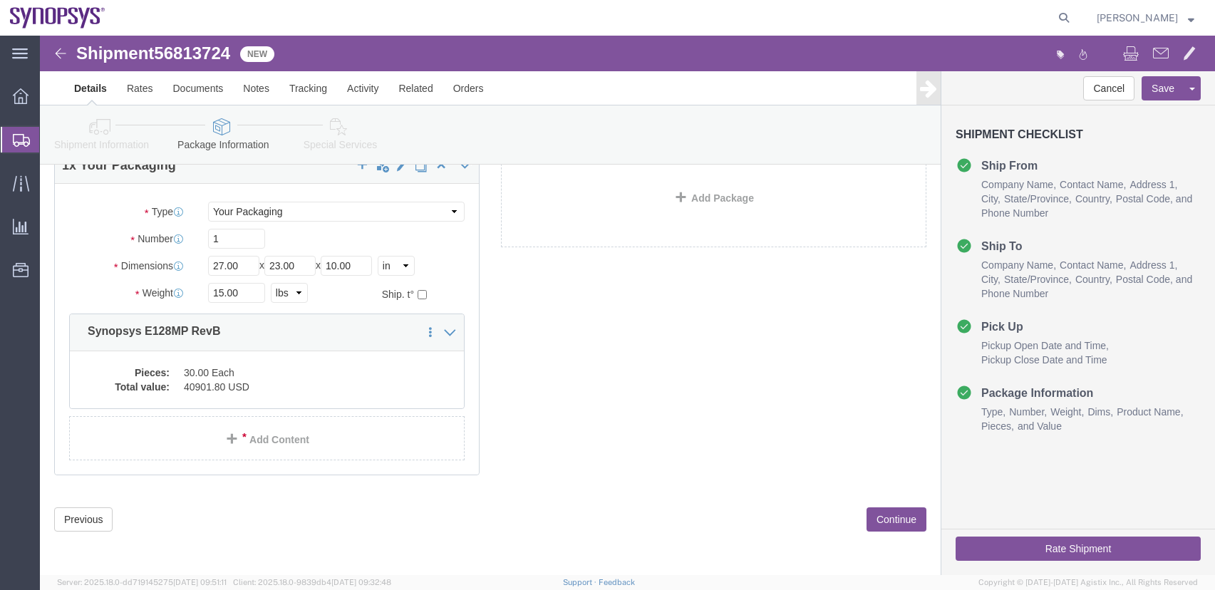
click button "Rate Shipment"
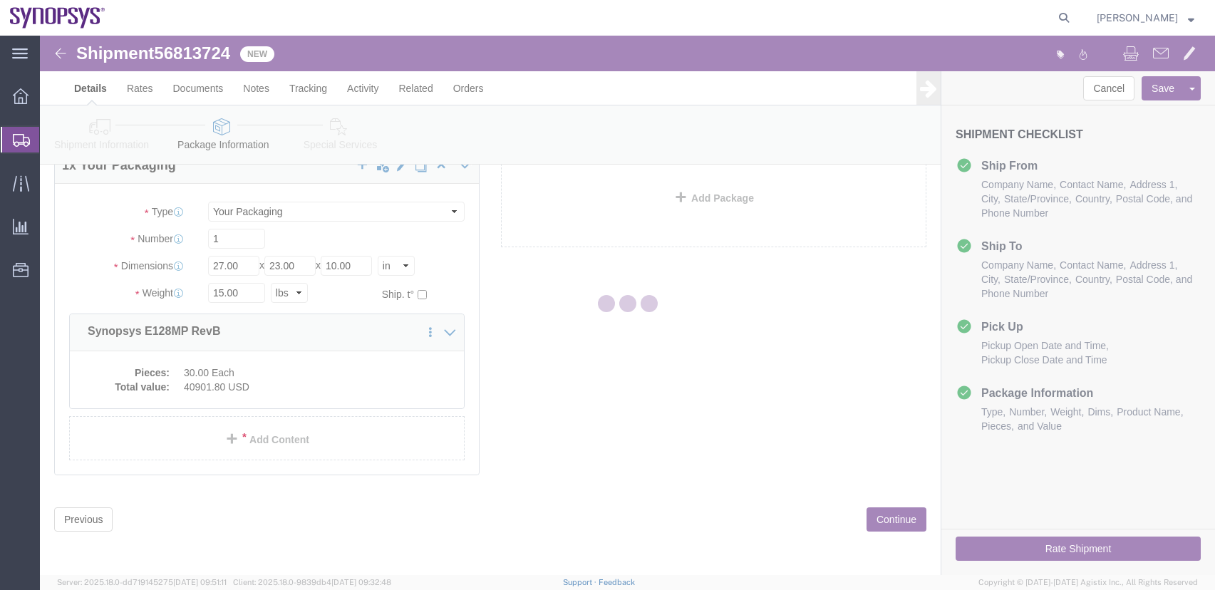
scroll to position [0, 0]
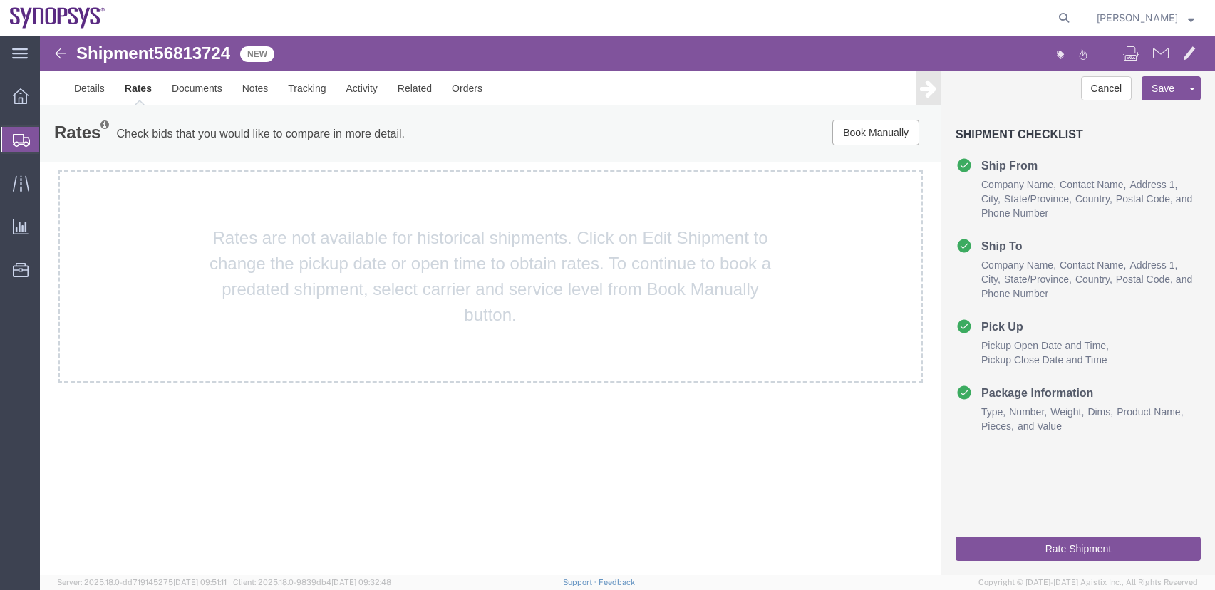
click at [210, 50] on span "56813724" at bounding box center [192, 52] width 76 height 19
copy span "56813724"
drag, startPoint x: 1167, startPoint y: 548, endPoint x: 1164, endPoint y: 567, distance: 19.5
click at [1167, 548] on button "Rate Shipment" at bounding box center [1078, 549] width 245 height 24
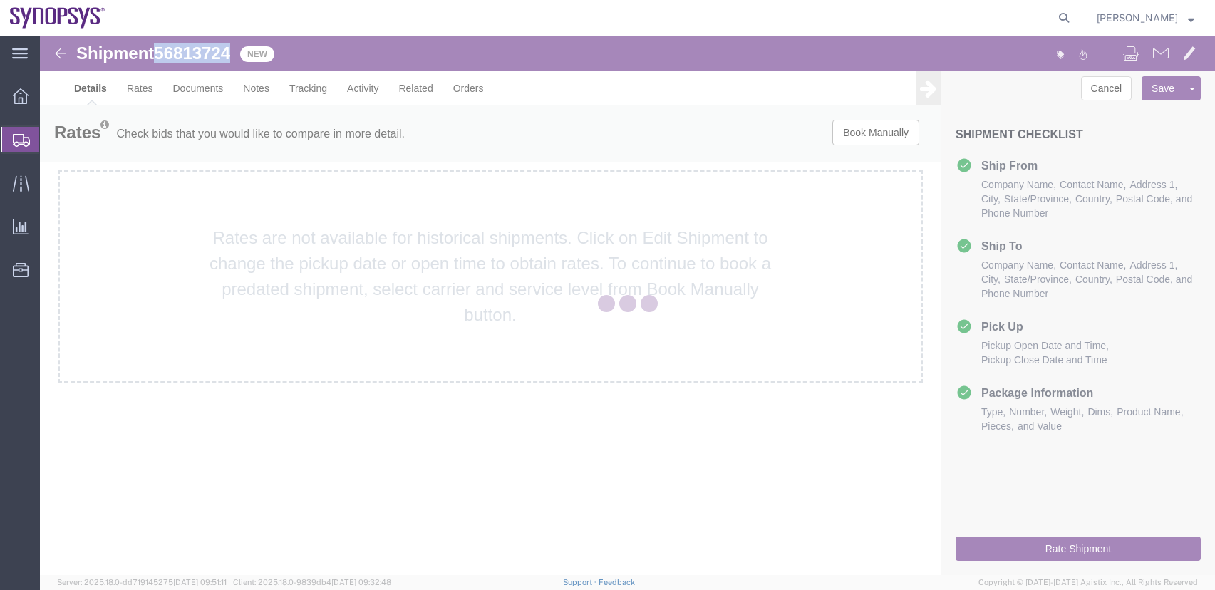
select select "63190"
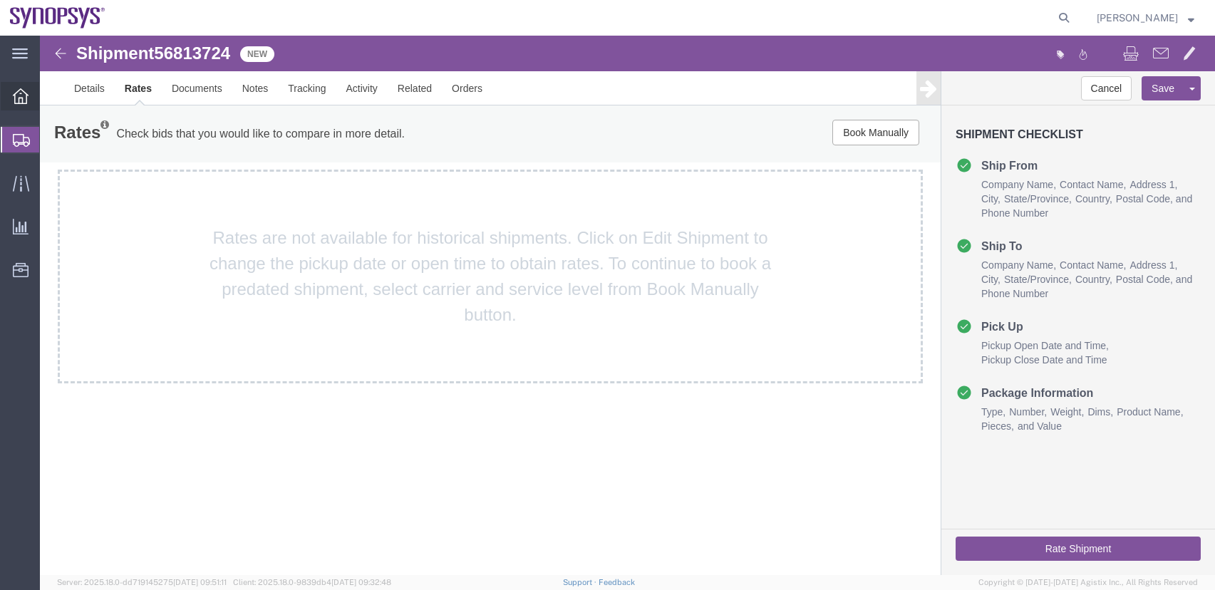
click at [49, 97] on span "Overview" at bounding box center [44, 96] width 10 height 29
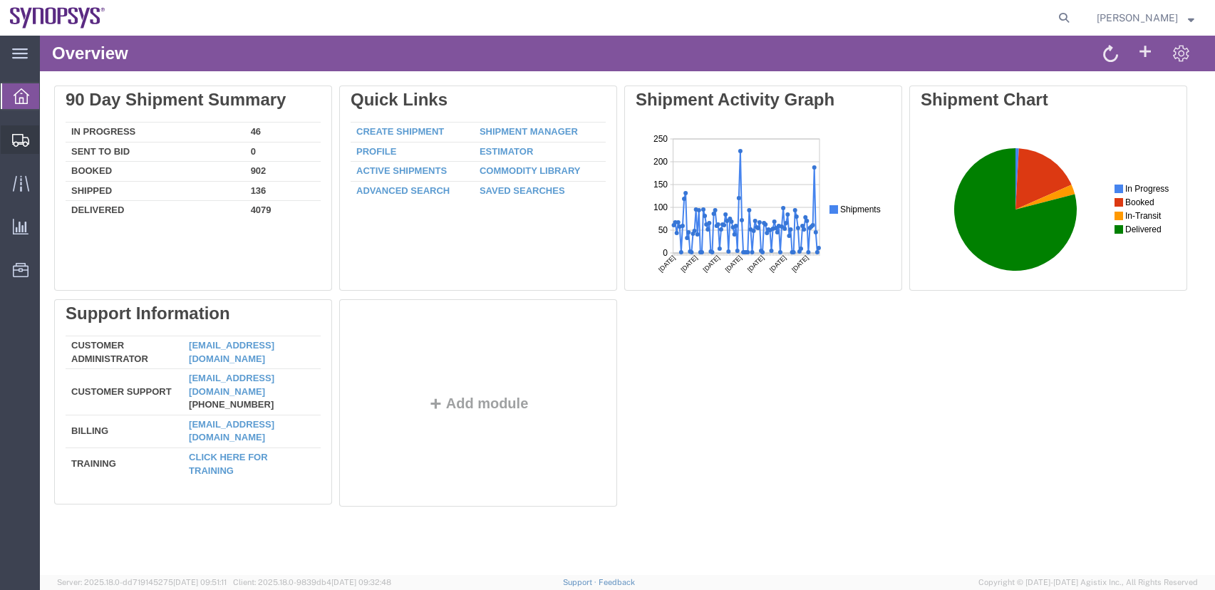
click at [0, 0] on span "Shipment Manager" at bounding box center [0, 0] width 0 height 0
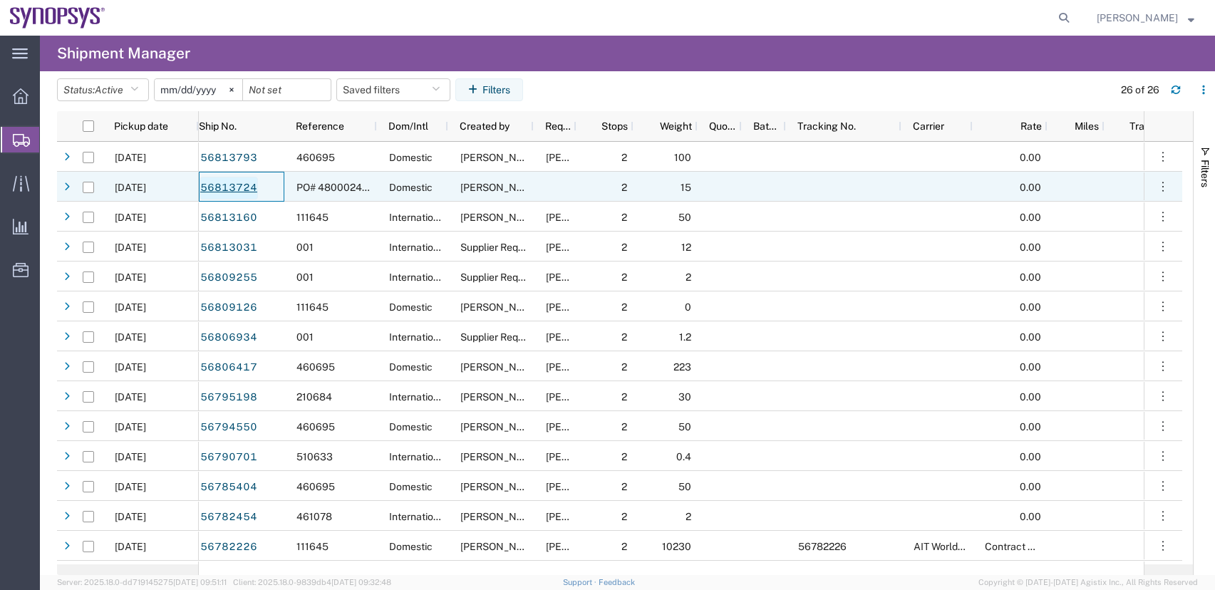
click at [224, 187] on link "56813724" at bounding box center [229, 188] width 58 height 23
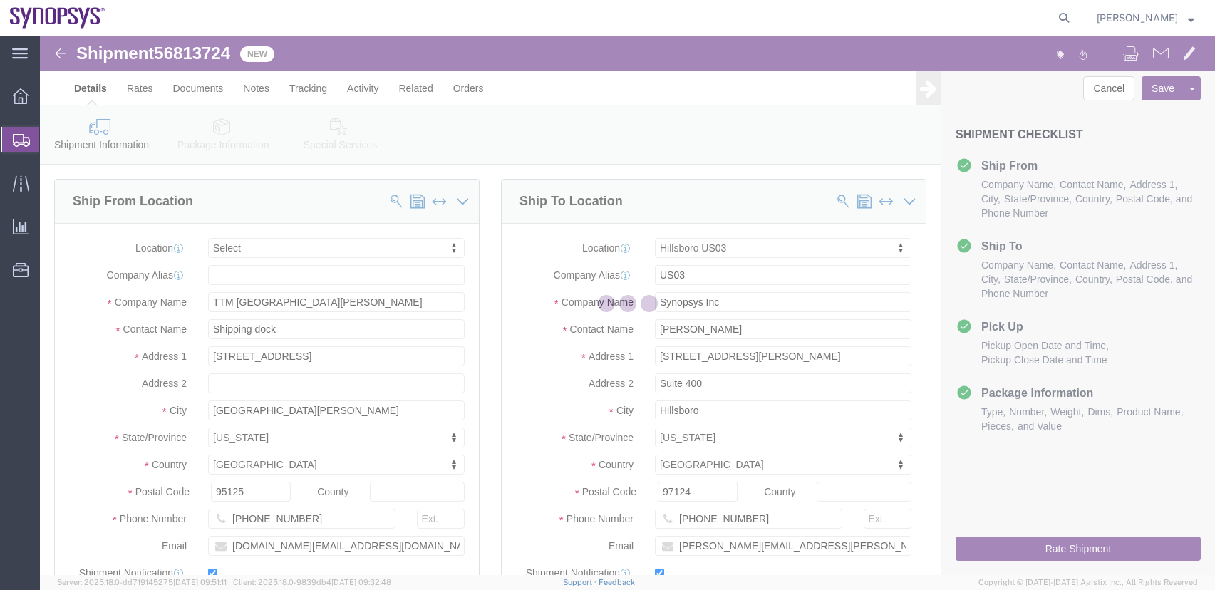
select select
select select "63190"
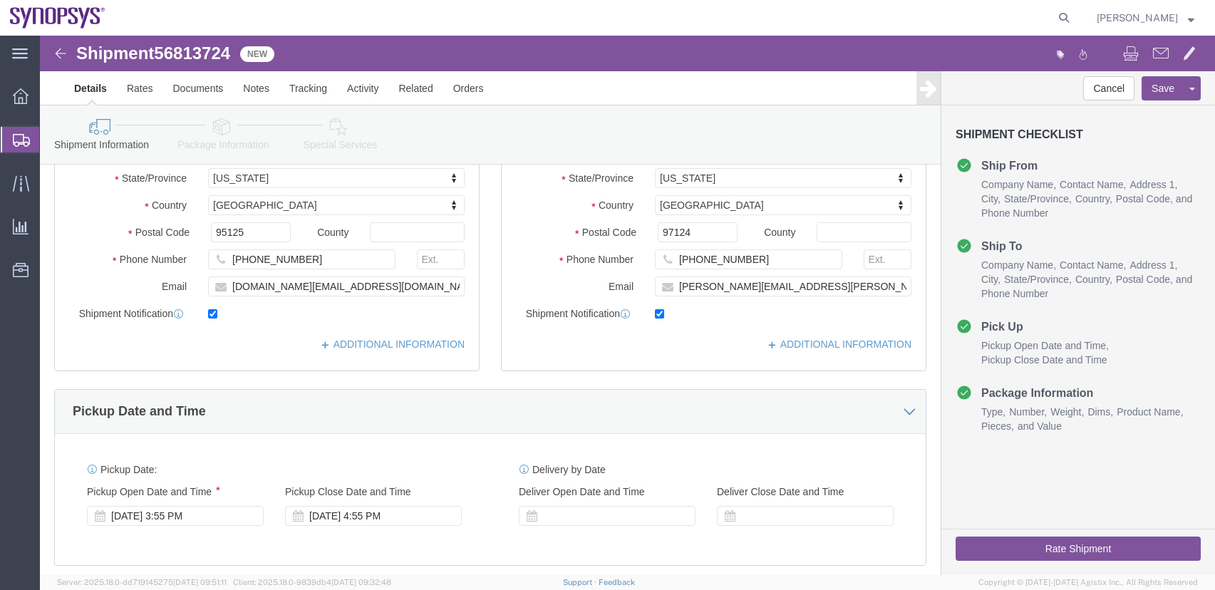
scroll to position [285, 0]
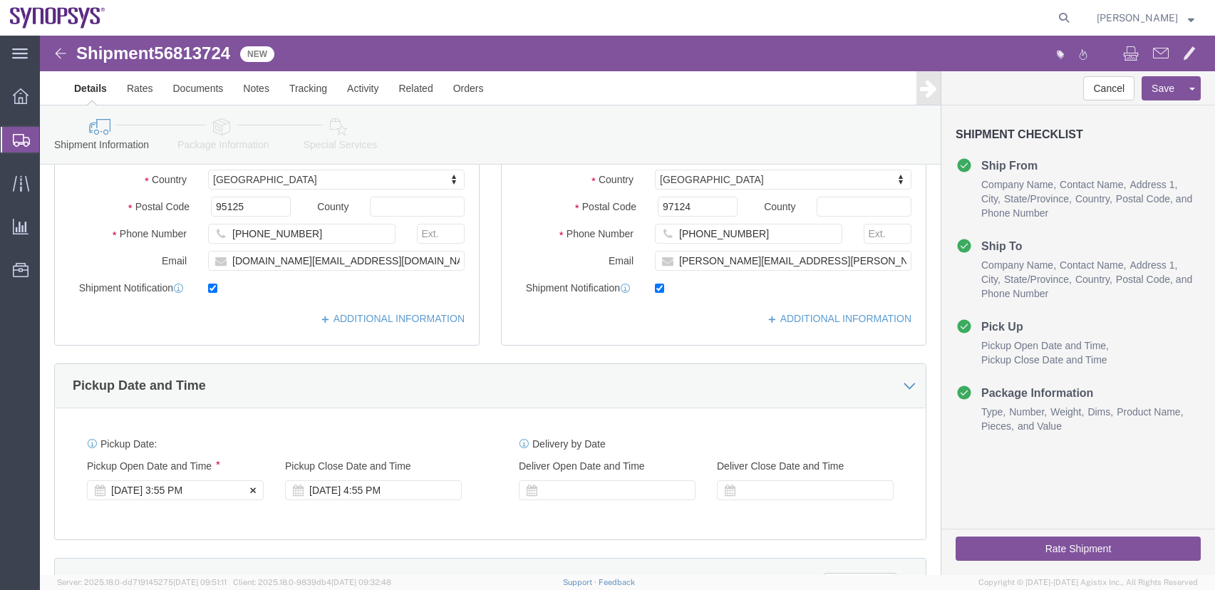
click div "[DATE] 3:55 PM"
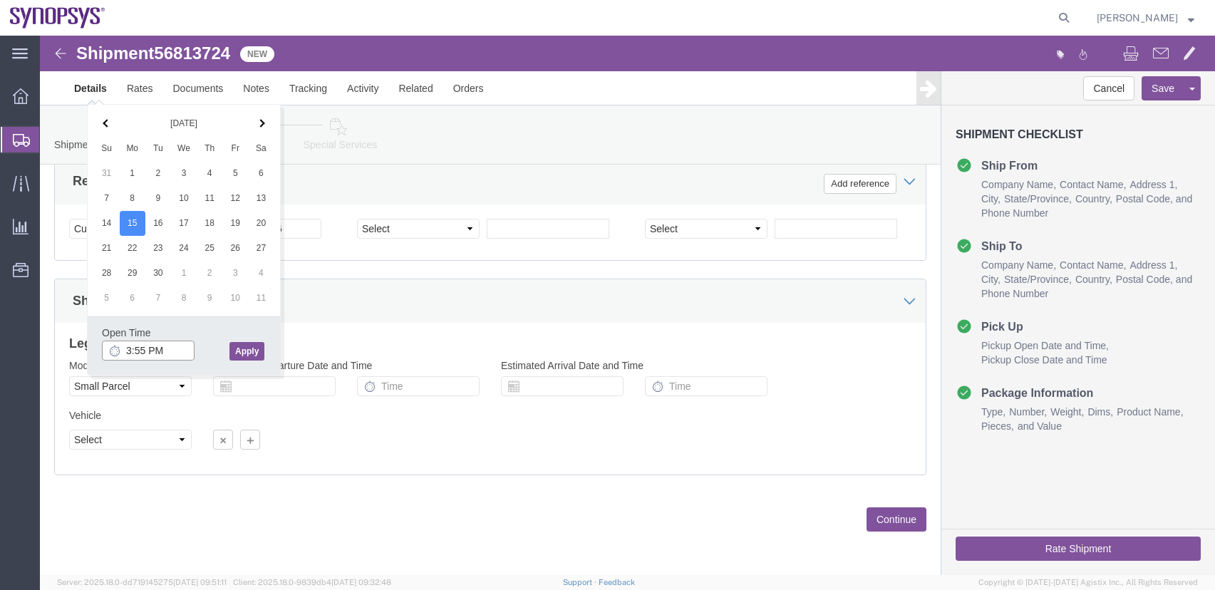
drag, startPoint x: 131, startPoint y: 319, endPoint x: 54, endPoint y: 300, distance: 79.3
click input "3:55 PM"
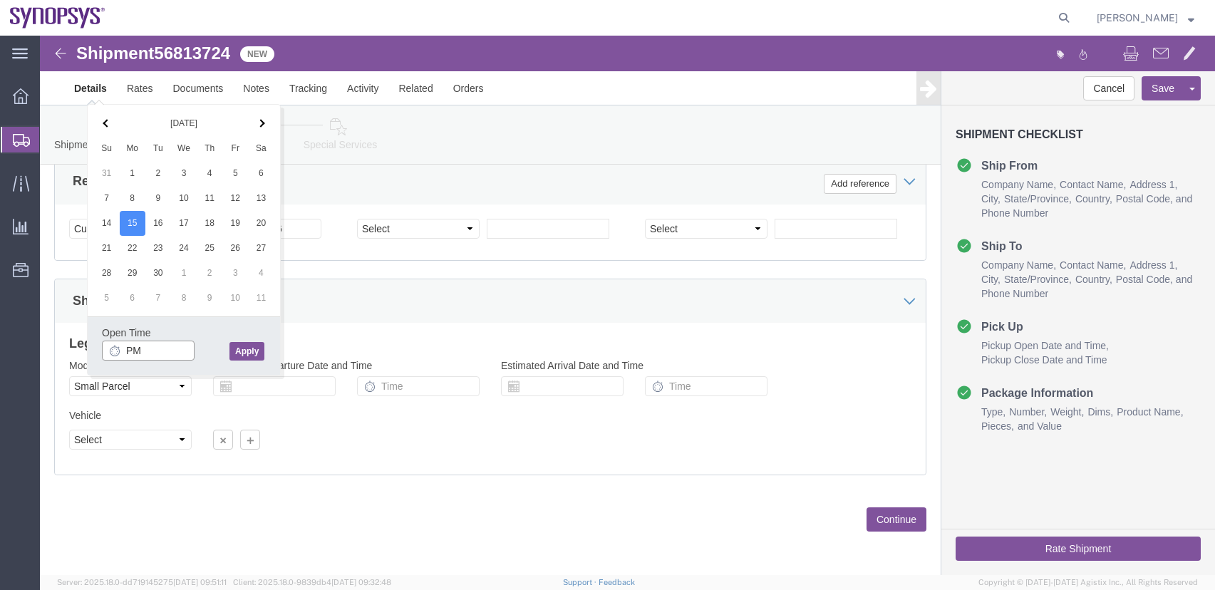
type input "M"
type input "8:00 AM"
click button "Apply"
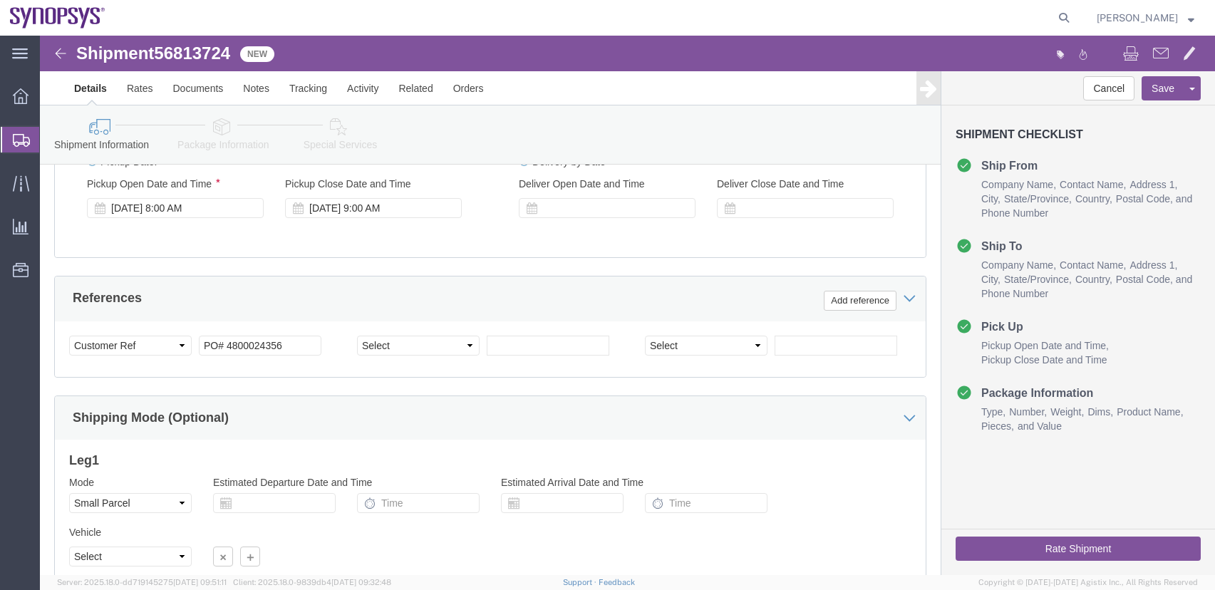
scroll to position [399, 0]
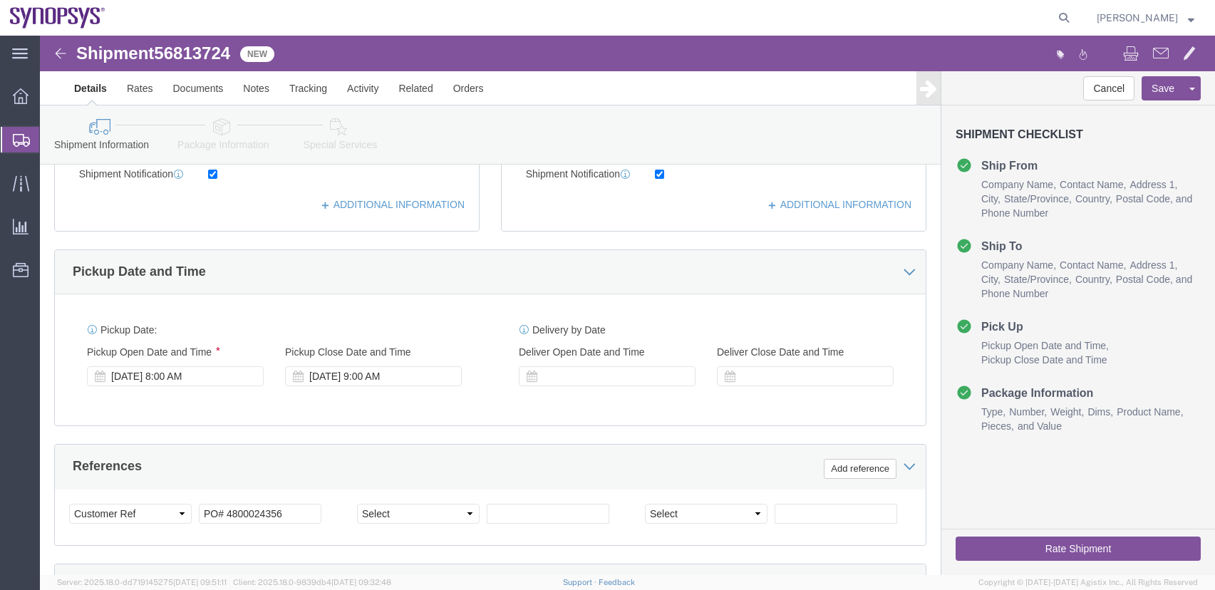
click div "[DATE] 9:00 AM"
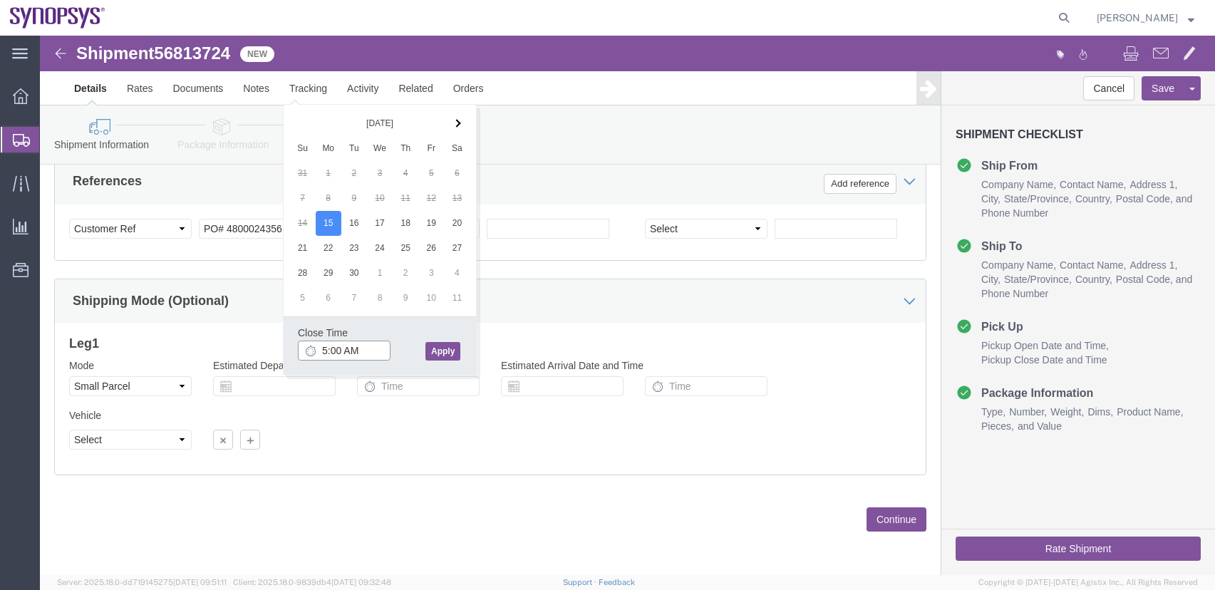
click input "5:00 AM"
type input "5:00 PM"
click button "Apply"
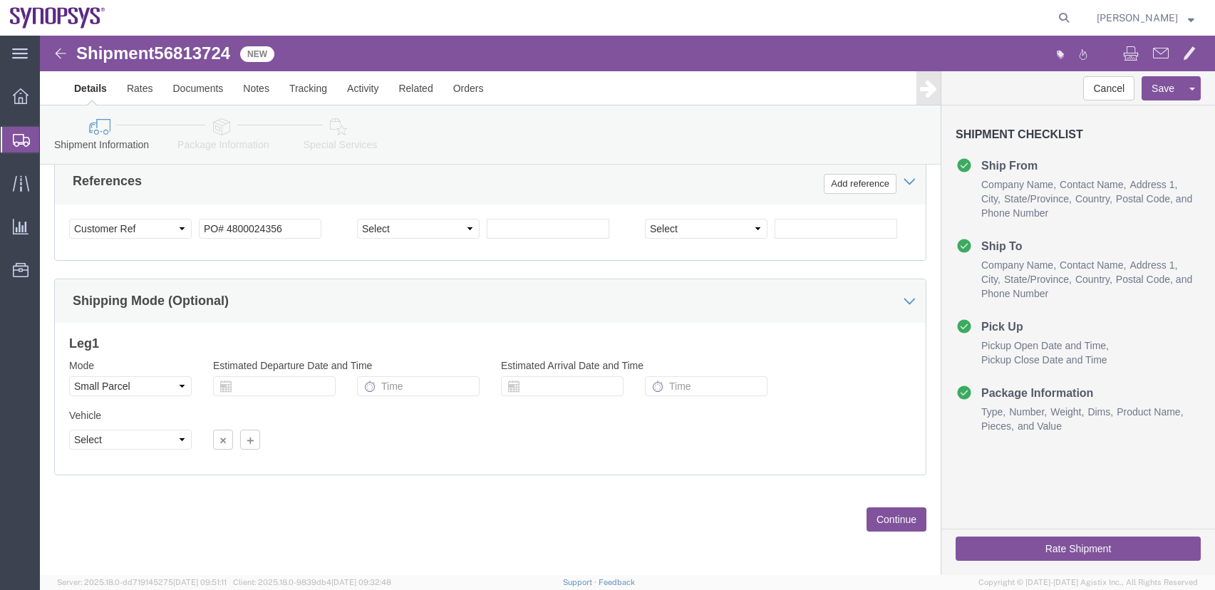
click button "Continue"
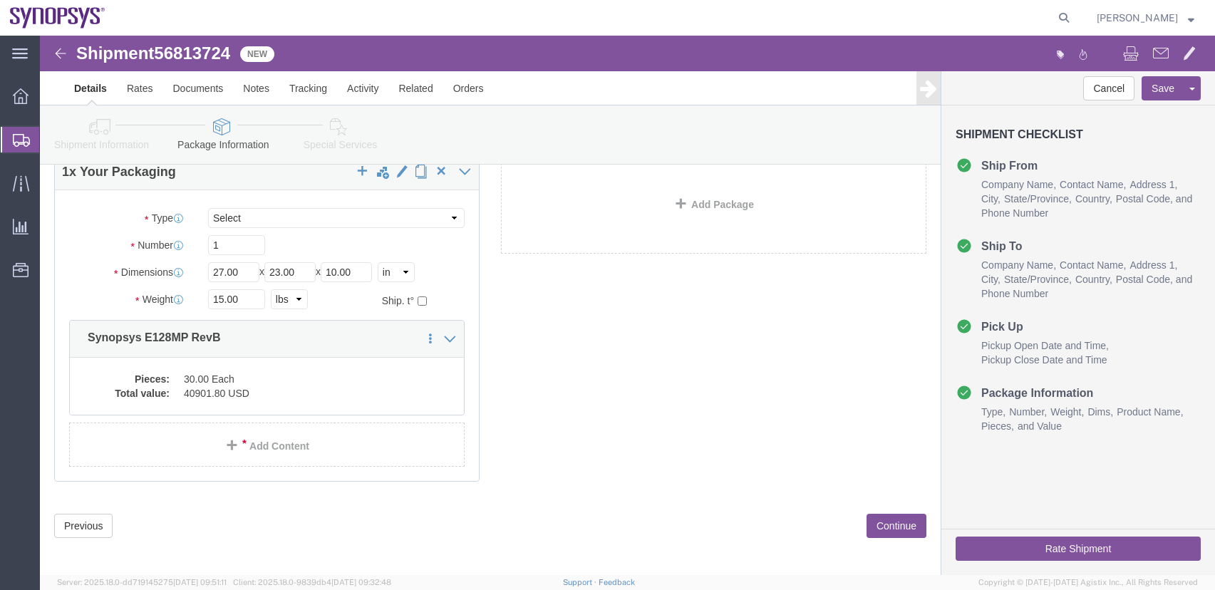
scroll to position [83, 0]
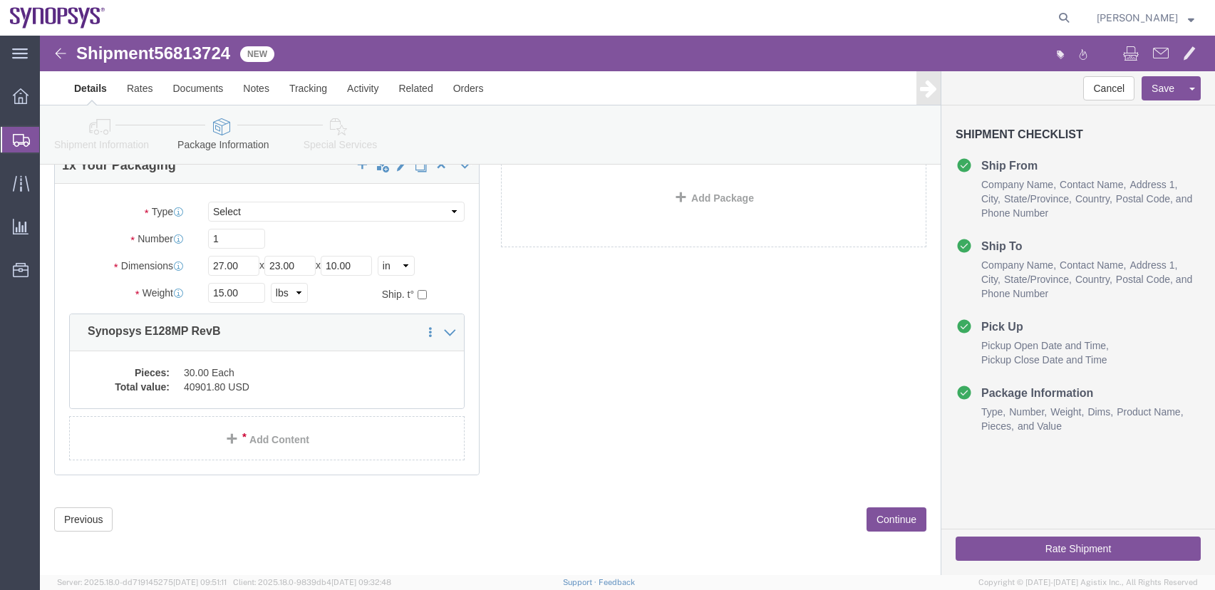
drag, startPoint x: 829, startPoint y: 485, endPoint x: 796, endPoint y: 478, distance: 34.2
click button "Continue"
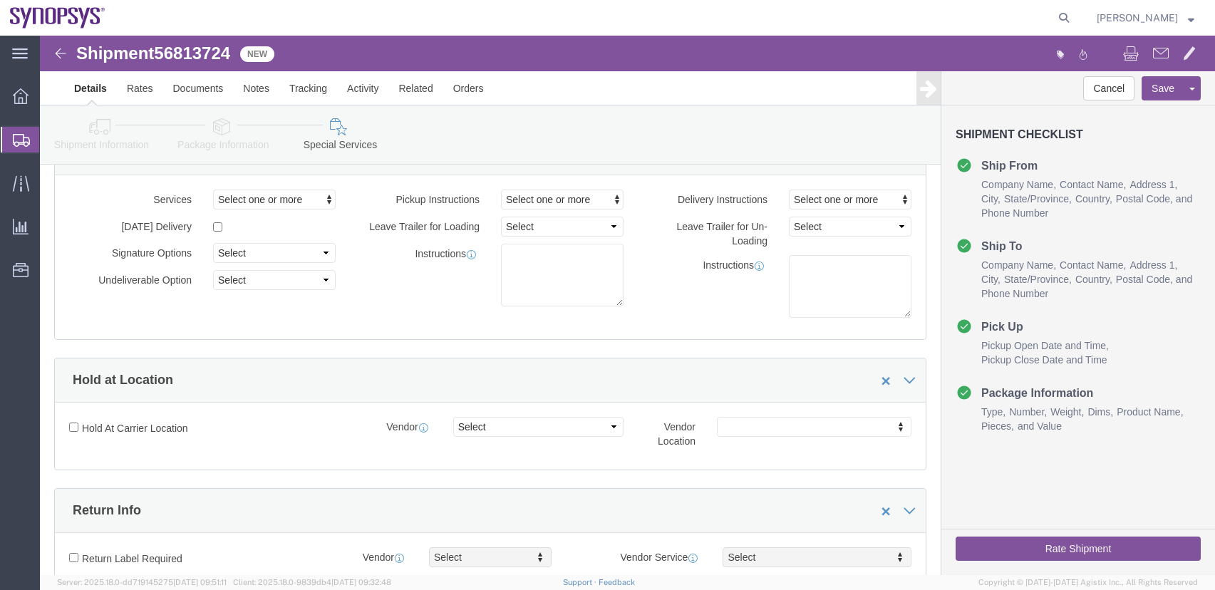
click button "Rate Shipment"
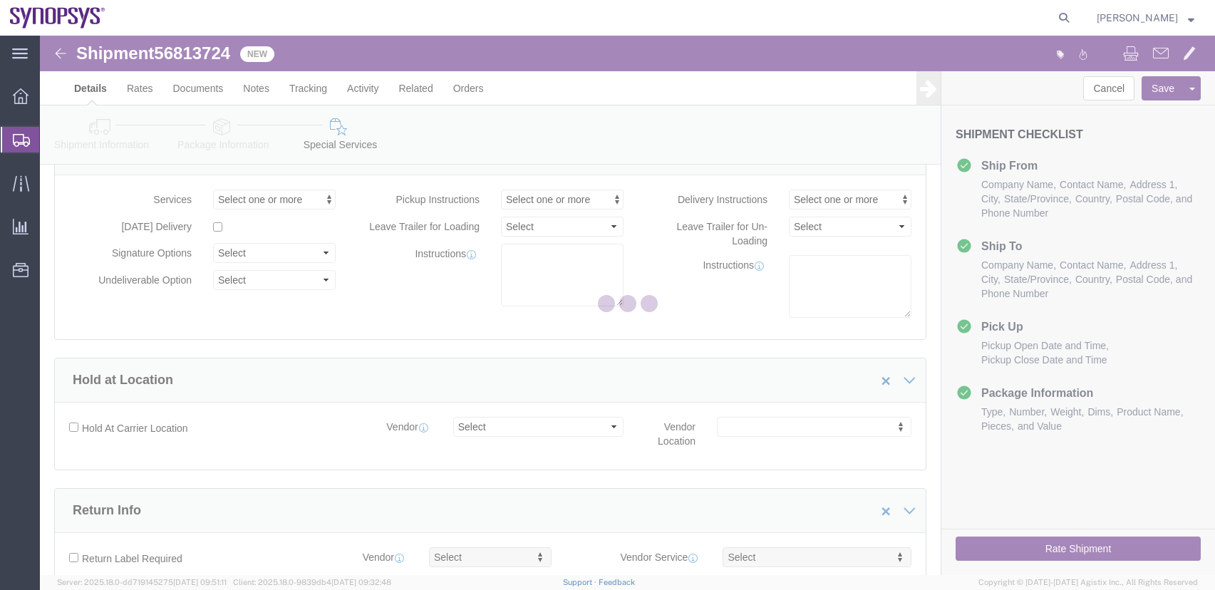
scroll to position [0, 0]
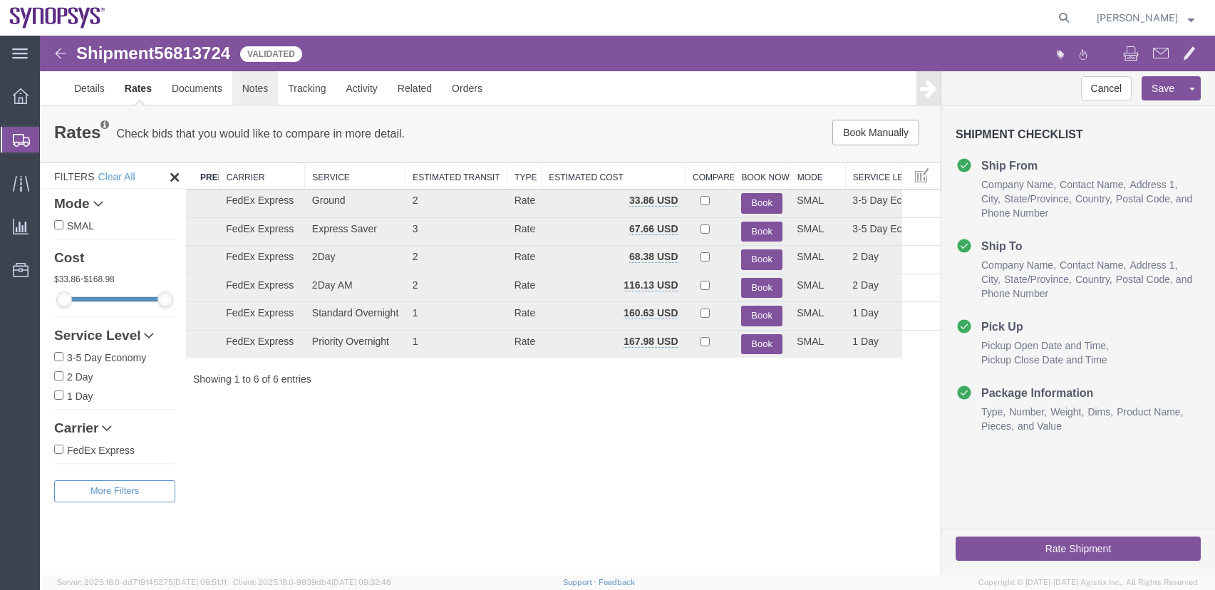
click at [257, 88] on link "Notes" at bounding box center [255, 88] width 46 height 34
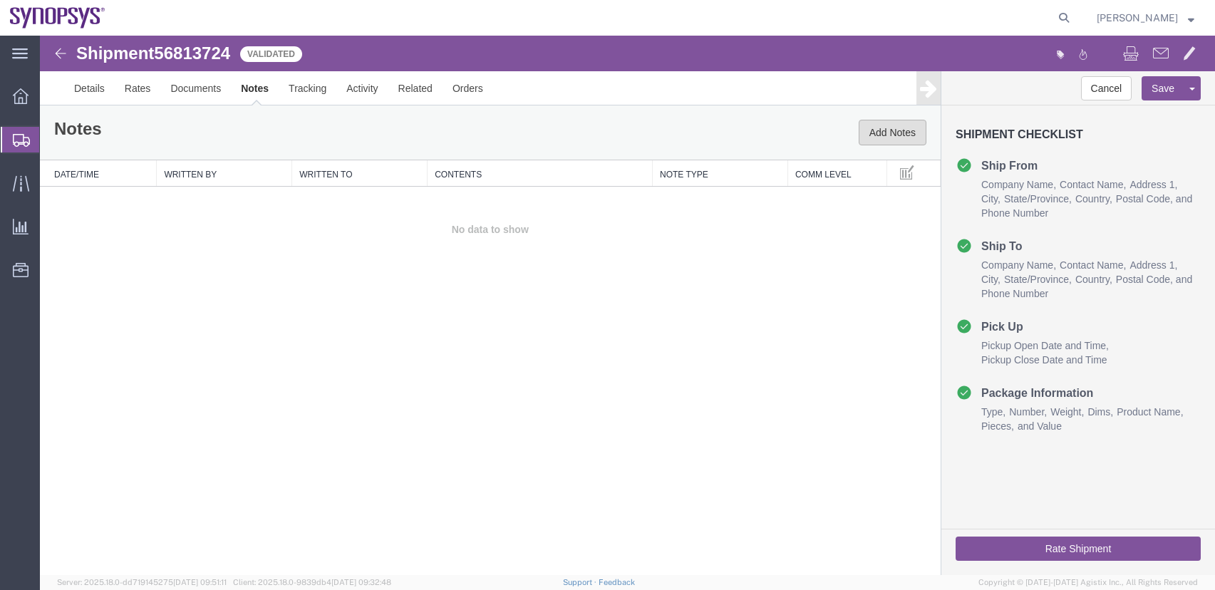
click at [880, 133] on button "Add Notes" at bounding box center [893, 133] width 68 height 26
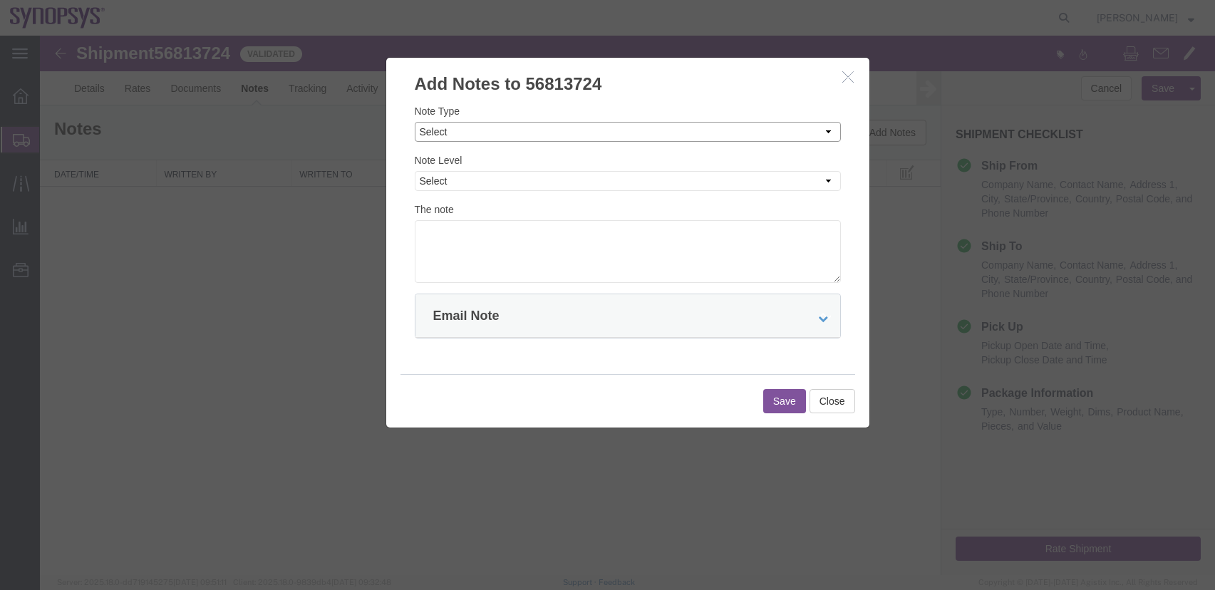
click at [486, 132] on select "Select Approval Bid Notes Carrier Change Notes Claim Notes Content Hazmat Notes…" at bounding box center [628, 132] width 426 height 20
select select "HOT_REASON"
click at [415, 122] on select "Select Approval Bid Notes Carrier Change Notes Claim Notes Content Hazmat Notes…" at bounding box center [628, 132] width 426 height 20
click at [482, 177] on select "Select Private to Account Private to Vendor Public" at bounding box center [628, 181] width 426 height 20
select select "PUBLIC"
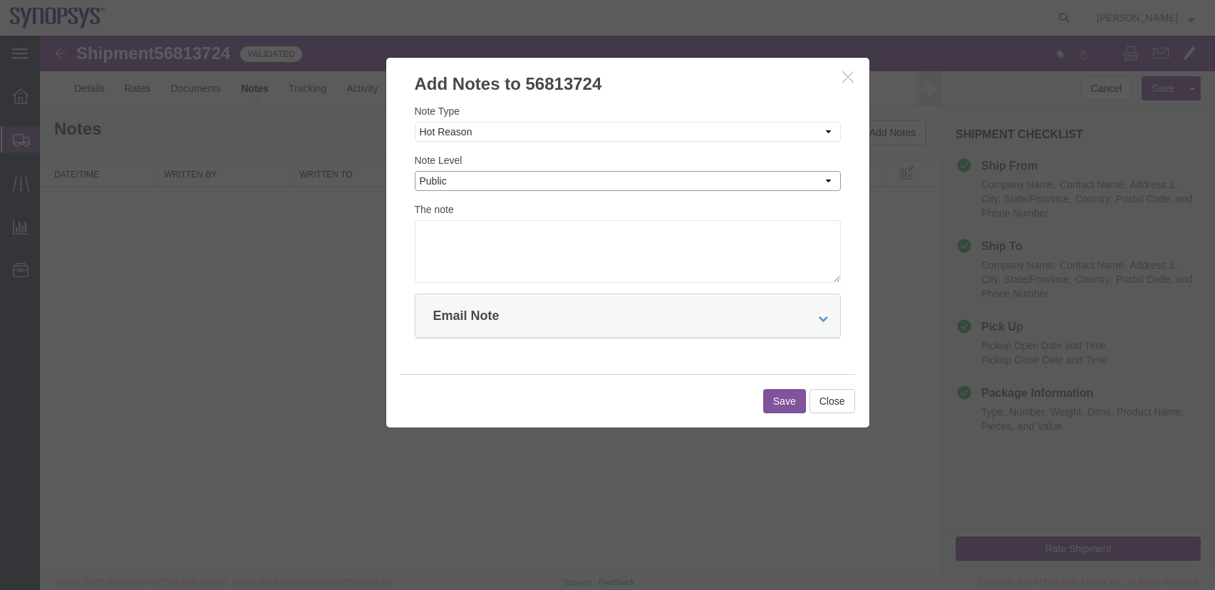
click at [415, 171] on select "Select Private to Account Private to Vendor Public" at bounding box center [628, 181] width 426 height 20
click at [511, 252] on textarea at bounding box center [628, 251] width 426 height 63
type textarea "Urgent Boards for PCIe7 development - [PERSON_NAME]"
click at [820, 128] on select "Select Approval Bid Notes Carrier Change Notes Claim Notes Content Hazmat Notes…" at bounding box center [628, 132] width 426 height 20
click at [106, 255] on div at bounding box center [627, 305] width 1175 height 539
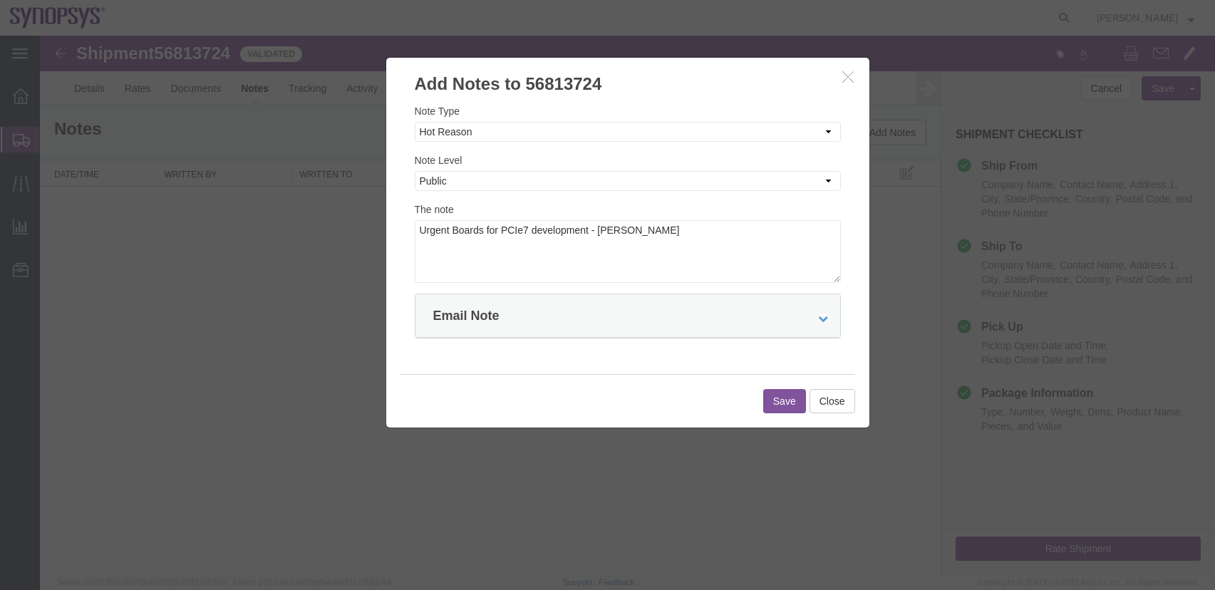
click at [794, 402] on button "Save" at bounding box center [784, 401] width 43 height 24
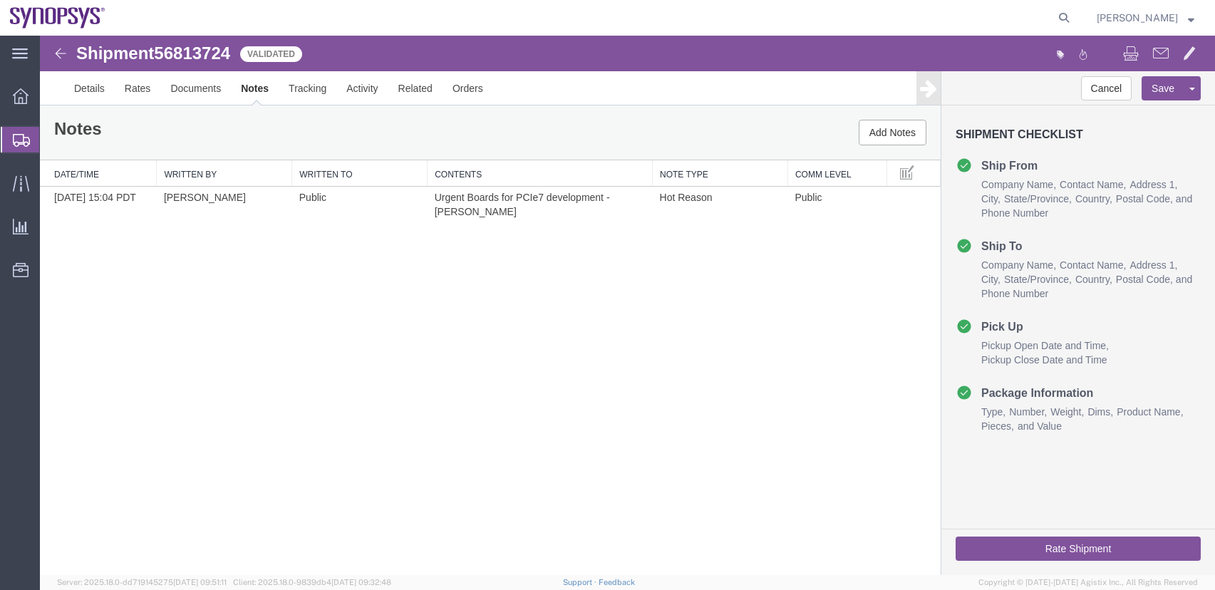
click at [1080, 539] on button "Rate Shipment" at bounding box center [1078, 549] width 245 height 24
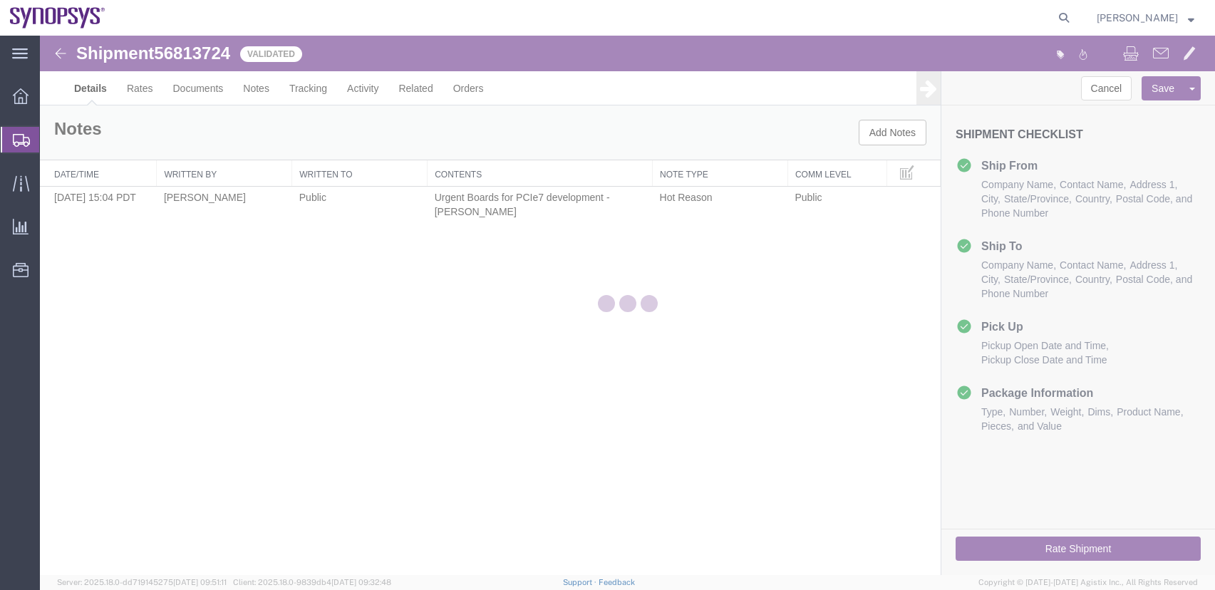
select select "63190"
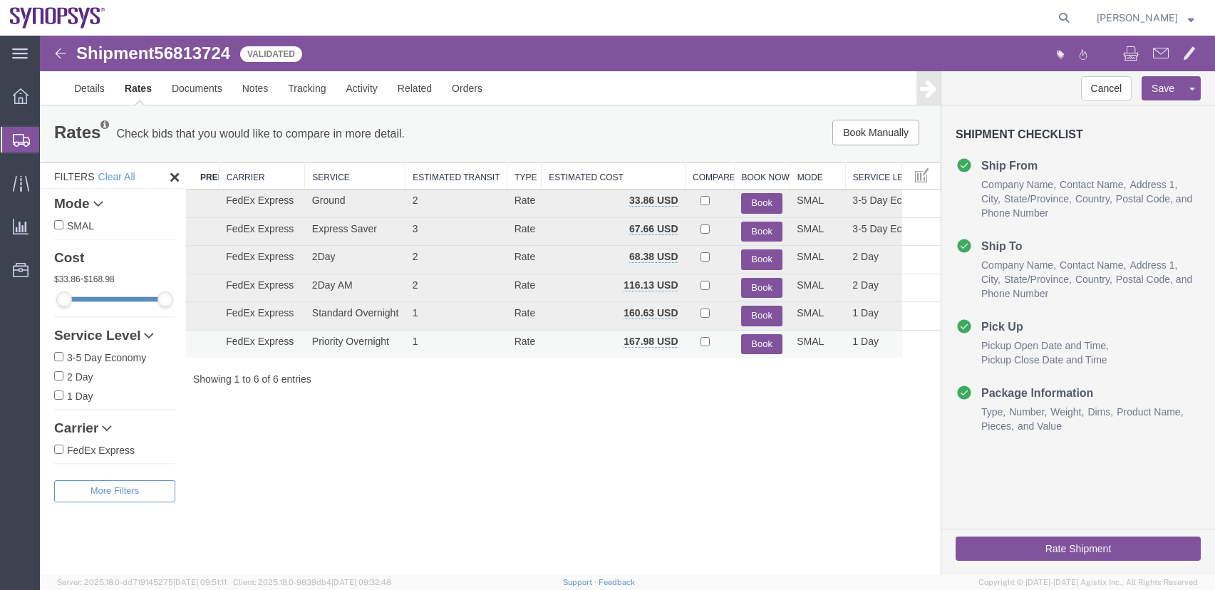
click at [766, 344] on button "Book" at bounding box center [761, 344] width 41 height 21
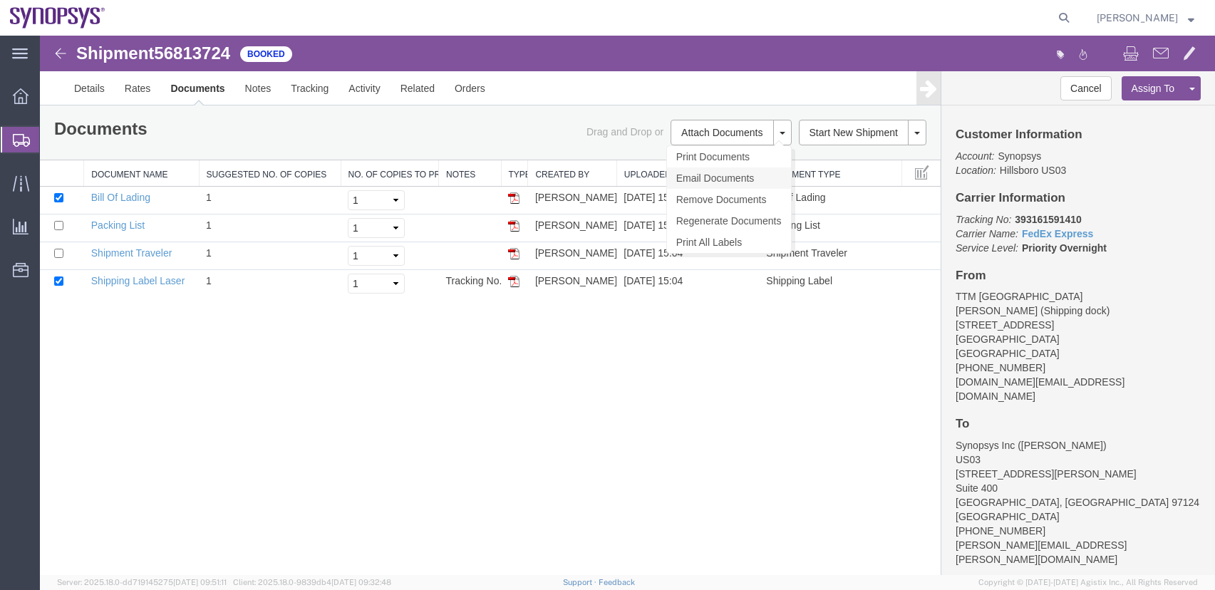
click at [714, 175] on link "Email Documents" at bounding box center [729, 177] width 124 height 21
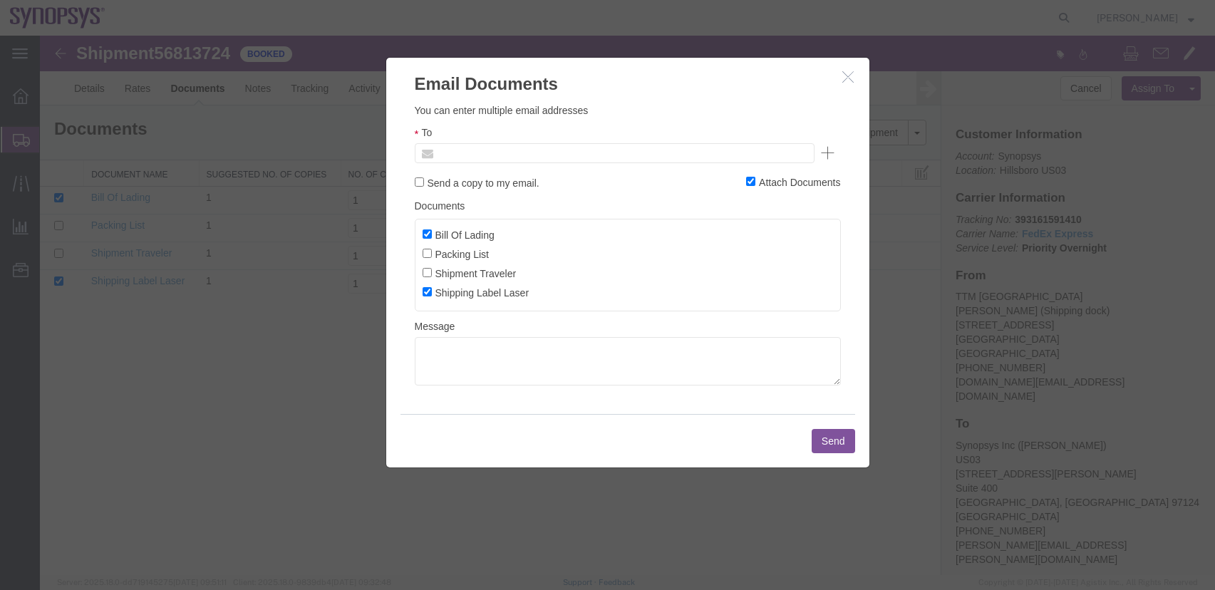
click at [554, 155] on input "text" at bounding box center [518, 153] width 167 height 19
type input "Enter Email Address"
click at [841, 71] on button "button" at bounding box center [850, 77] width 18 height 18
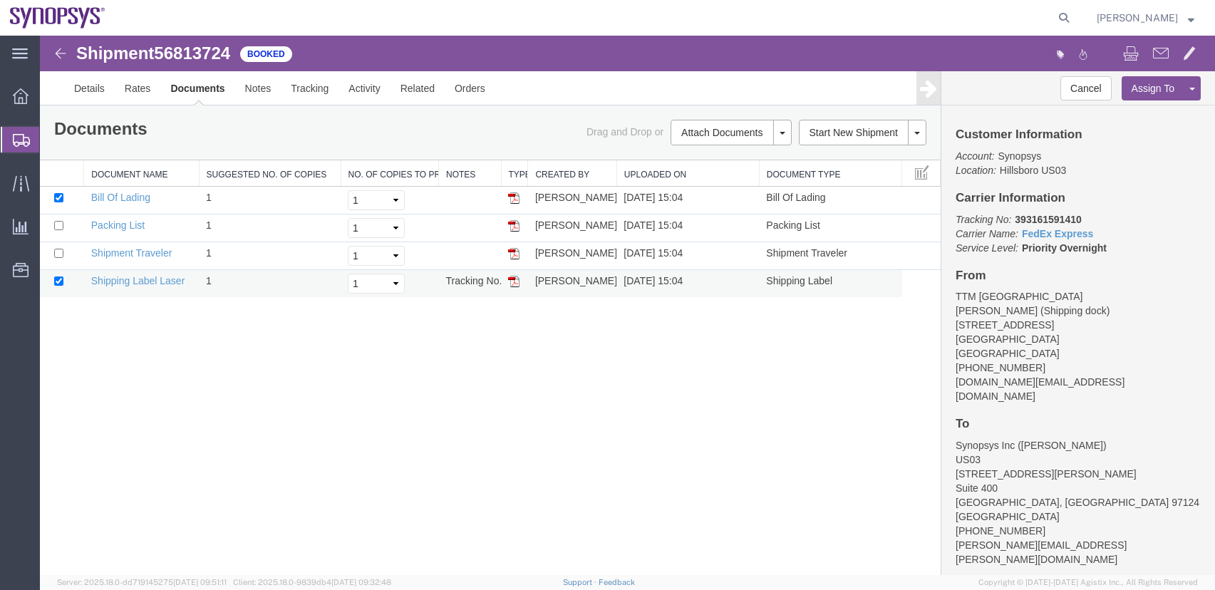
click at [513, 279] on img at bounding box center [513, 281] width 11 height 11
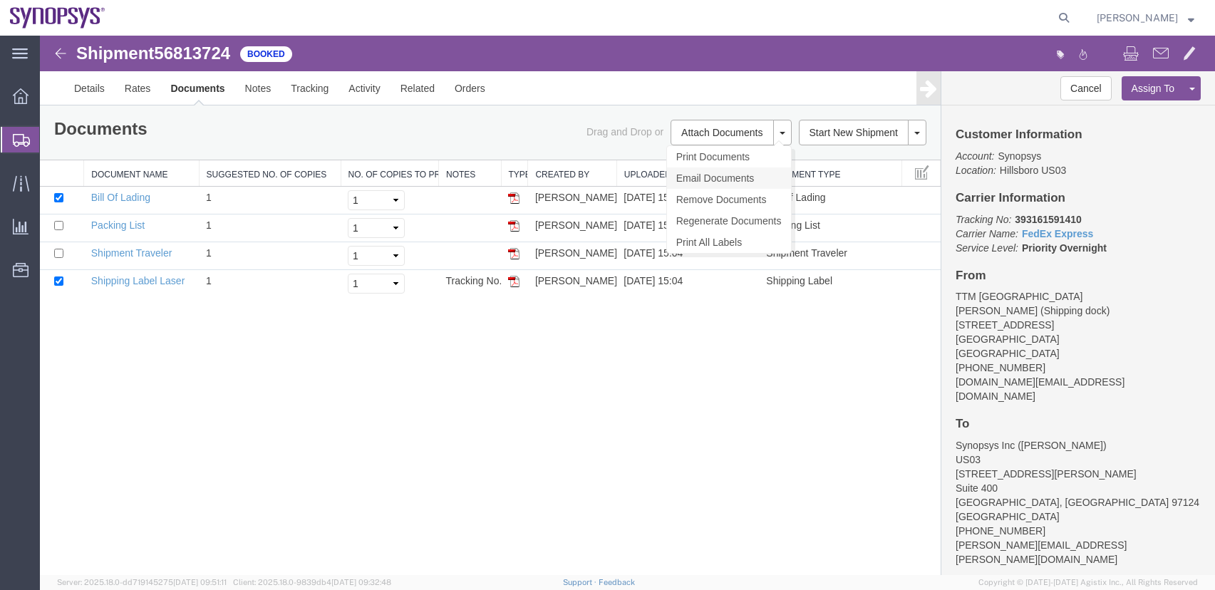
click at [735, 174] on link "Email Documents" at bounding box center [729, 177] width 124 height 21
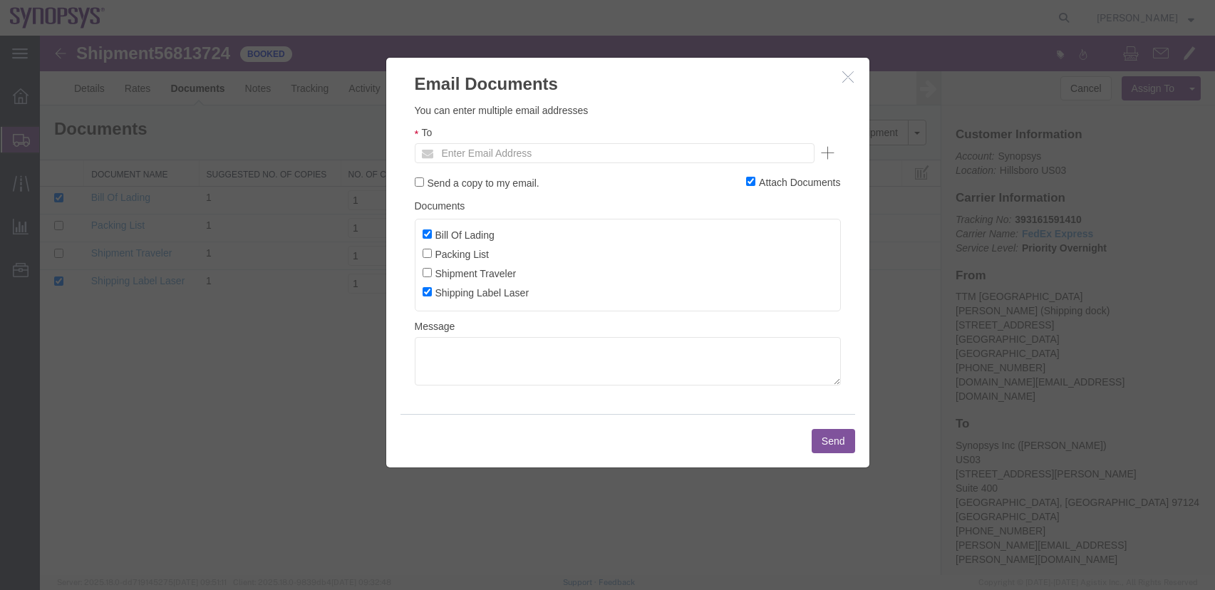
click at [659, 162] on ul "Enter Email Address" at bounding box center [615, 153] width 400 height 20
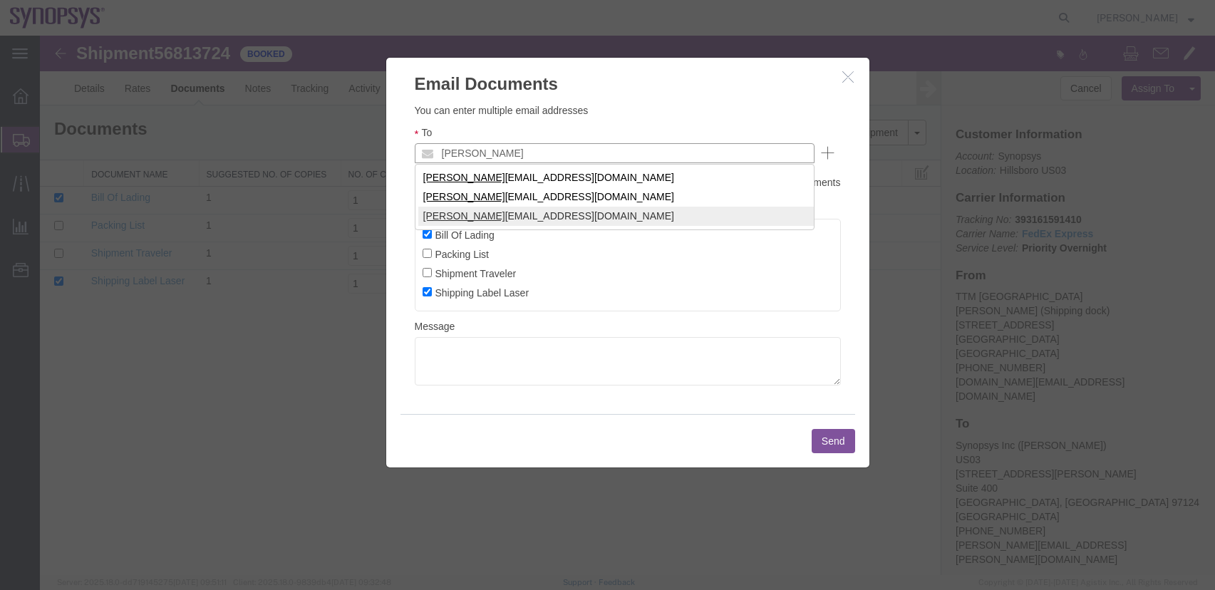
type input "[PERSON_NAME]"
drag, startPoint x: 157, startPoint y: 355, endPoint x: 180, endPoint y: 334, distance: 30.8
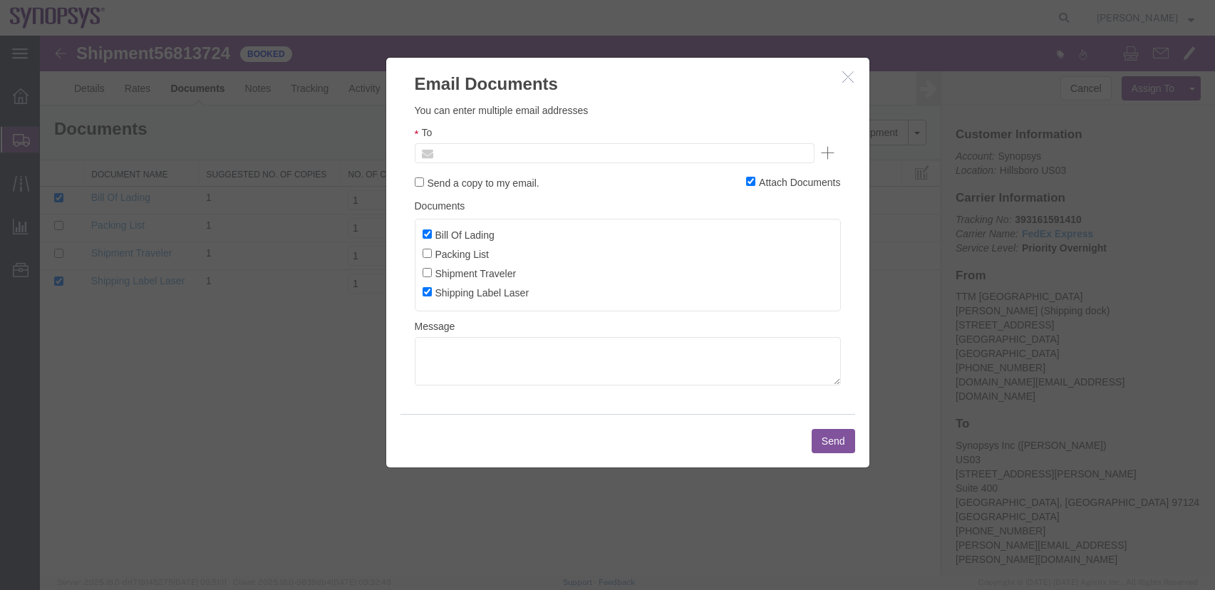
type input "Enter Email Address"
click at [529, 155] on ul "Enter Email Address" at bounding box center [615, 153] width 400 height 20
paste input "[DOMAIN_NAME][EMAIL_ADDRESS][DOMAIN_NAME]"
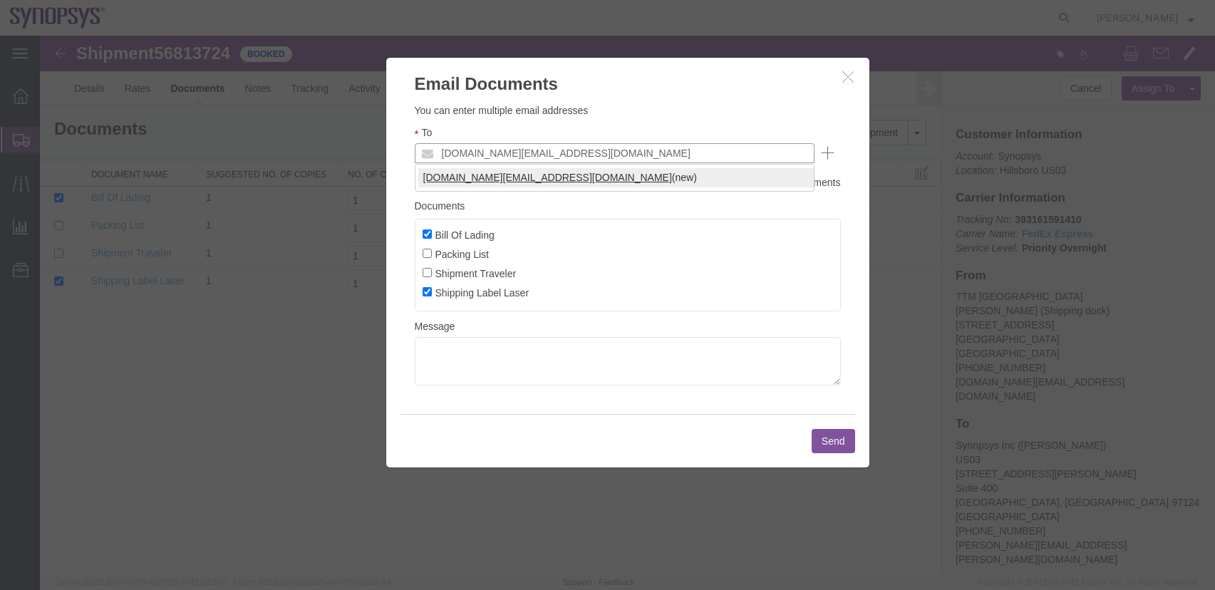
type input "[DOMAIN_NAME][EMAIL_ADDRESS][DOMAIN_NAME]"
paste input "[PERSON_NAME]"
type input "[PERSON_NAME]"
drag, startPoint x: 661, startPoint y: 150, endPoint x: 592, endPoint y: 142, distance: 68.9
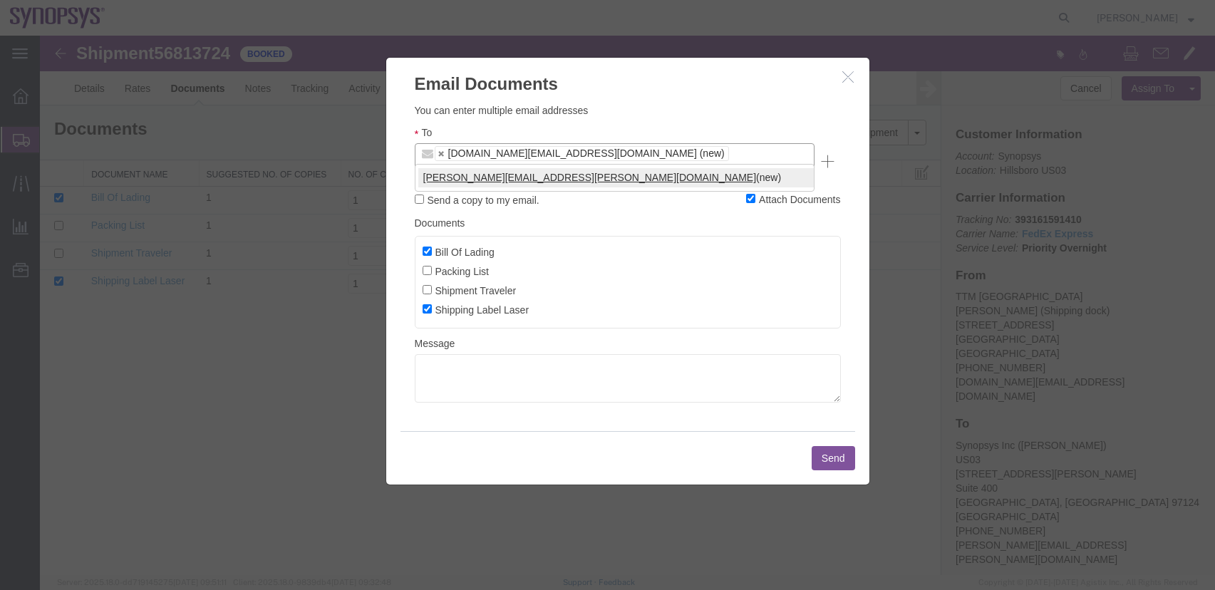
type input "[PERSON_NAME][EMAIL_ADDRESS][PERSON_NAME][DOMAIN_NAME]"
type input "[DOMAIN_NAME][EMAIL_ADDRESS][DOMAIN_NAME],[PERSON_NAME][DOMAIN_NAME][EMAIL_ADDR…"
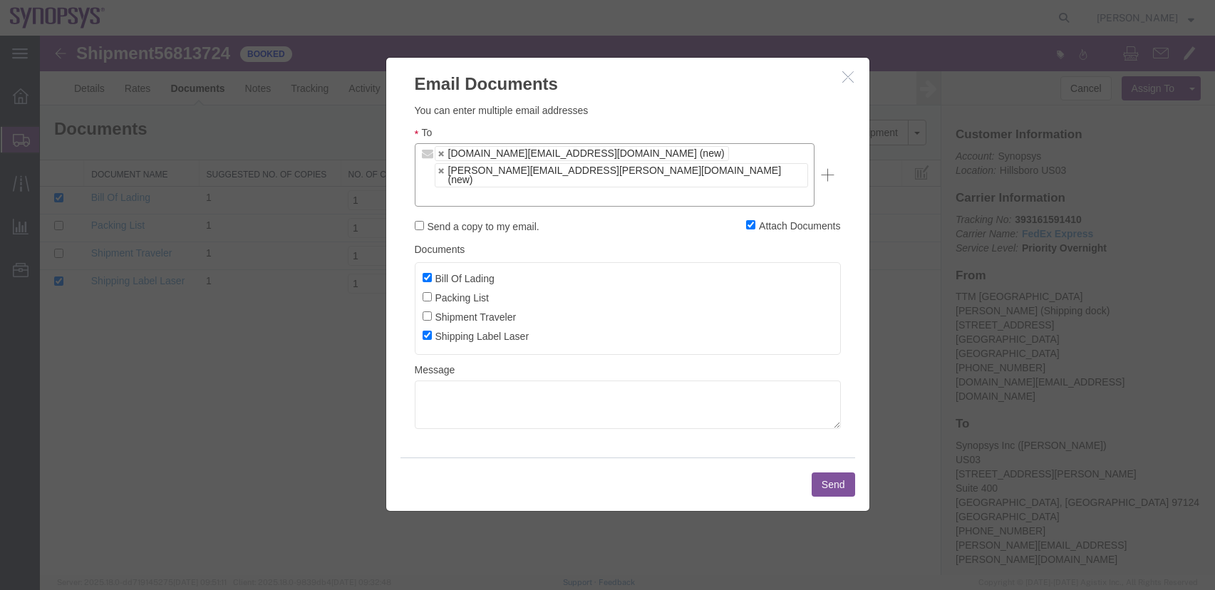
click at [842, 472] on button "Send" at bounding box center [833, 484] width 43 height 24
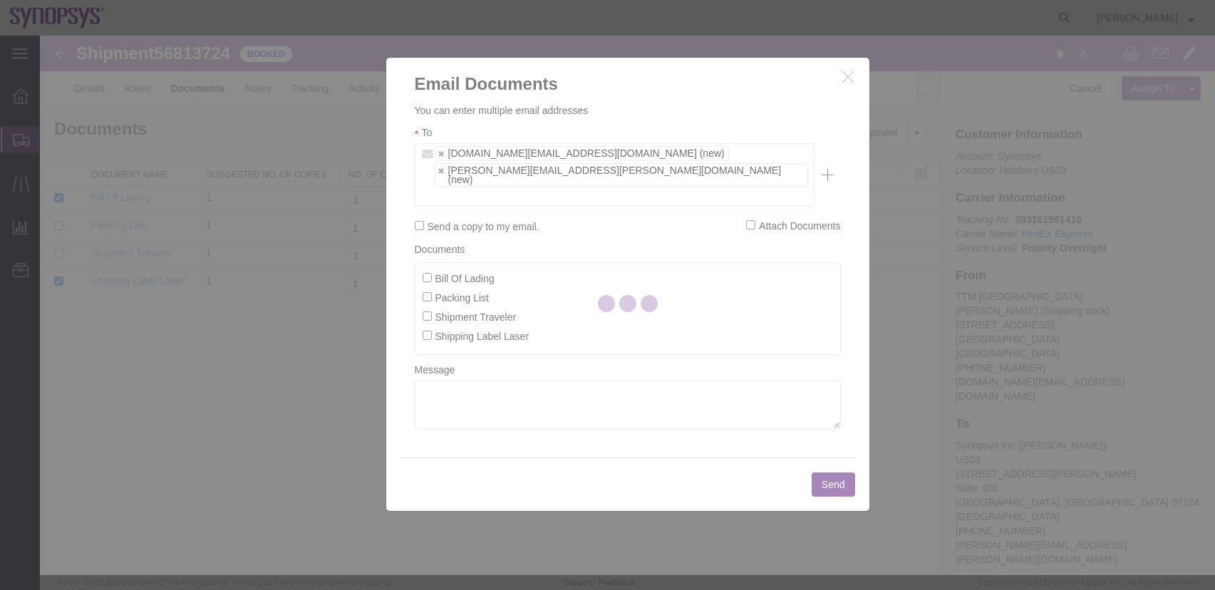
checkbox input "false"
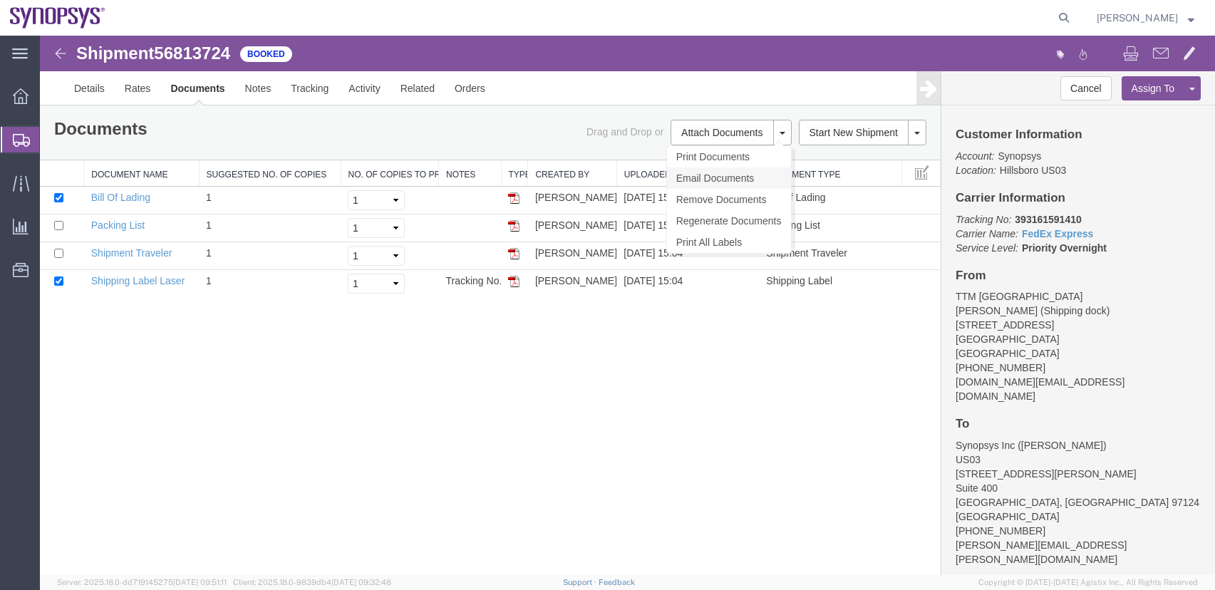
click at [750, 173] on link "Email Documents" at bounding box center [729, 177] width 124 height 21
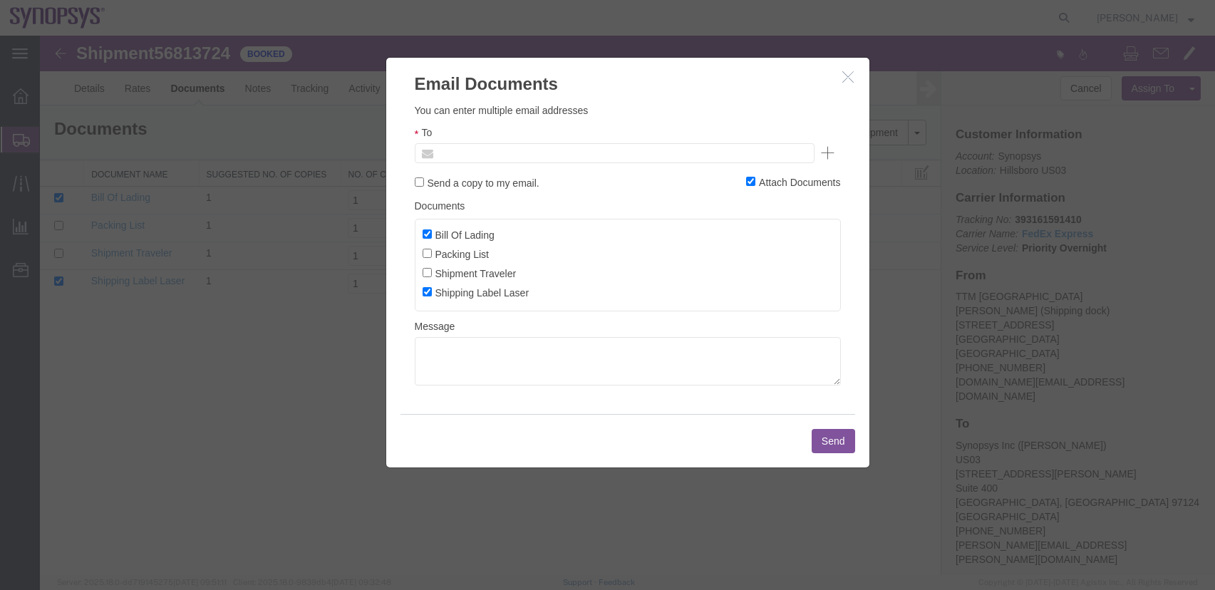
click at [537, 155] on input "text" at bounding box center [518, 153] width 167 height 19
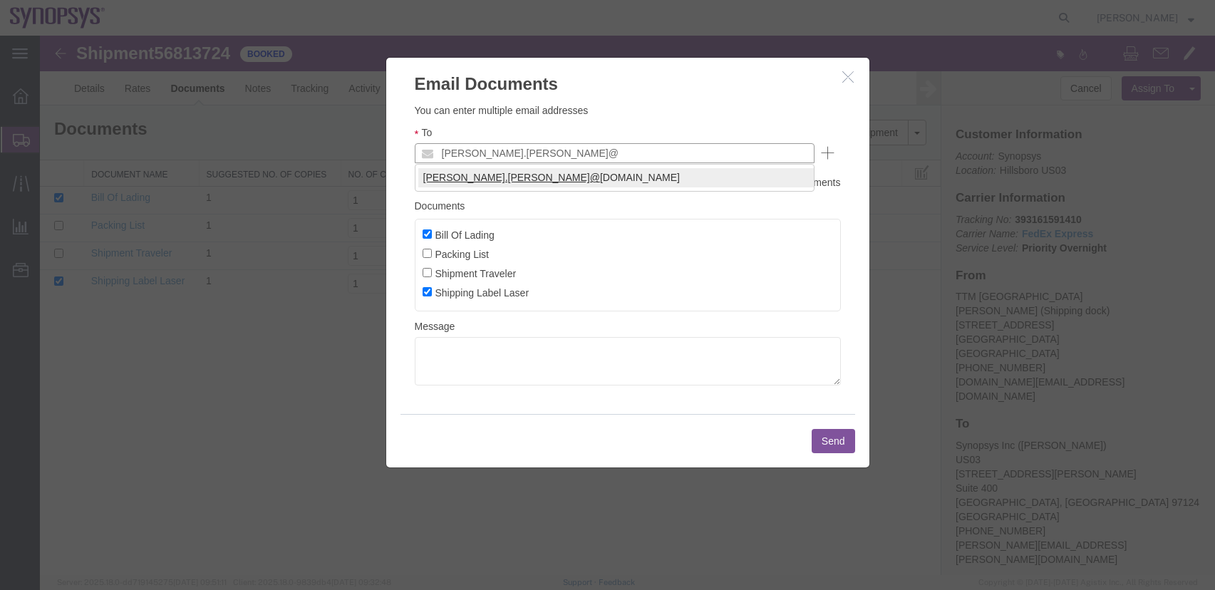
type input "[PERSON_NAME].[PERSON_NAME]@"
type input "[PERSON_NAME][EMAIL_ADDRESS][PERSON_NAME][DOMAIN_NAME]"
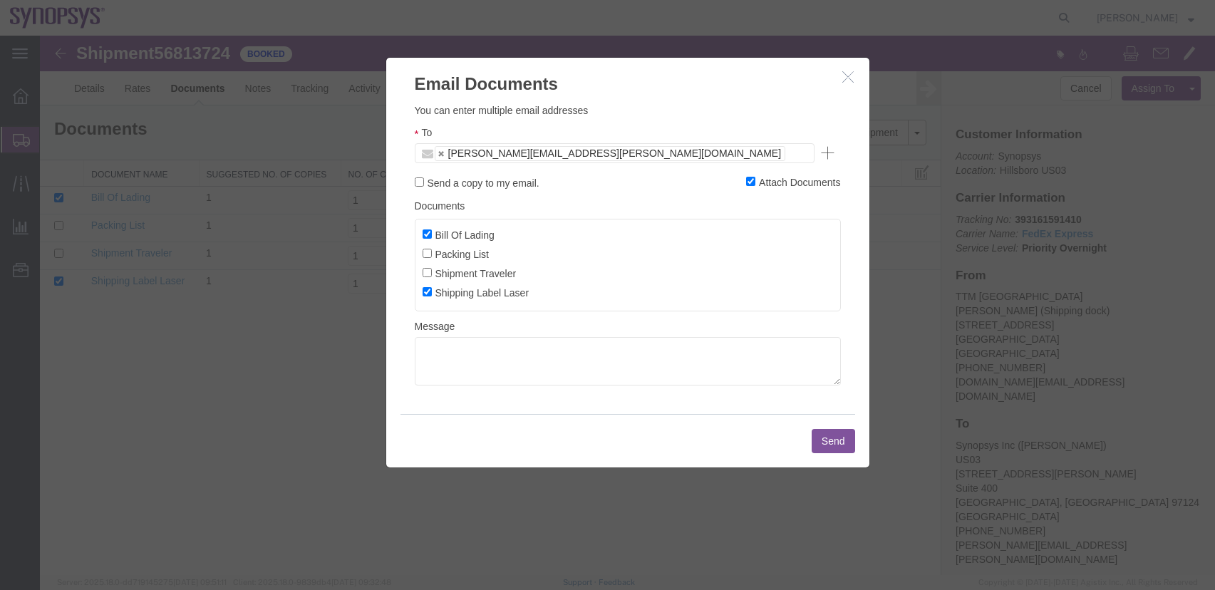
click at [832, 444] on button "Send" at bounding box center [833, 441] width 43 height 24
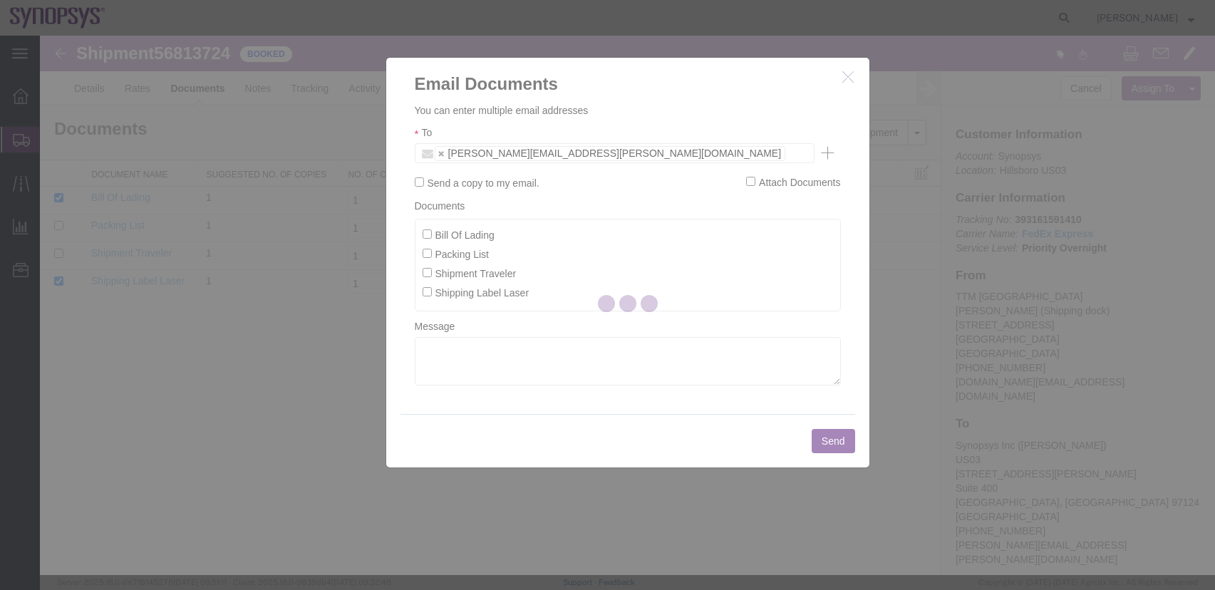
checkbox input "false"
